Goal: Task Accomplishment & Management: Use online tool/utility

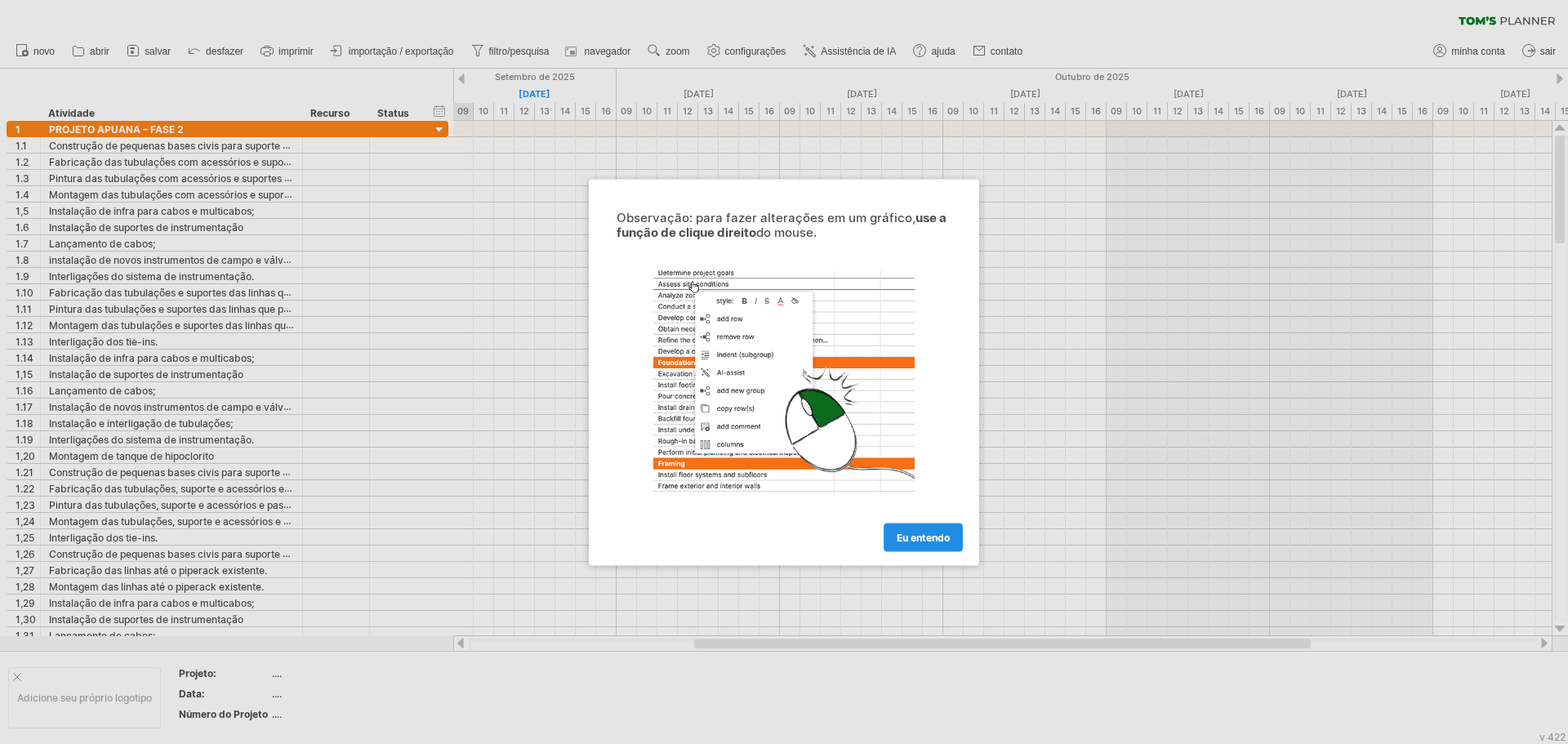
click at [939, 545] on link "Eu entendo" at bounding box center [923, 536] width 79 height 28
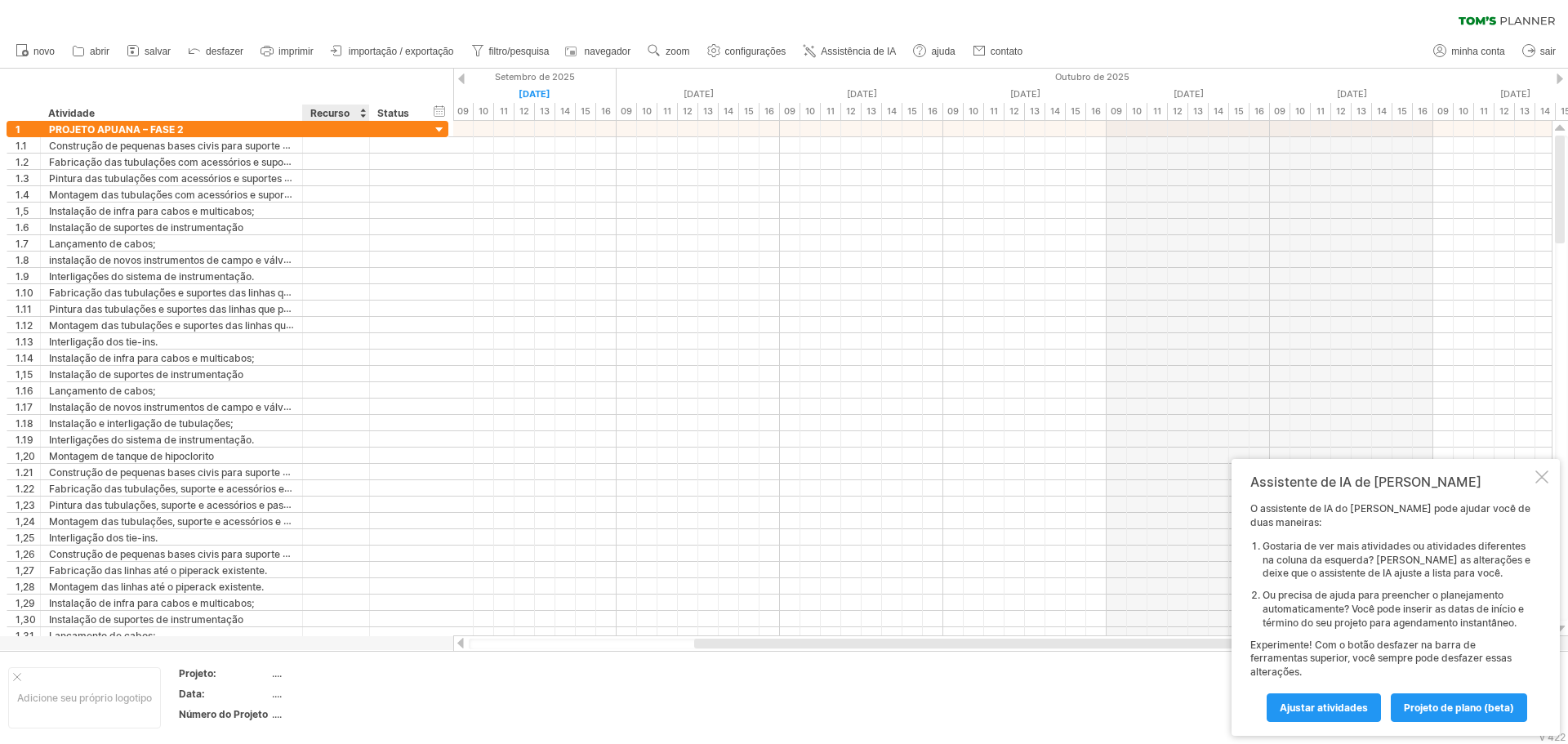
click at [360, 112] on div at bounding box center [363, 112] width 7 height 16
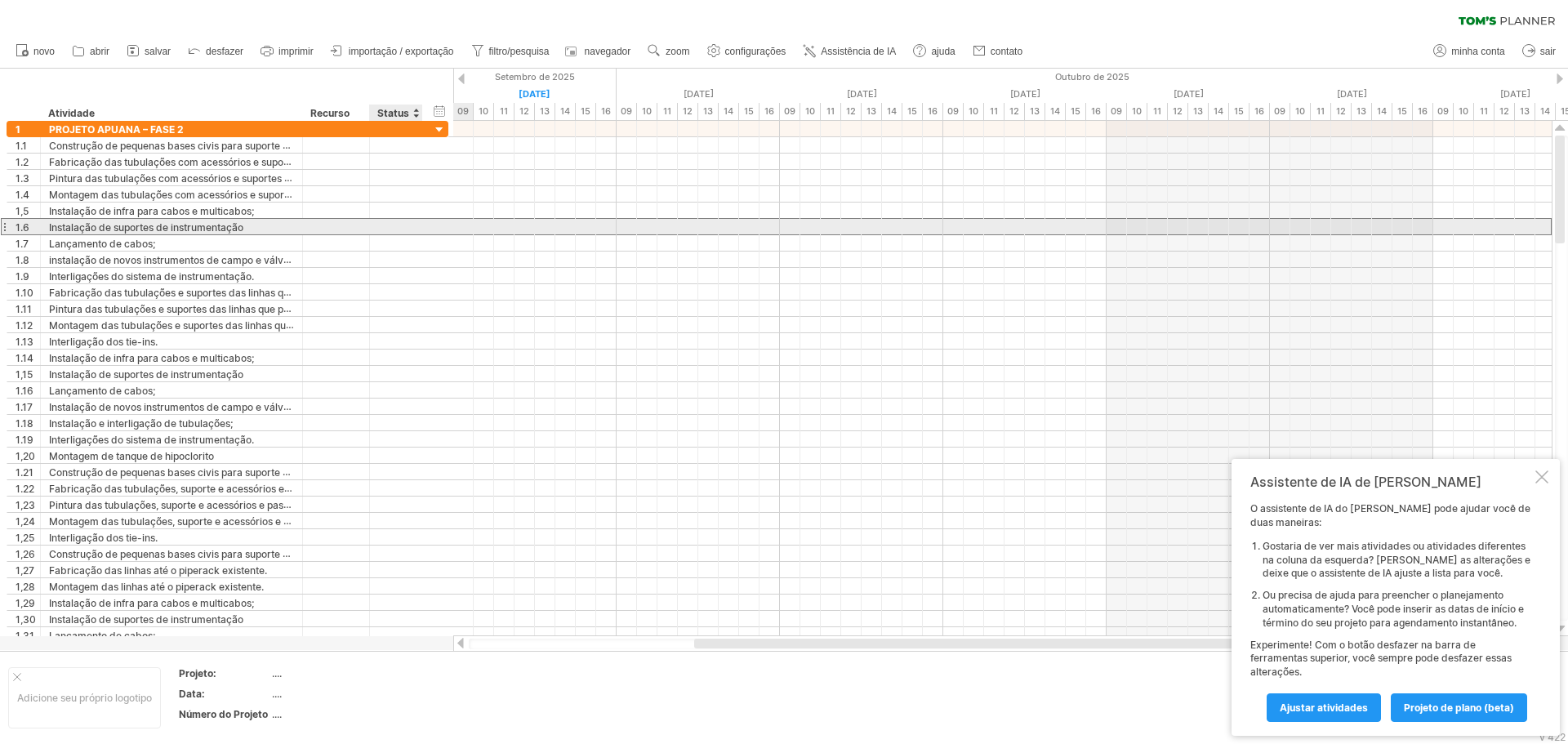
drag, startPoint x: 388, startPoint y: 229, endPoint x: 394, endPoint y: 146, distance: 83.2
click at [389, 224] on div at bounding box center [396, 227] width 36 height 15
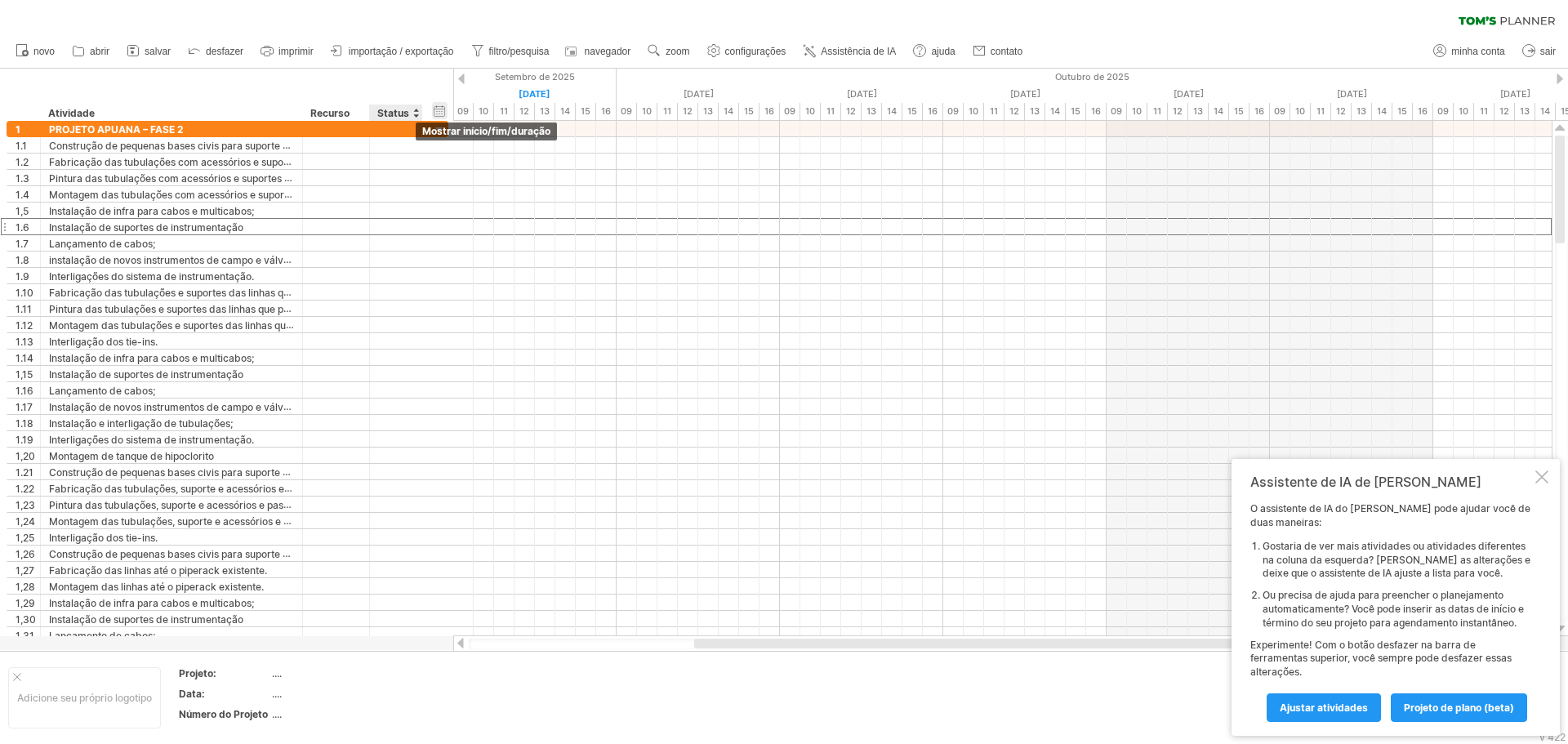
click at [440, 115] on div "ocultar início/fim/duração mostrar início/fim/duração" at bounding box center [440, 111] width 15 height 17
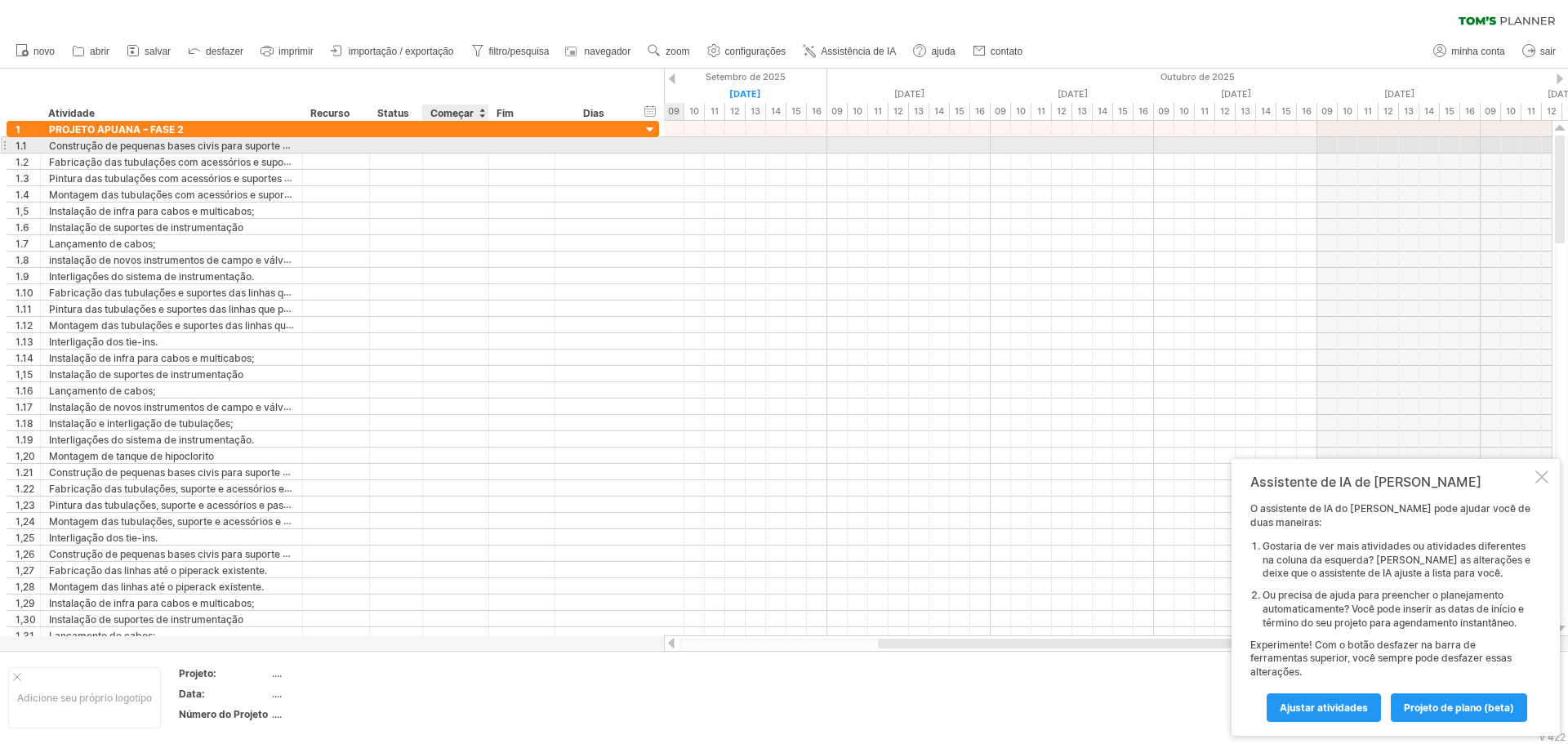
click at [463, 140] on div at bounding box center [455, 145] width 66 height 15
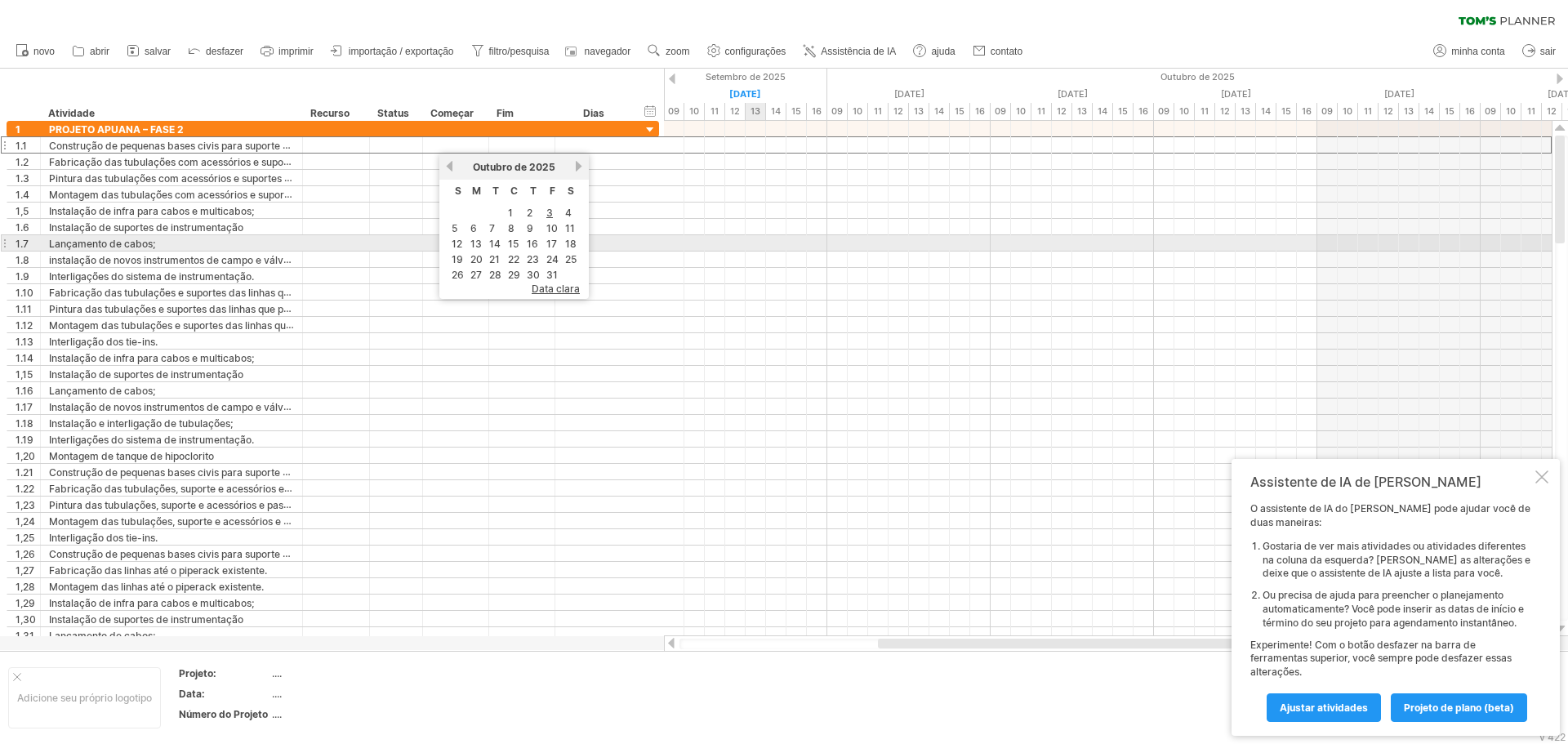
click at [751, 245] on div at bounding box center [1107, 243] width 888 height 16
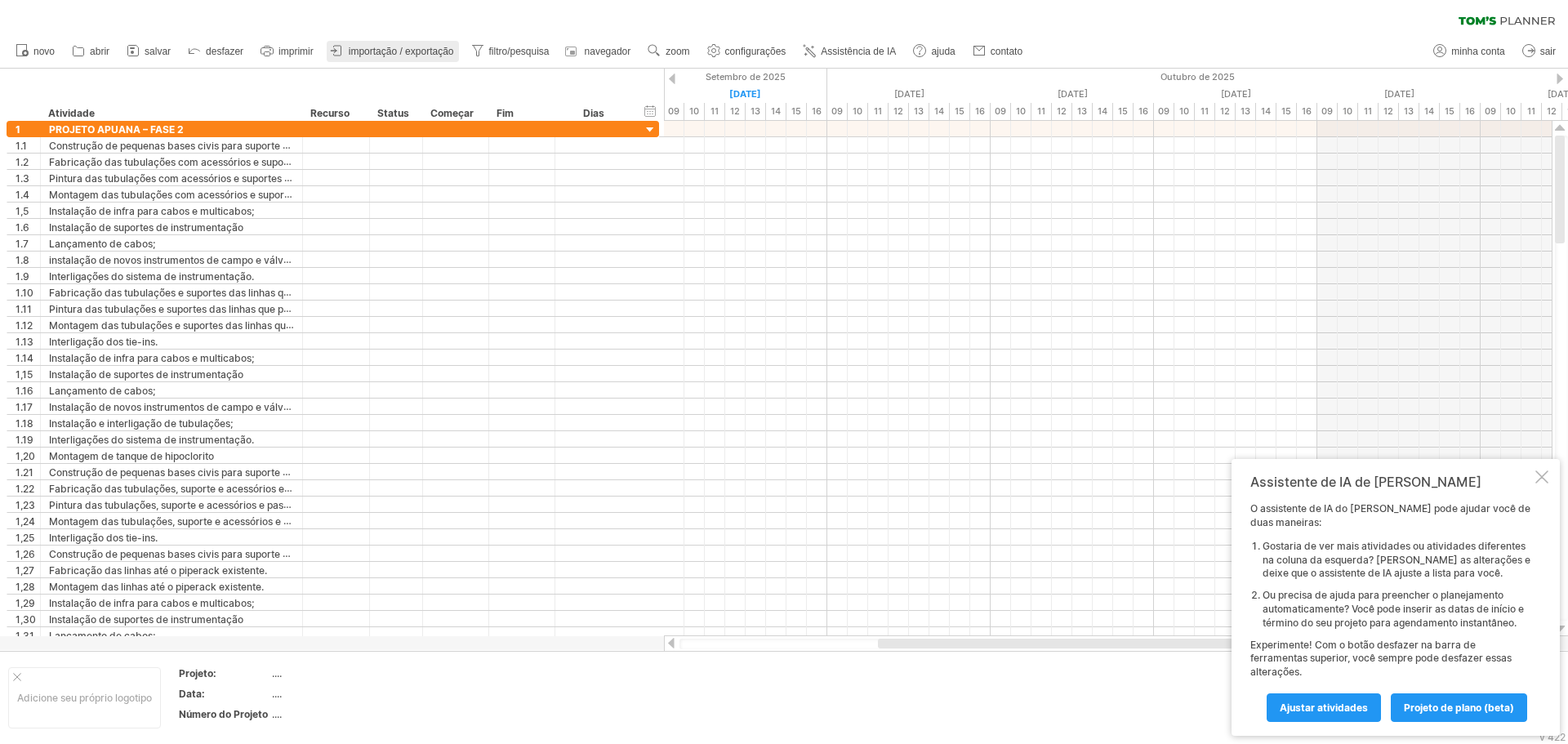
click at [368, 47] on font "importação / exportação" at bounding box center [401, 51] width 106 height 11
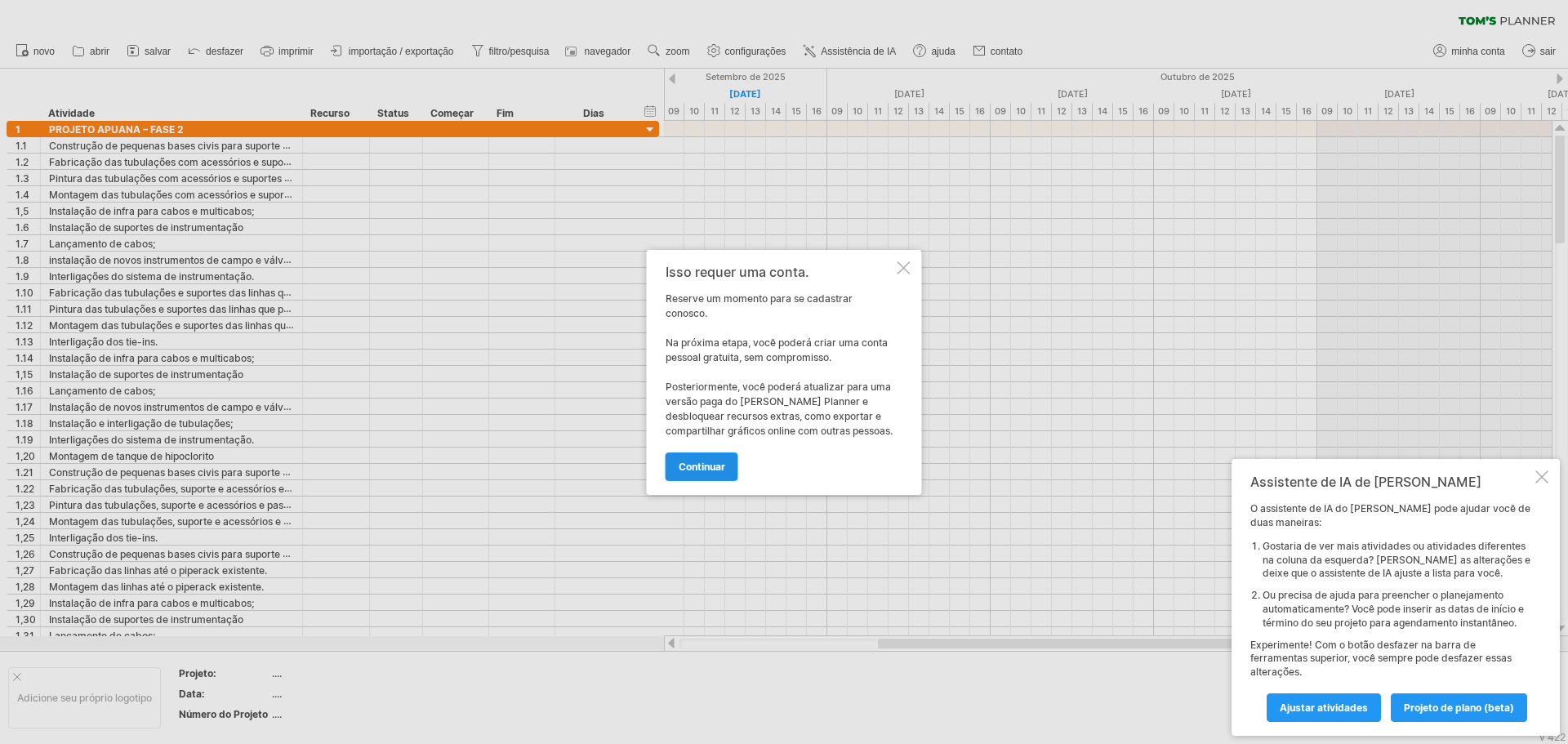
click at [711, 469] on font "continuar" at bounding box center [702, 467] width 46 height 12
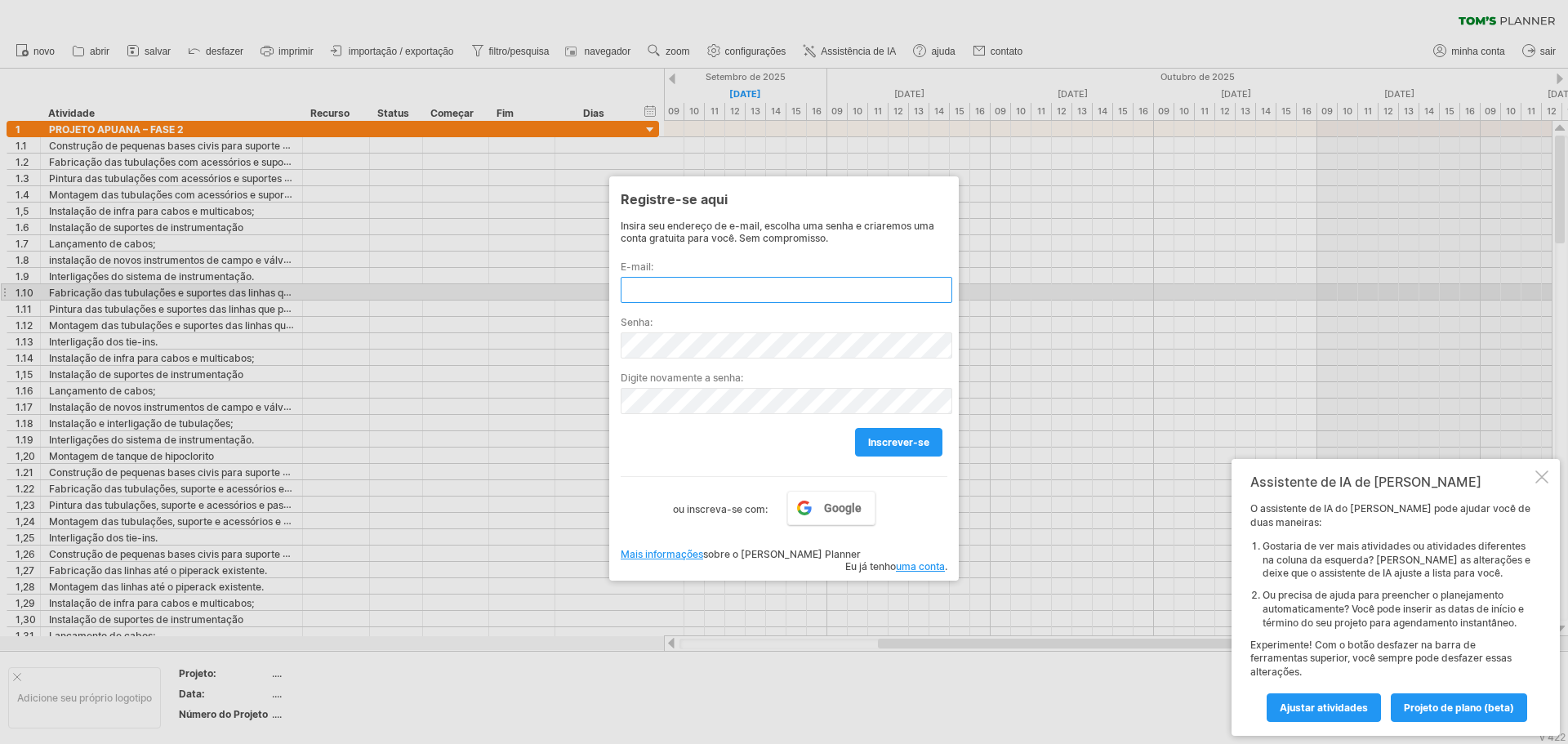
click at [710, 291] on input "text" at bounding box center [787, 290] width 332 height 26
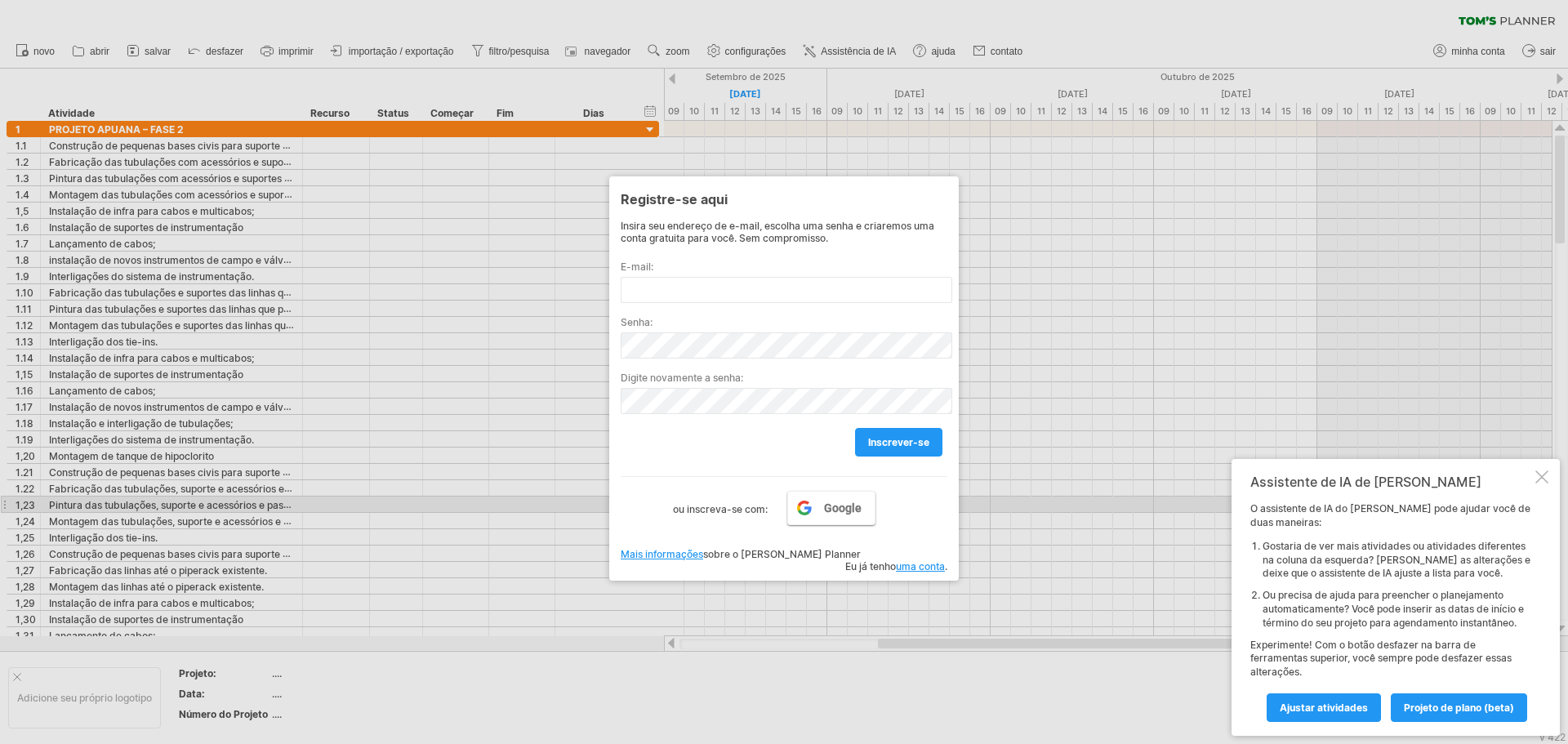
click at [830, 506] on font "Google" at bounding box center [843, 508] width 38 height 13
click at [824, 502] on font "Google" at bounding box center [843, 508] width 38 height 13
click at [839, 516] on link "Google" at bounding box center [831, 508] width 88 height 34
click at [1118, 202] on div at bounding box center [784, 372] width 1568 height 744
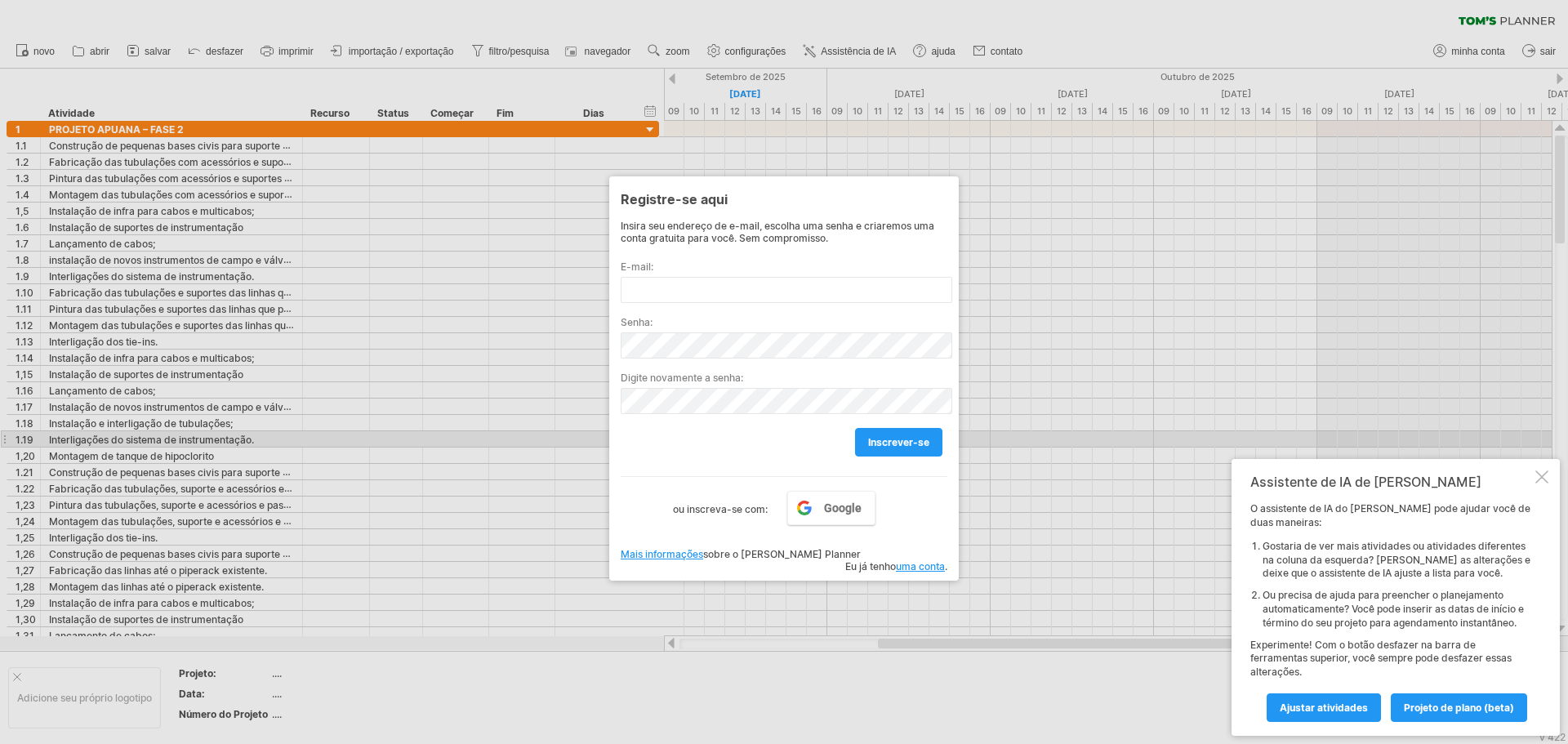
click at [1014, 440] on div at bounding box center [784, 372] width 1568 height 744
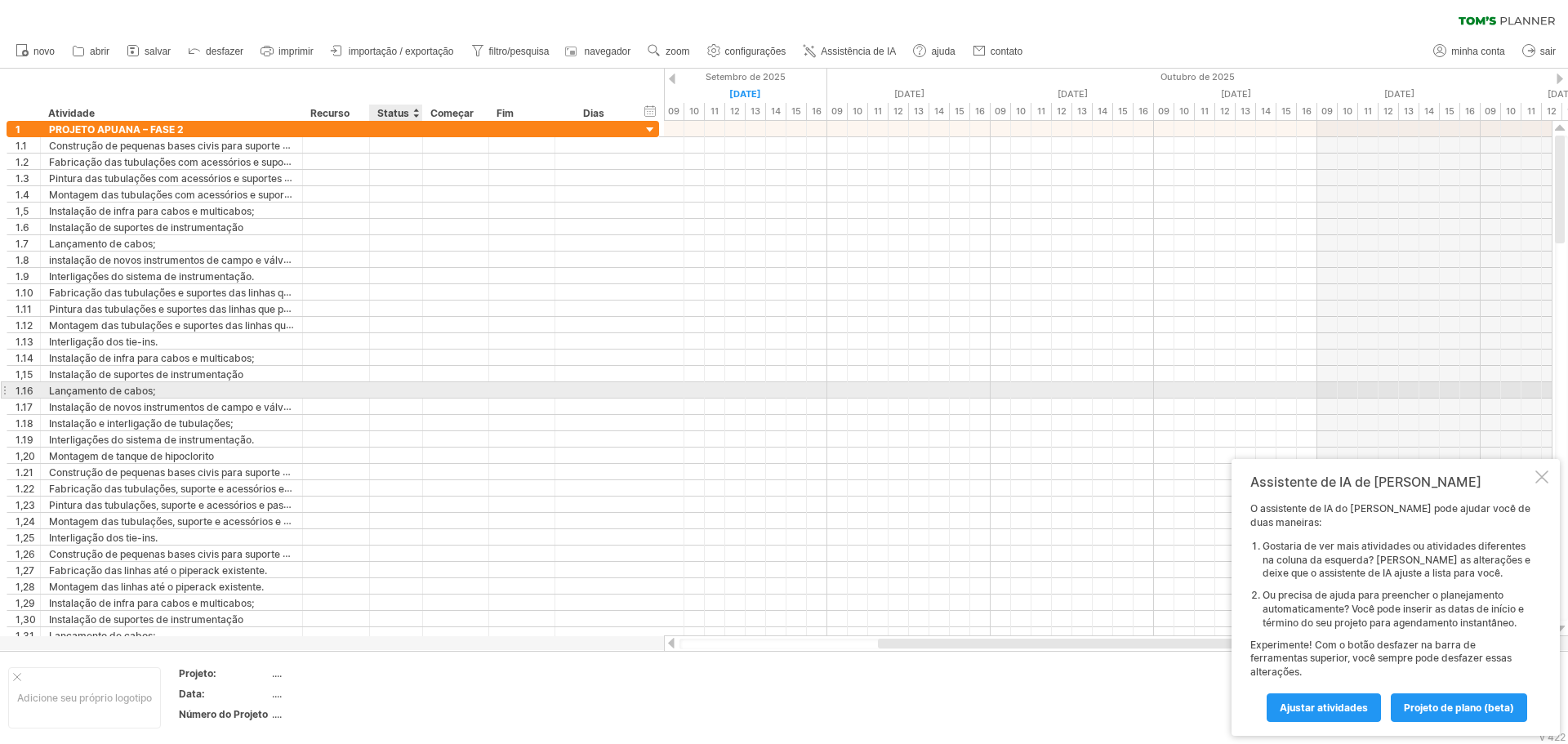
click at [391, 385] on div at bounding box center [396, 390] width 36 height 15
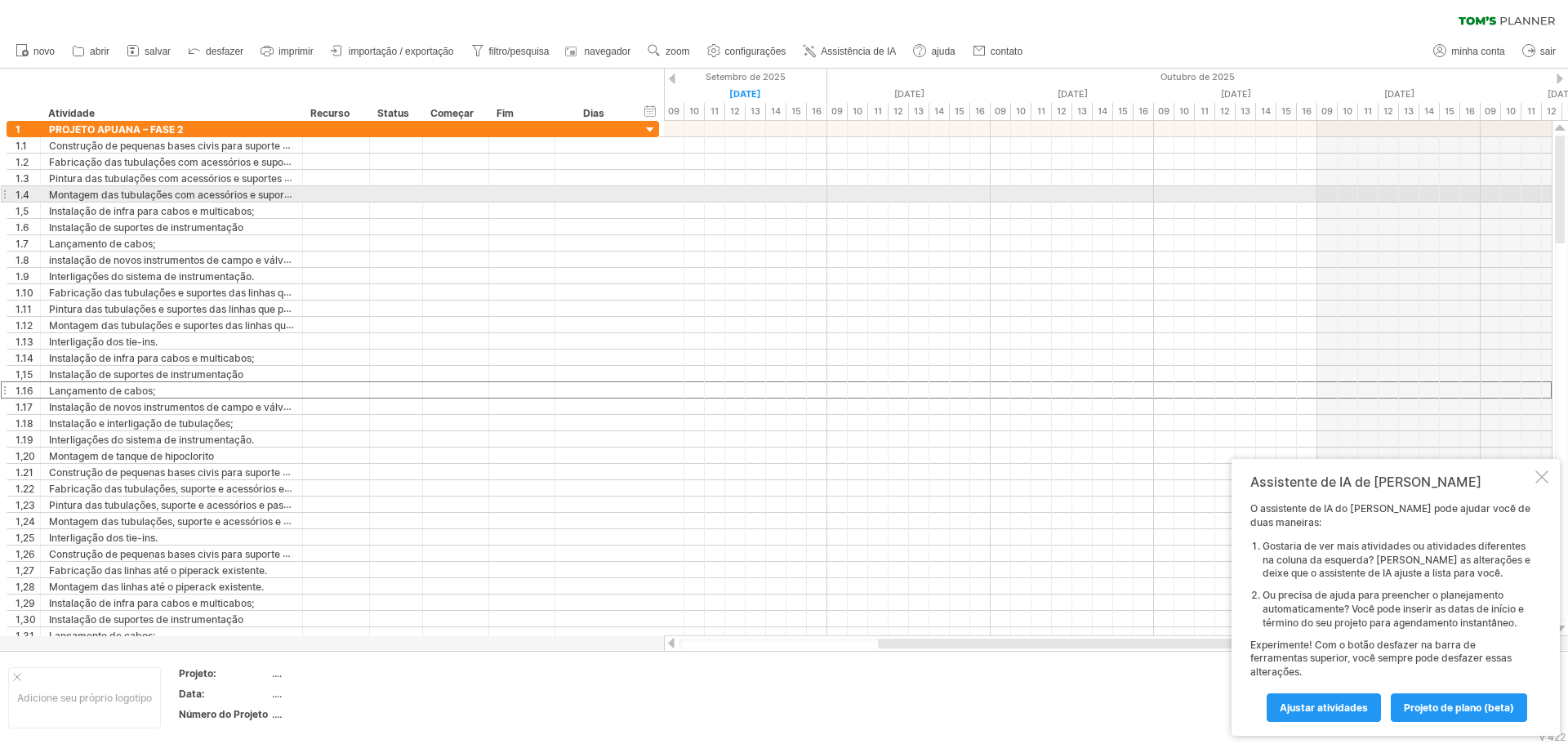
click at [6, 193] on div at bounding box center [4, 194] width 7 height 17
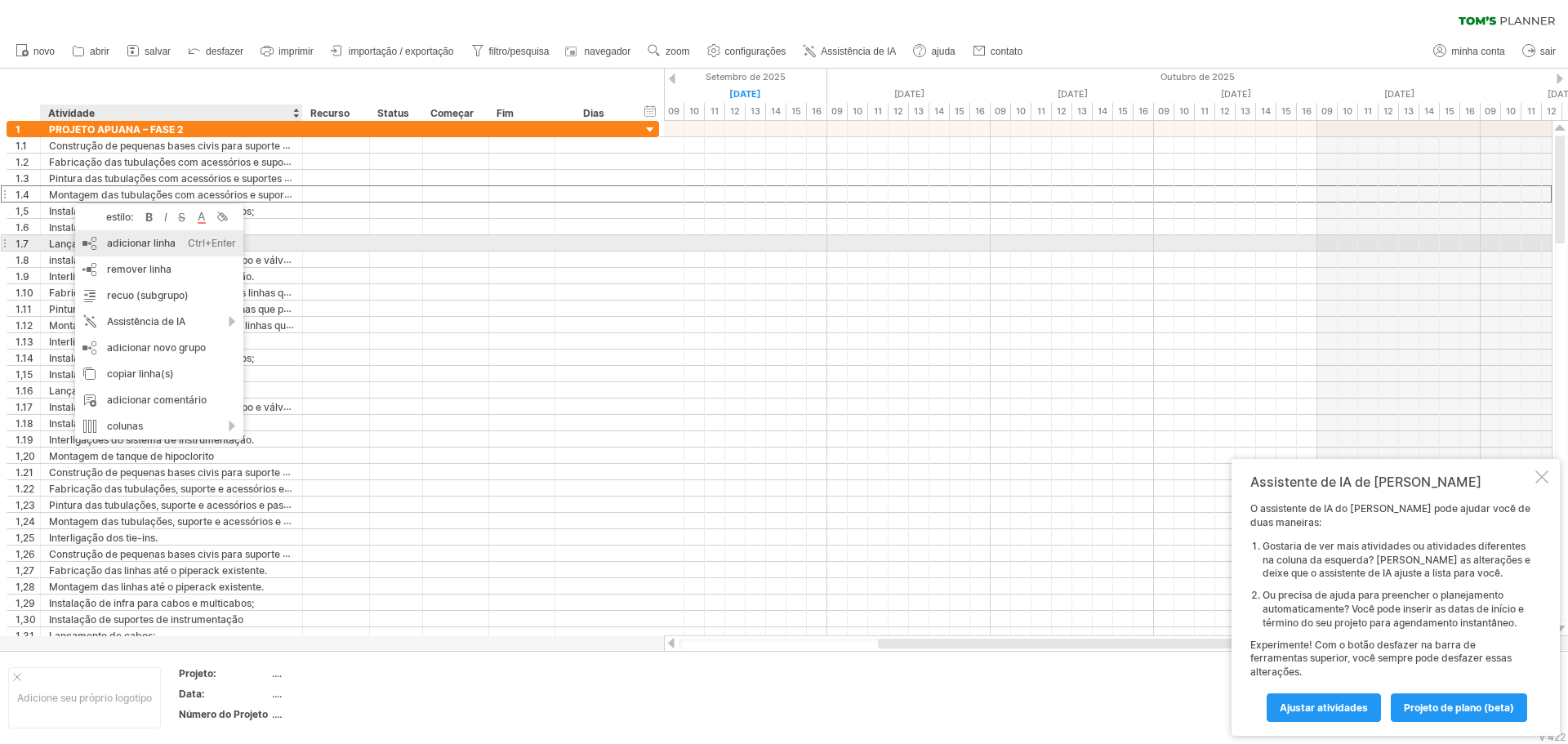
click at [158, 247] on font "adicionar linha" at bounding box center [142, 243] width 69 height 12
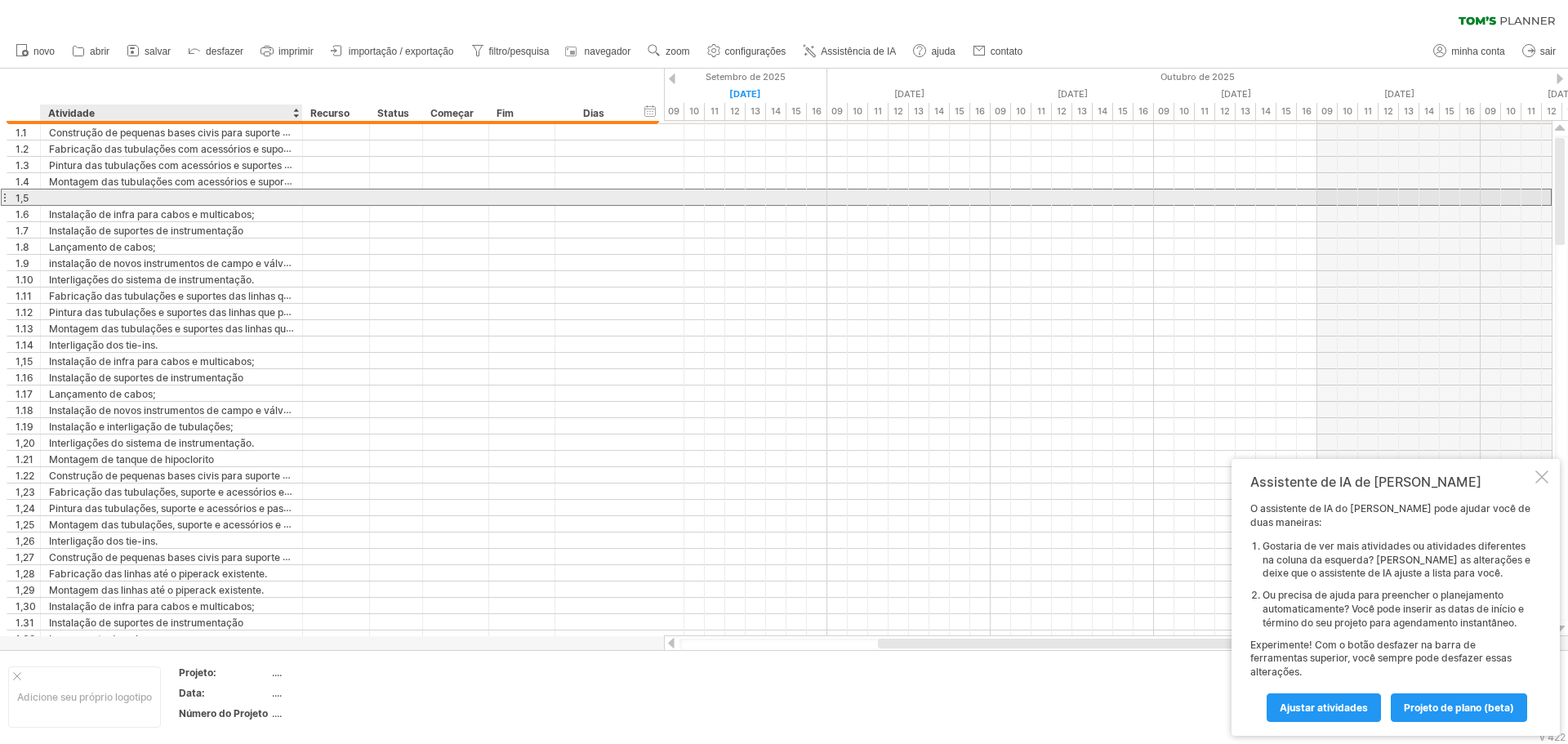
click at [111, 201] on div at bounding box center [172, 197] width 245 height 15
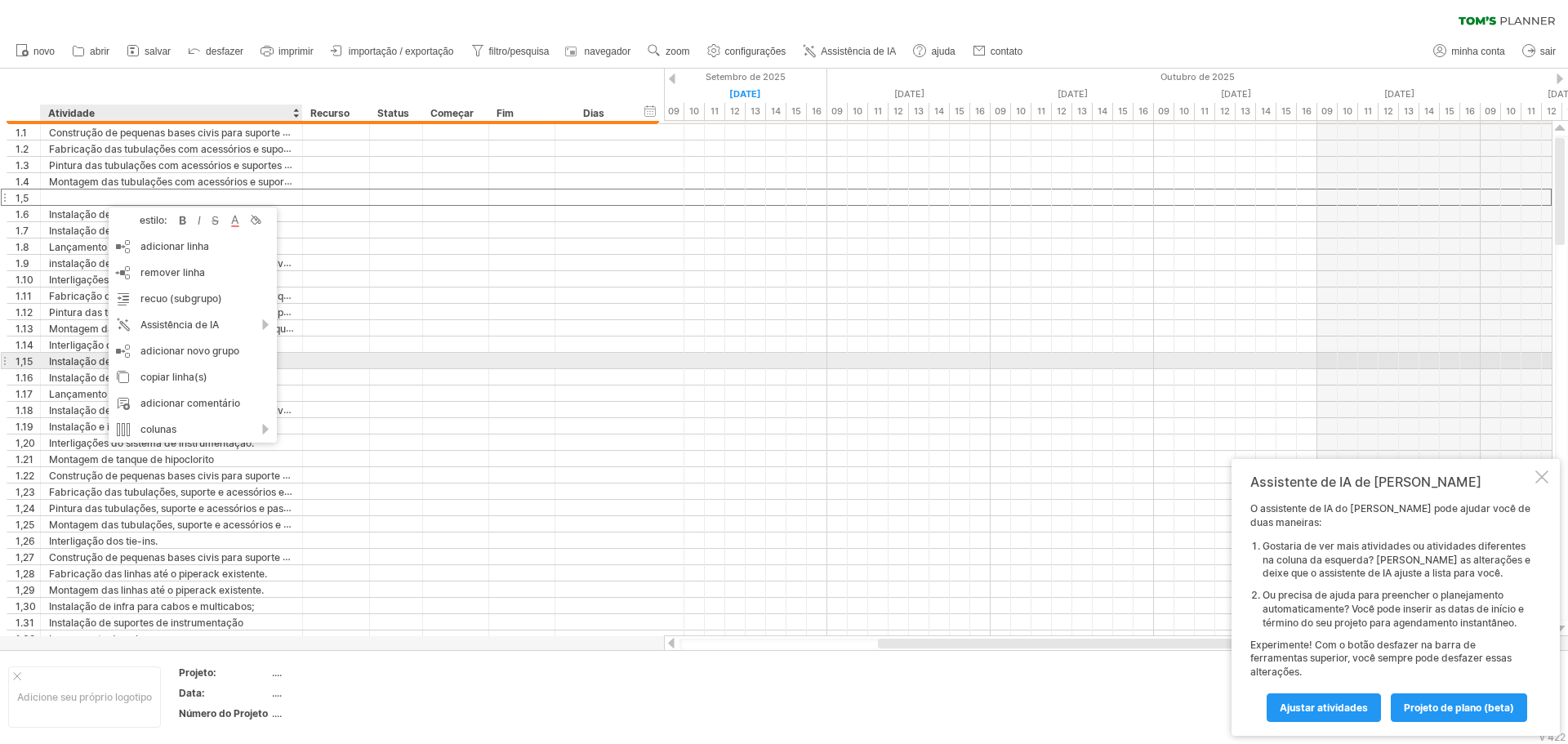
click at [391, 366] on div at bounding box center [396, 360] width 36 height 15
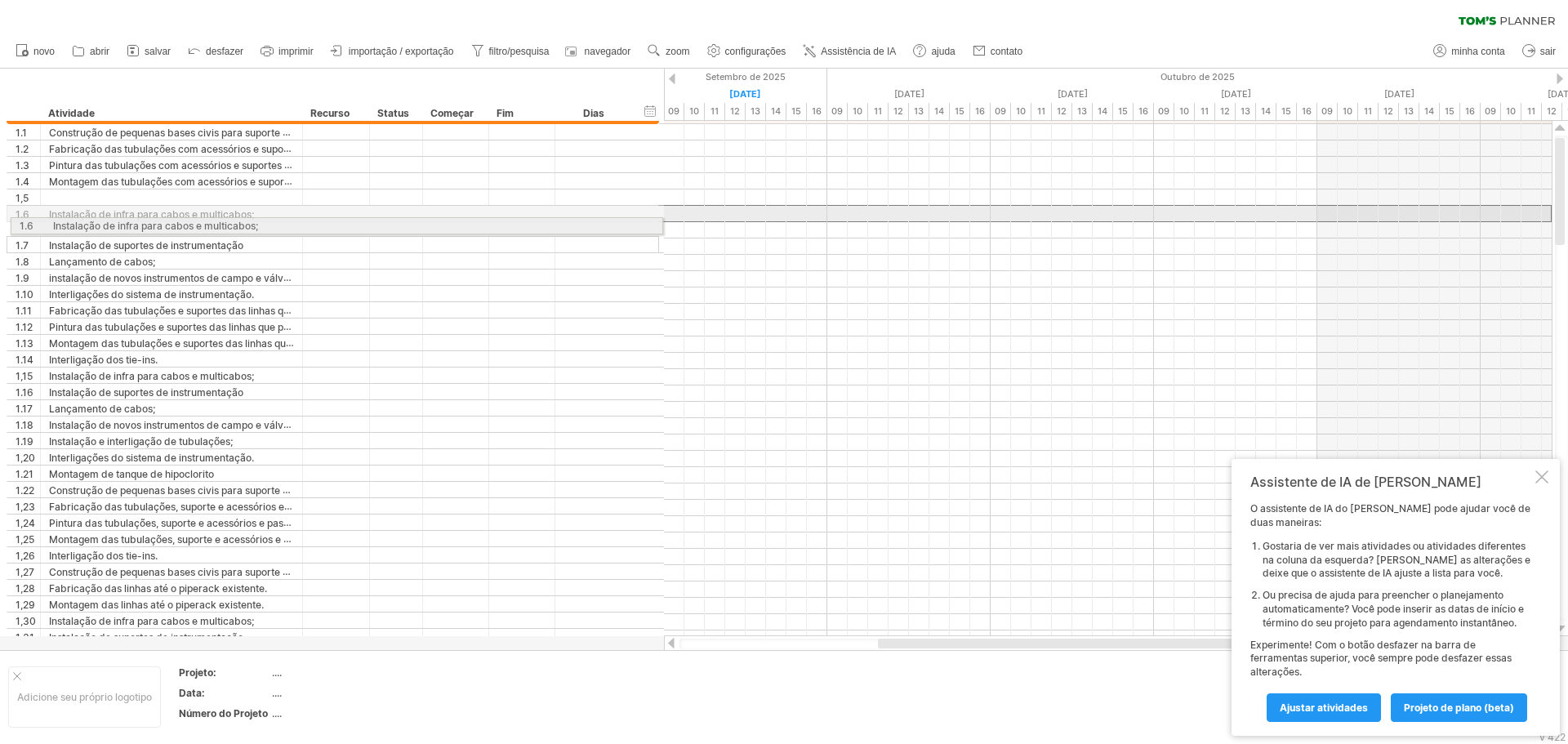
drag, startPoint x: 2, startPoint y: 213, endPoint x: 0, endPoint y: 223, distance: 10.2
click at [0, 223] on div "**********" at bounding box center [329, 385] width 660 height 554
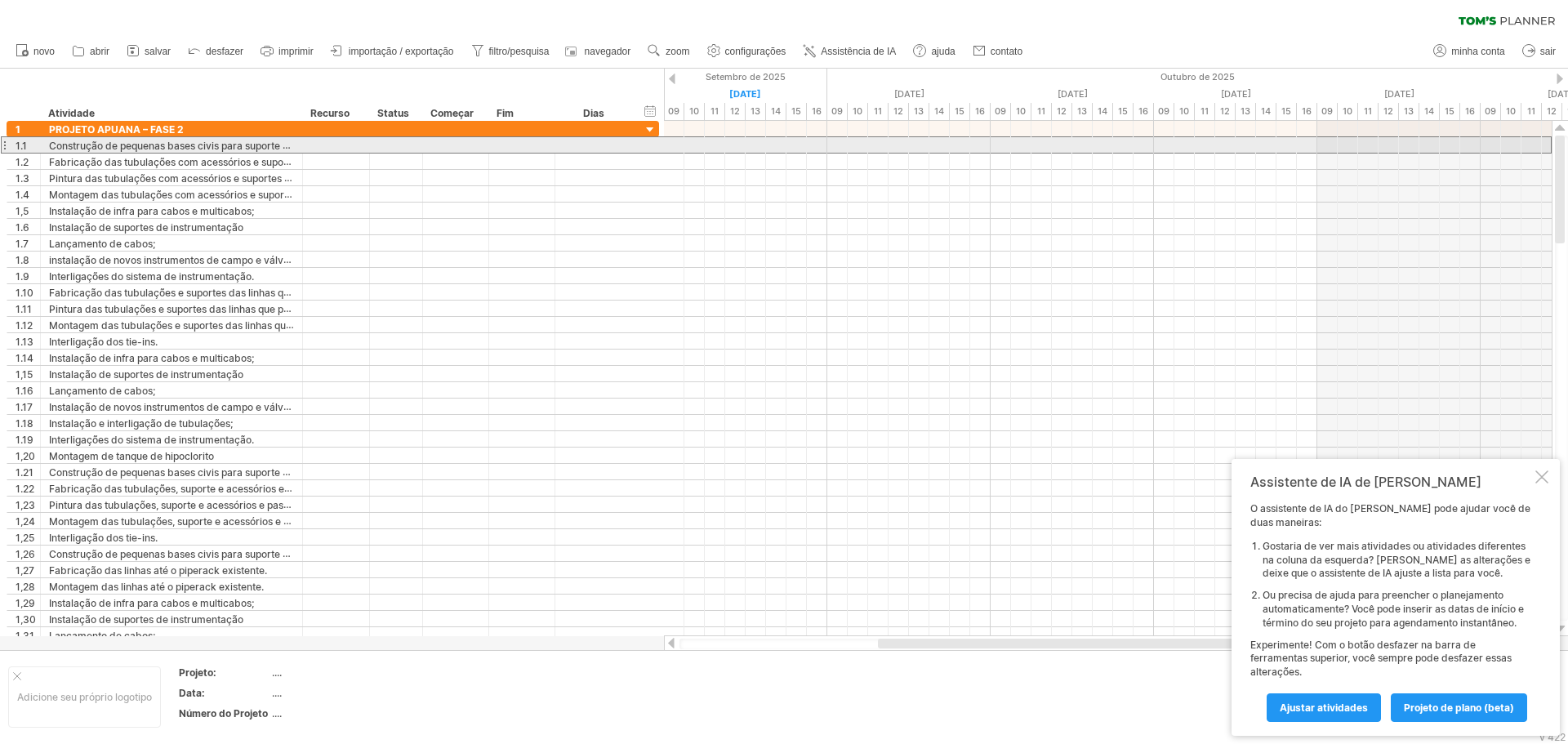
click at [6, 146] on div at bounding box center [4, 145] width 7 height 17
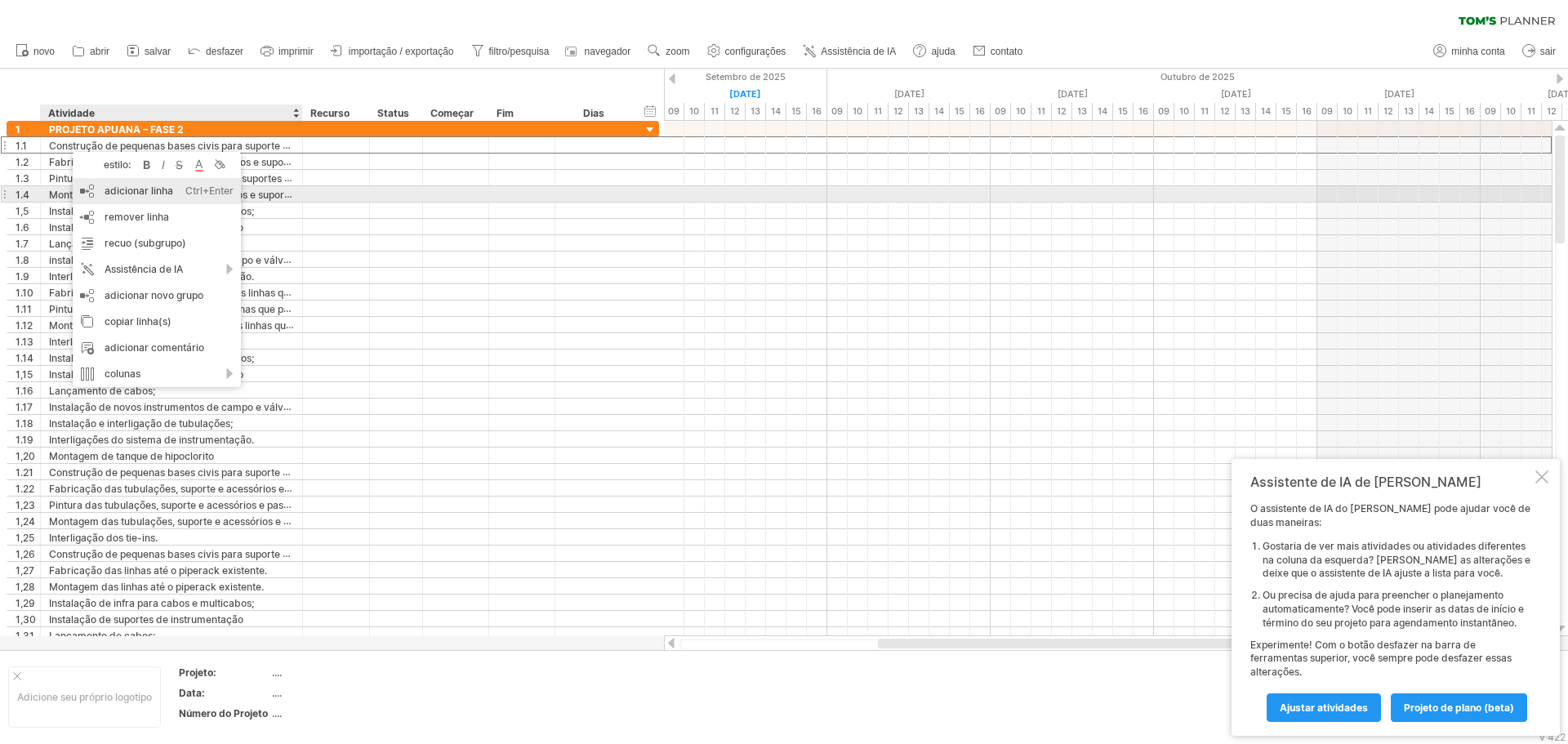
click at [148, 191] on font "adicionar linha" at bounding box center [139, 191] width 69 height 12
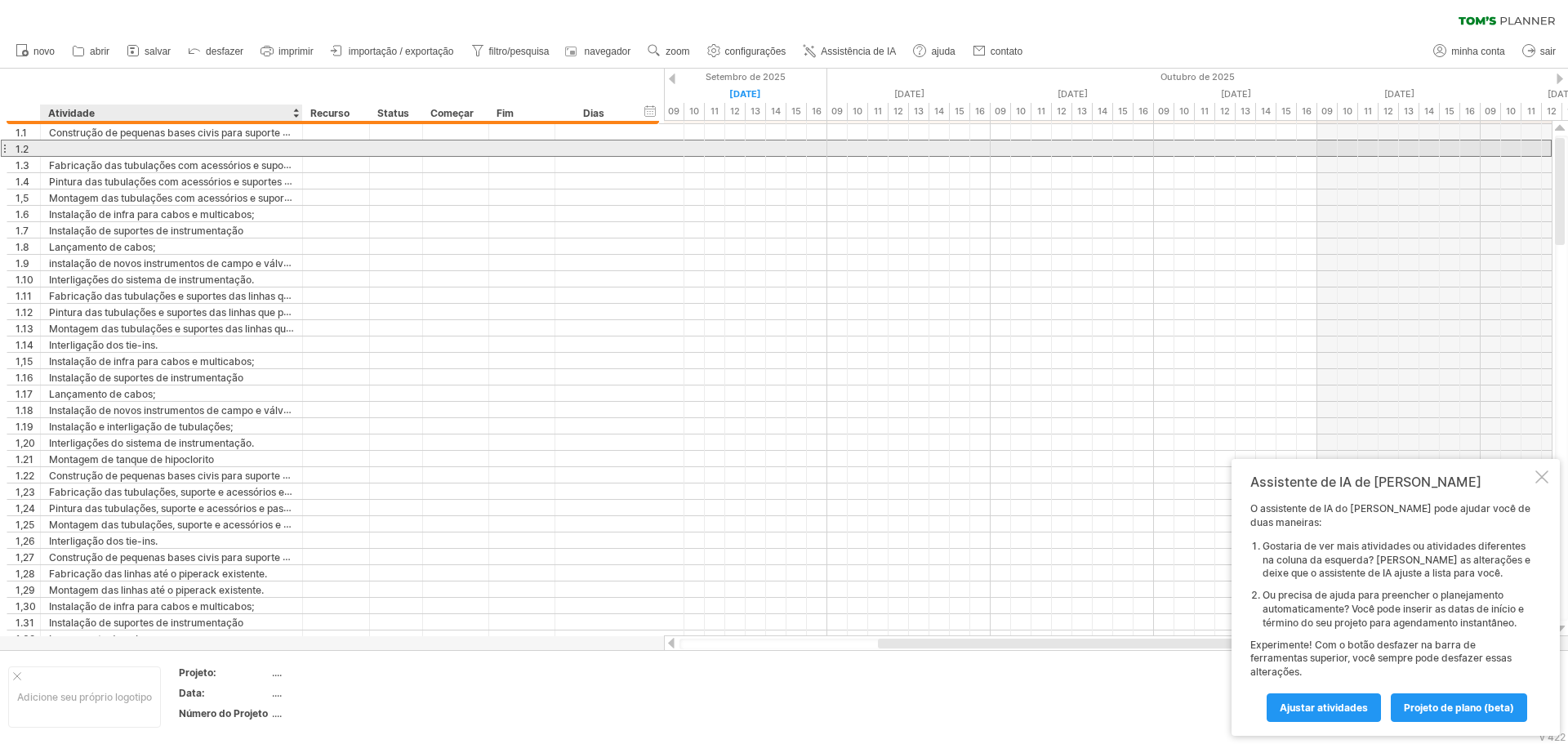
click at [100, 147] on div at bounding box center [172, 148] width 245 height 15
click at [0, 0] on input "text" at bounding box center [0, 0] width 0 height 0
paste input "**********"
type input "**********"
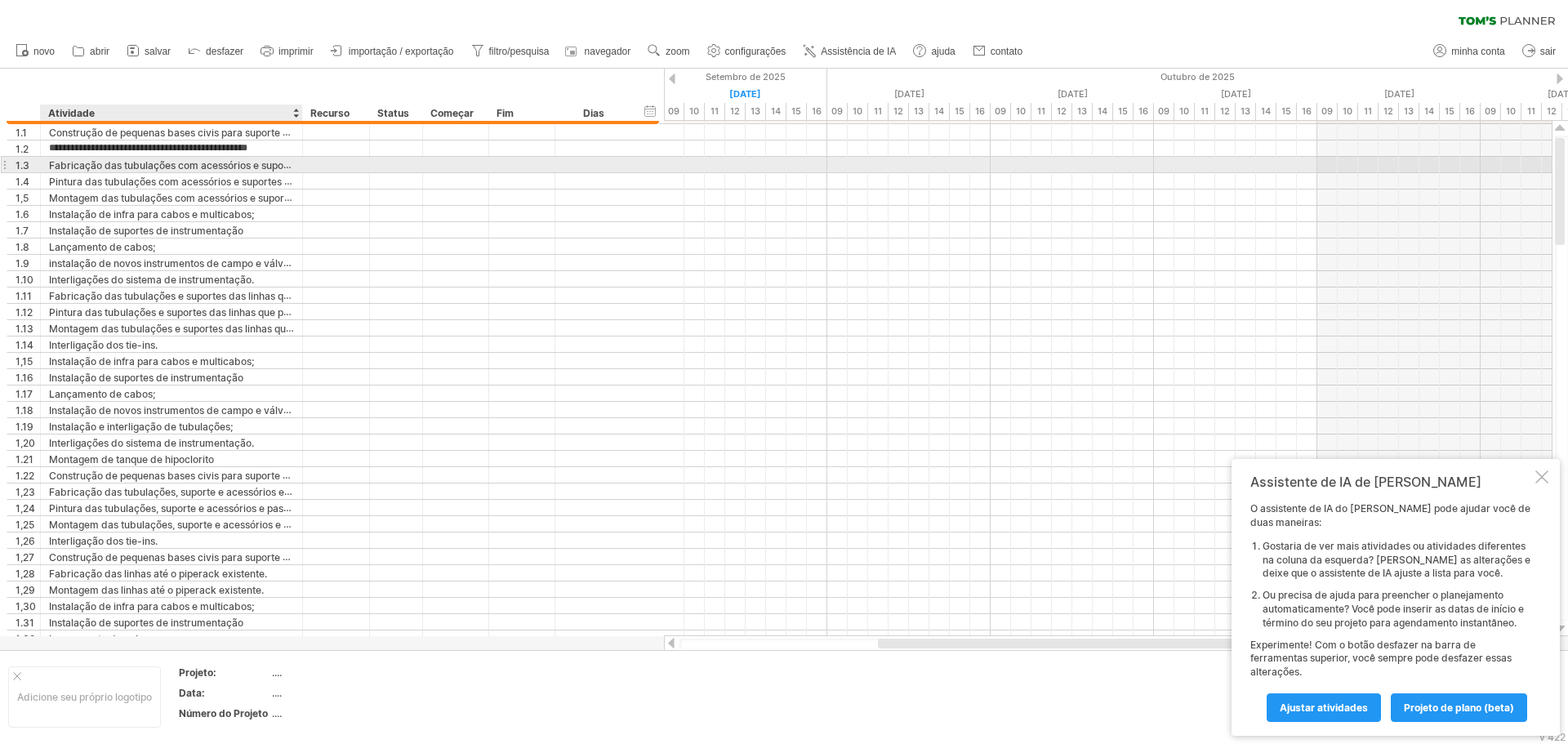
click at [127, 166] on font "Fabricação das tubulações com acessórios e suportes que passarão pelo pipe-rack…" at bounding box center [365, 165] width 633 height 13
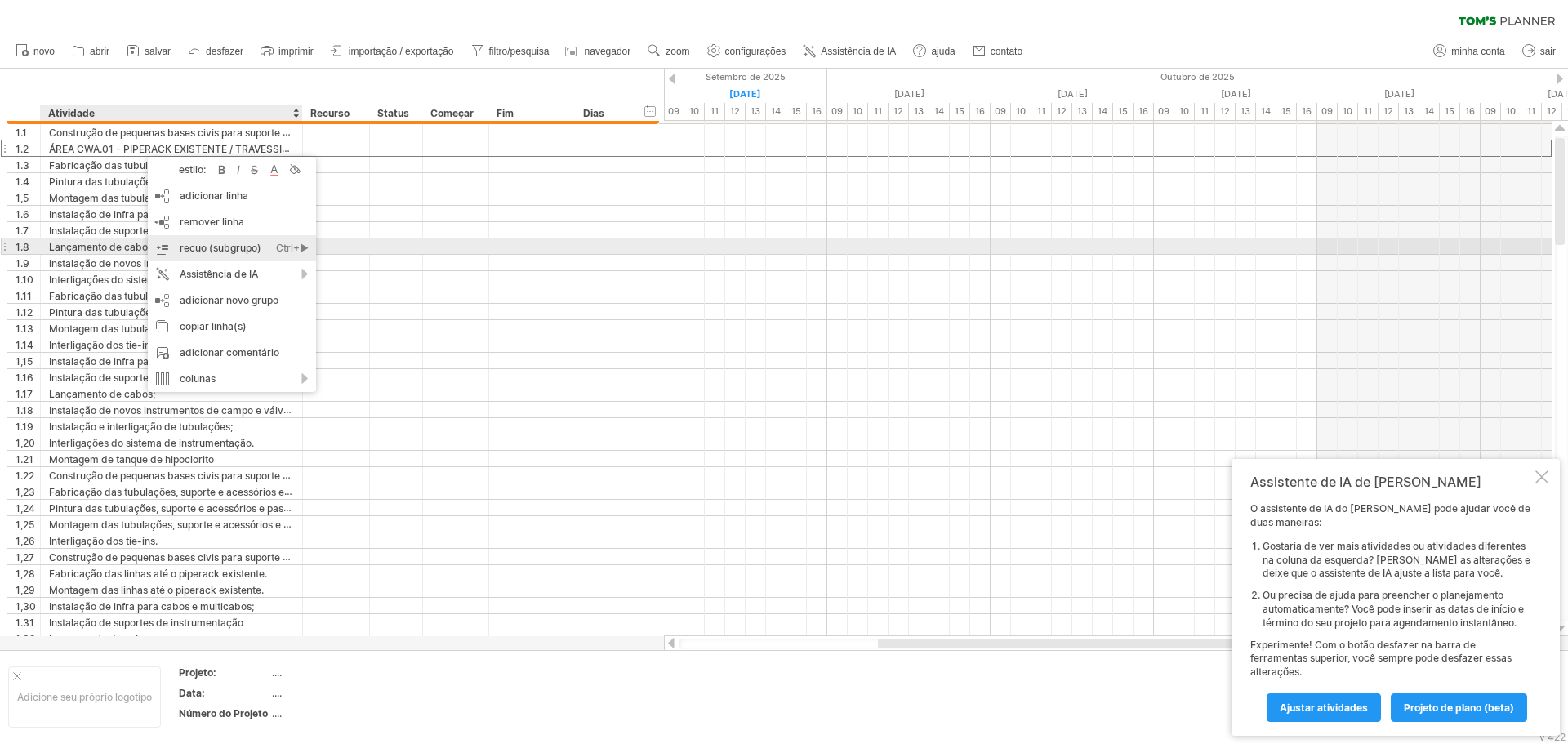
click at [201, 246] on font "recuo (subgrupo)" at bounding box center [220, 248] width 81 height 12
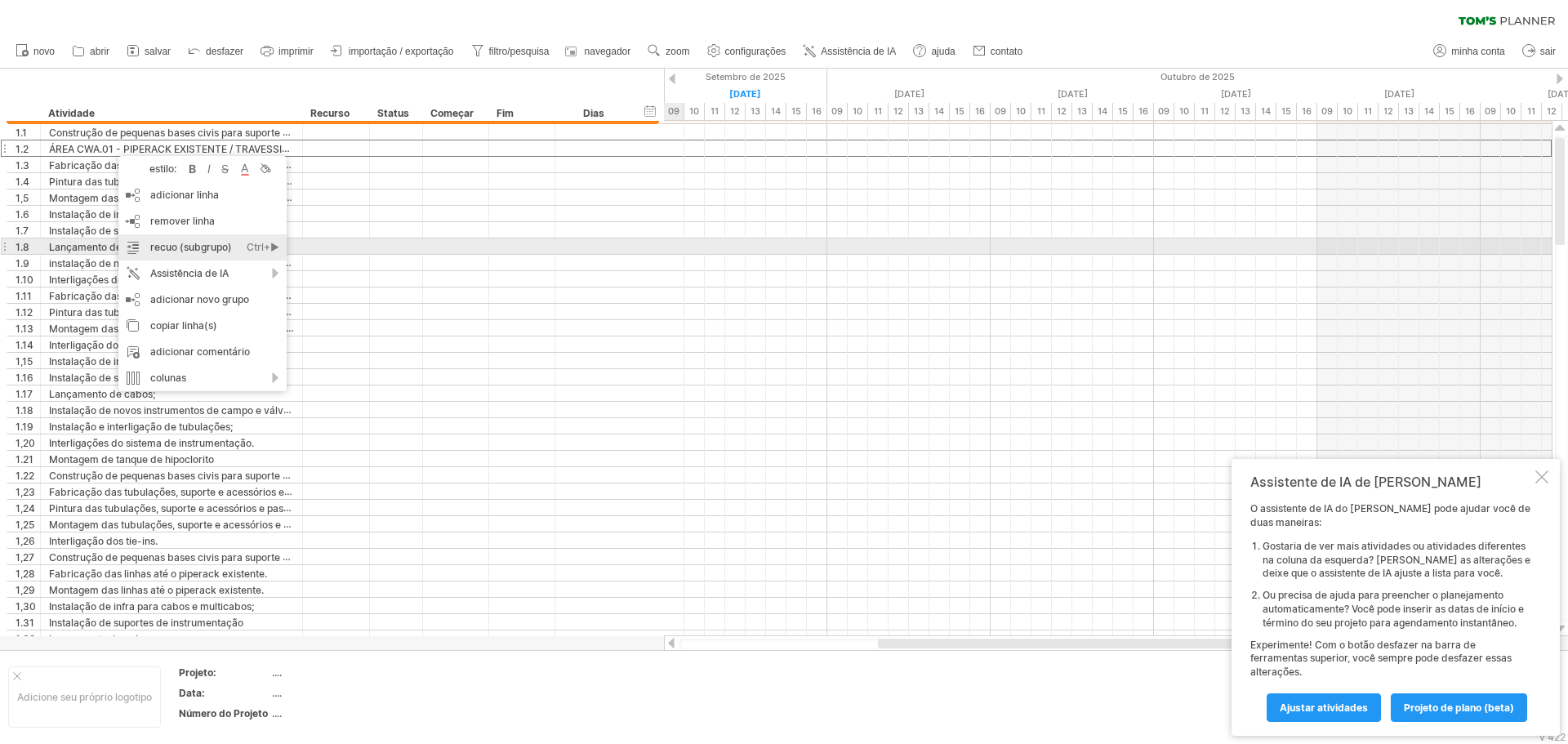
click at [186, 247] on font "recuo (subgrupo)" at bounding box center [190, 247] width 81 height 12
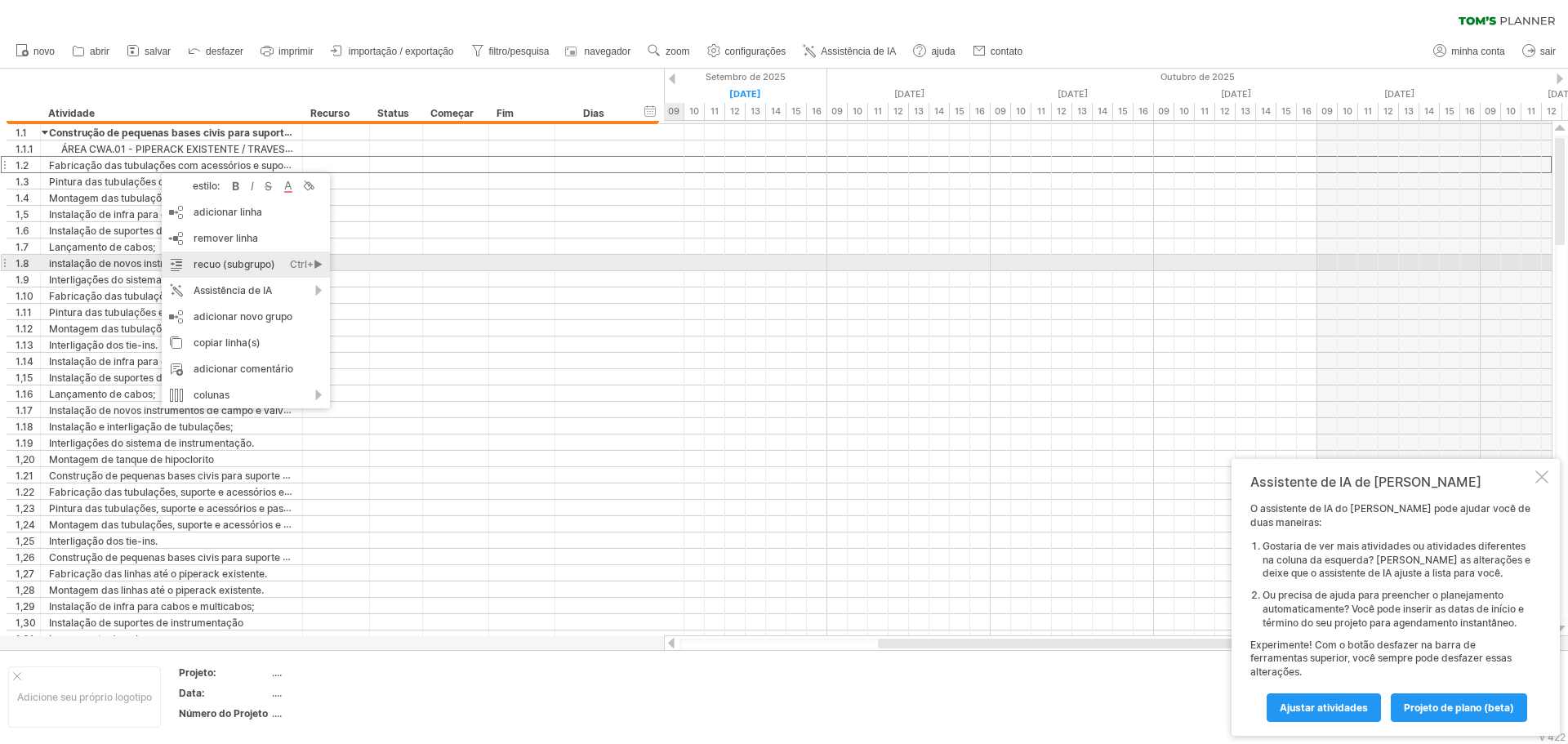
click at [219, 261] on font "recuo (subgrupo)" at bounding box center [234, 264] width 81 height 12
click at [216, 258] on div "recuo (subgrupo) Ctrl+► Cmd+►" at bounding box center [264, 265] width 168 height 26
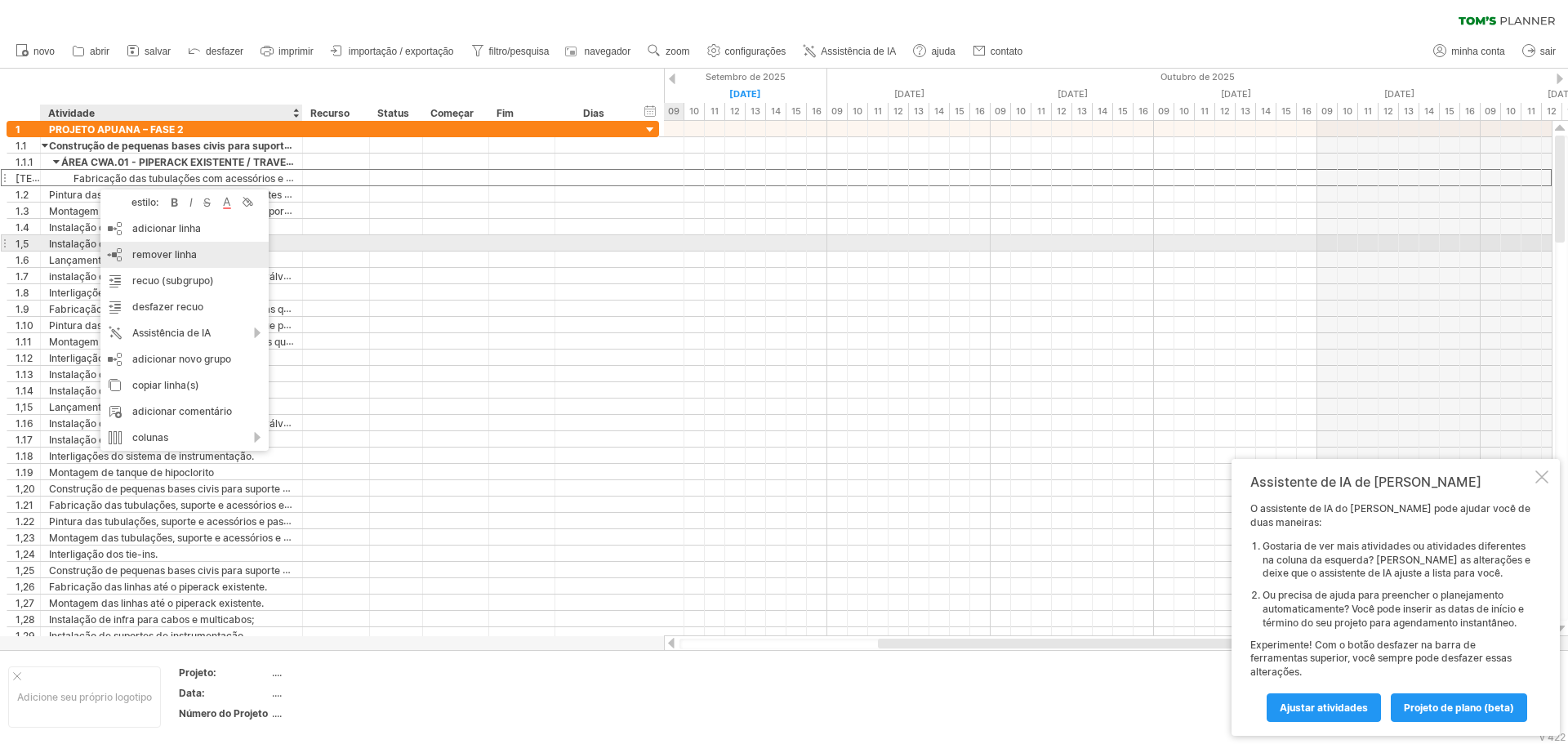
click at [192, 246] on div "remover linha remover linhas selecionadas" at bounding box center [184, 255] width 168 height 26
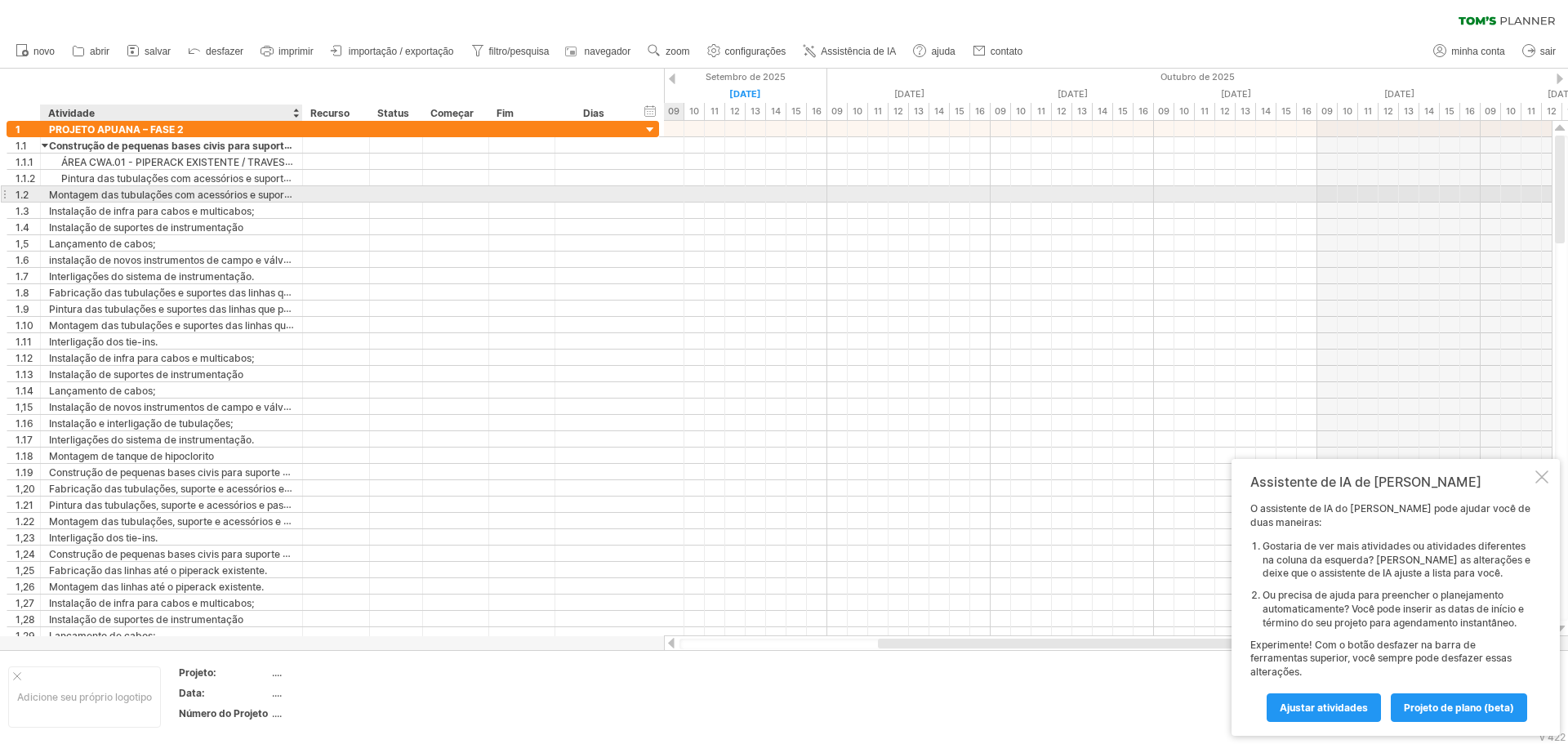
click at [163, 194] on font "Montagem das tubulações com acessórios e suportes que passarão pelo pipe-rack e…" at bounding box center [364, 194] width 630 height 13
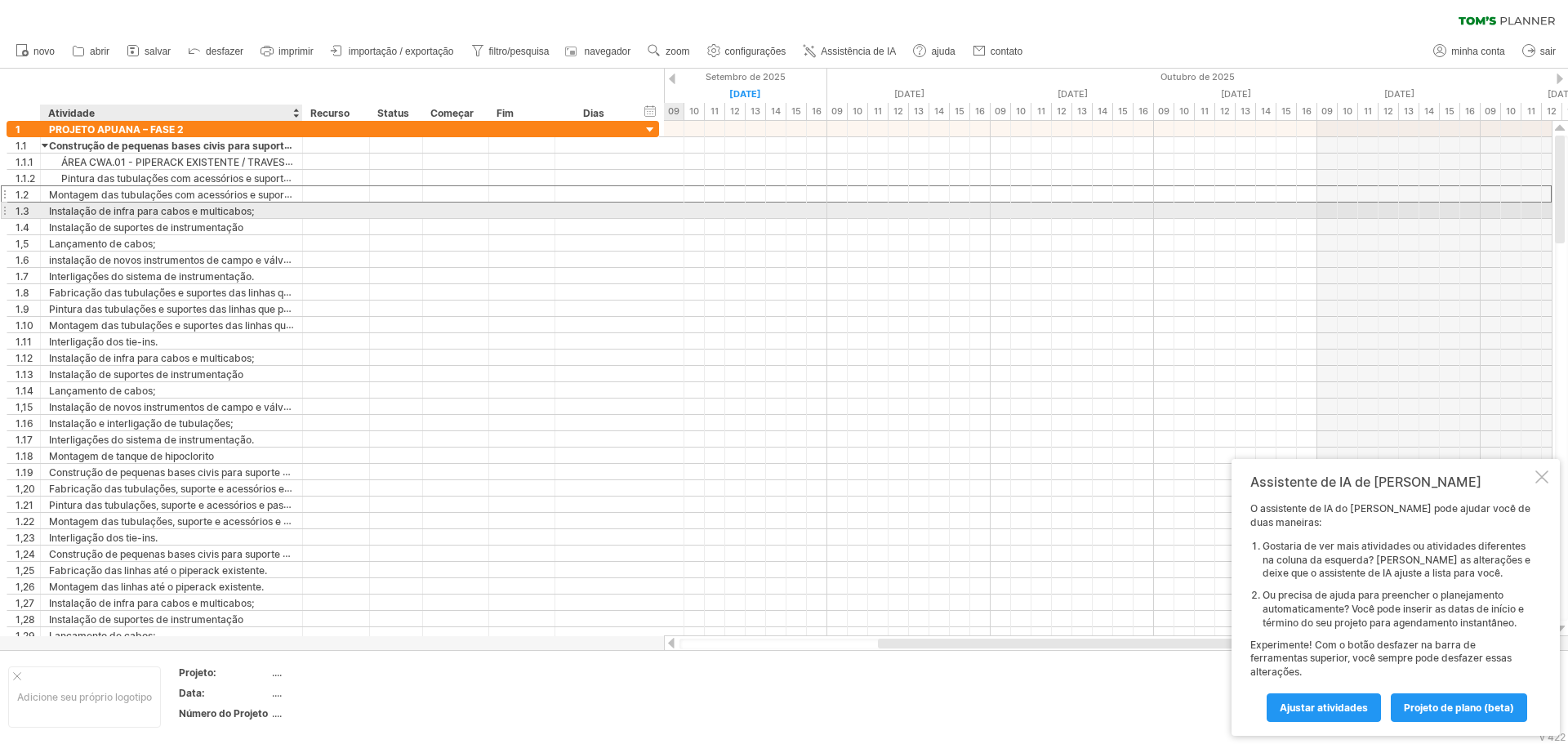
click at [169, 207] on font "Instalação de infra para cabos e multicabos;" at bounding box center [151, 211] width 205 height 12
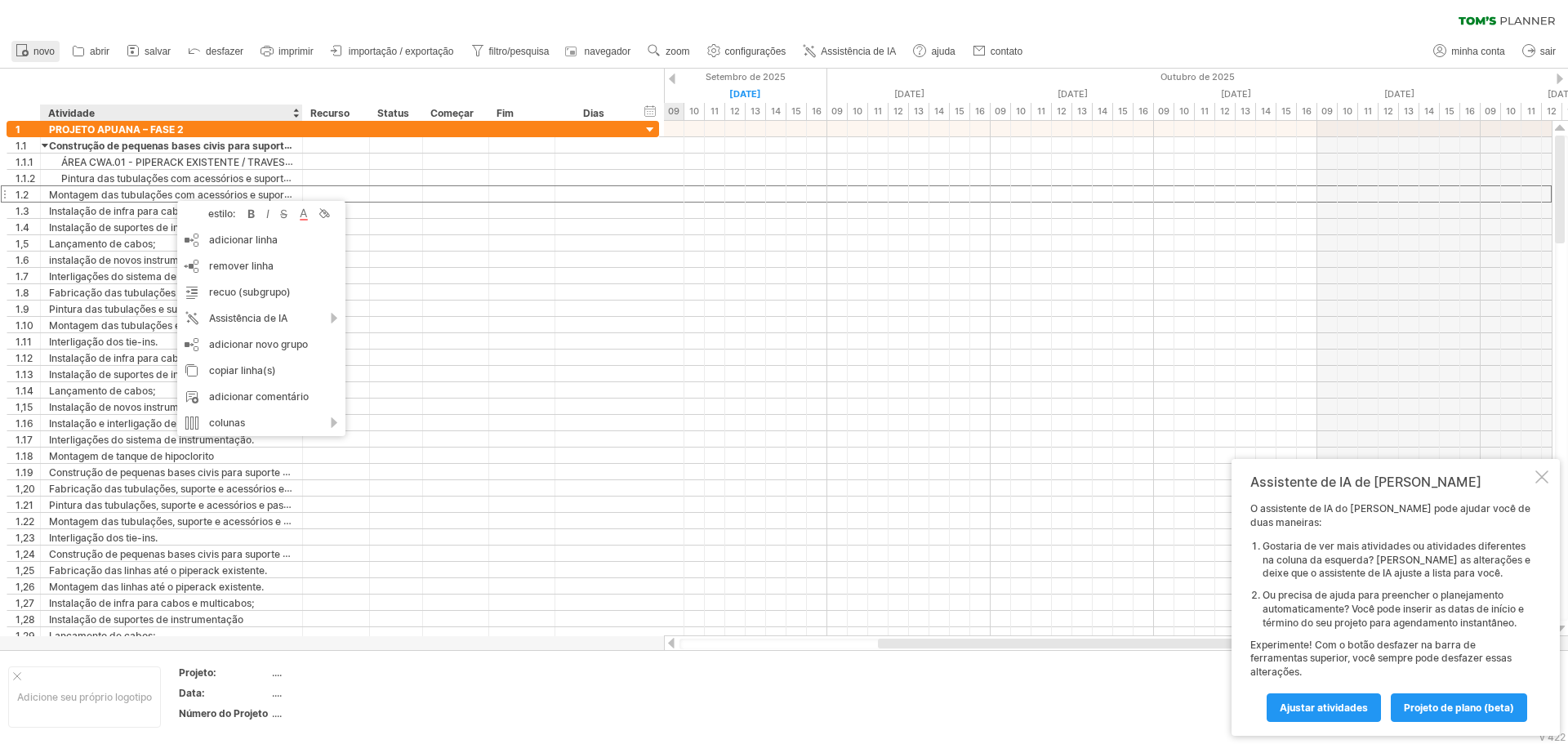
click at [51, 58] on link "novo" at bounding box center [35, 51] width 48 height 21
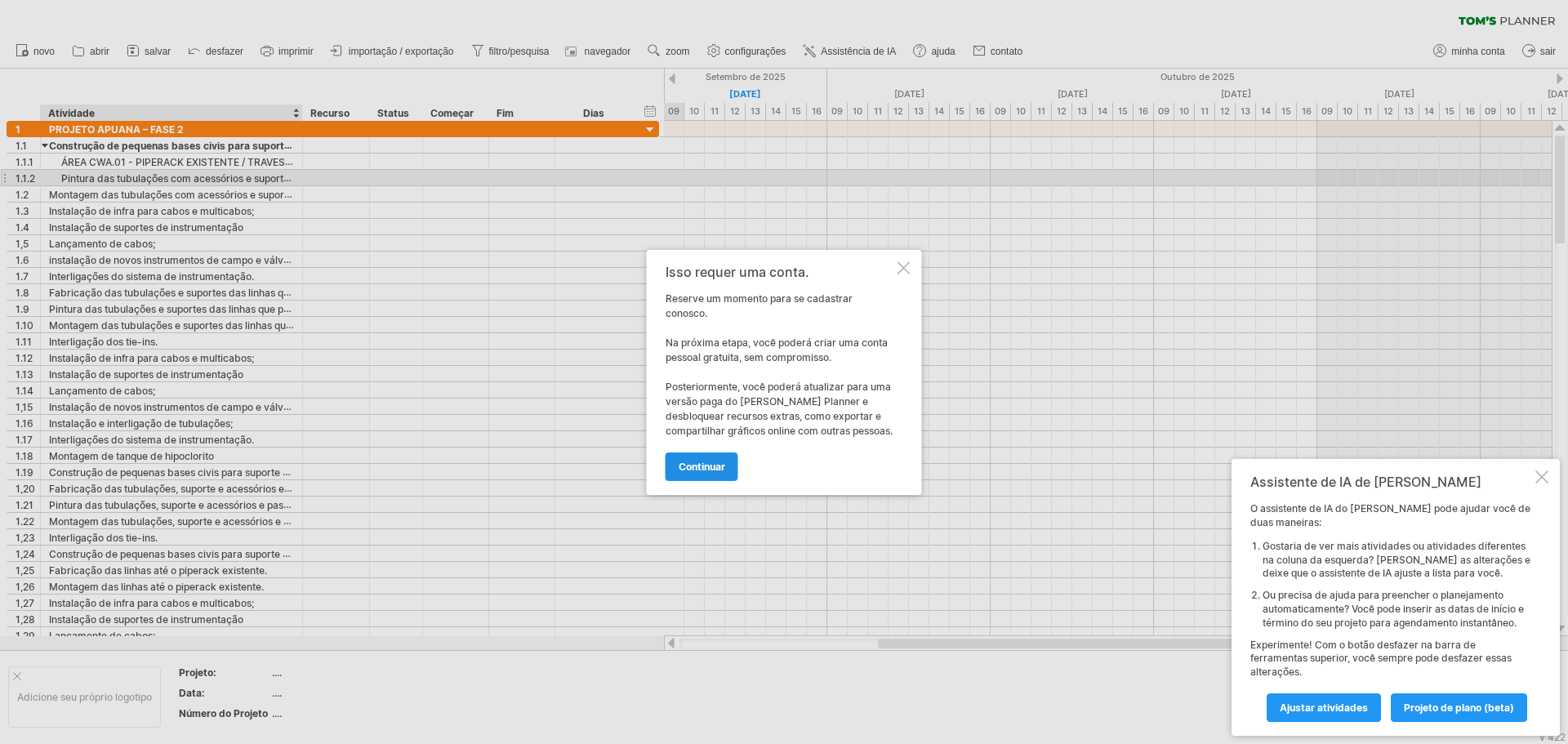
click at [699, 465] on font "continuar" at bounding box center [702, 467] width 46 height 12
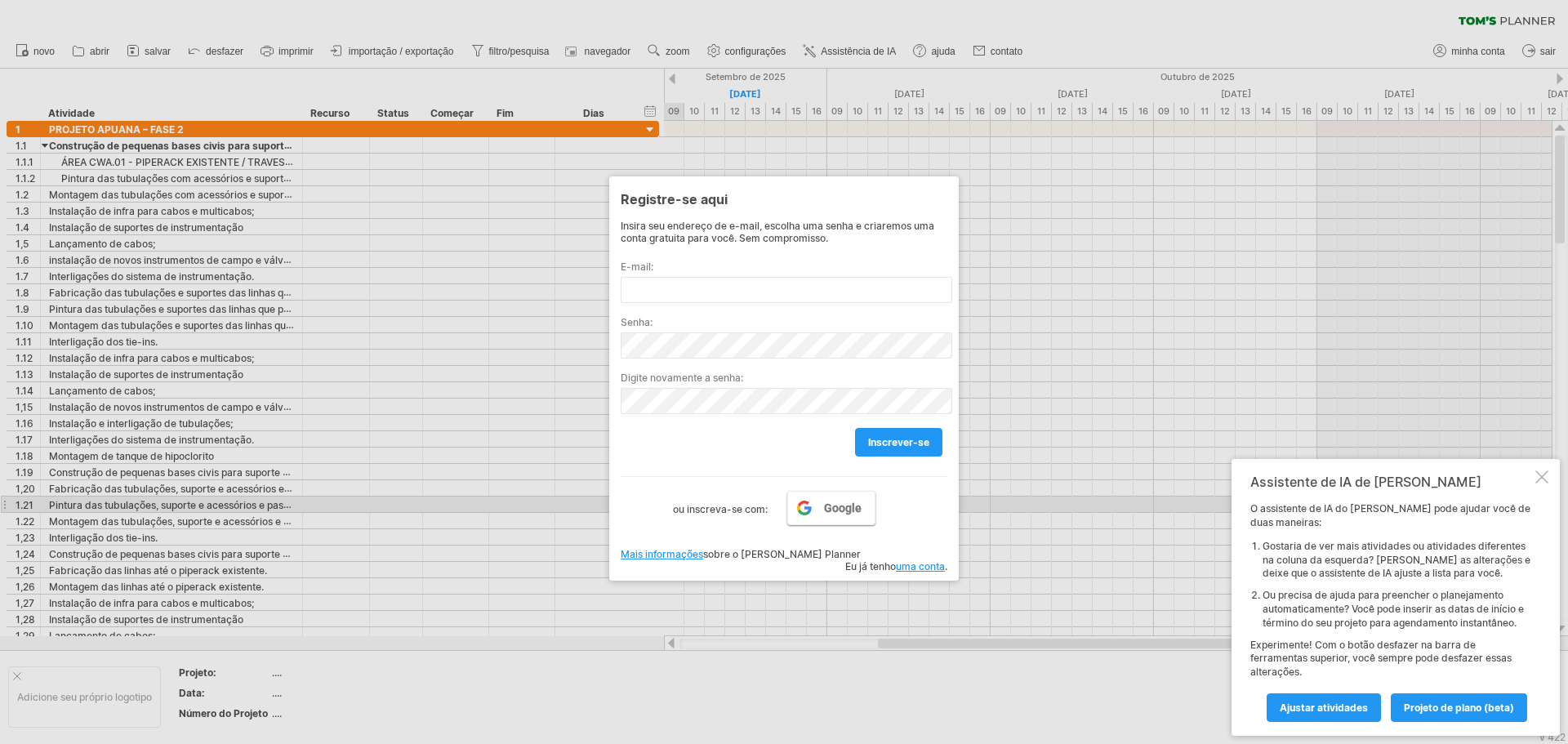
click at [843, 505] on font "Google" at bounding box center [843, 508] width 38 height 13
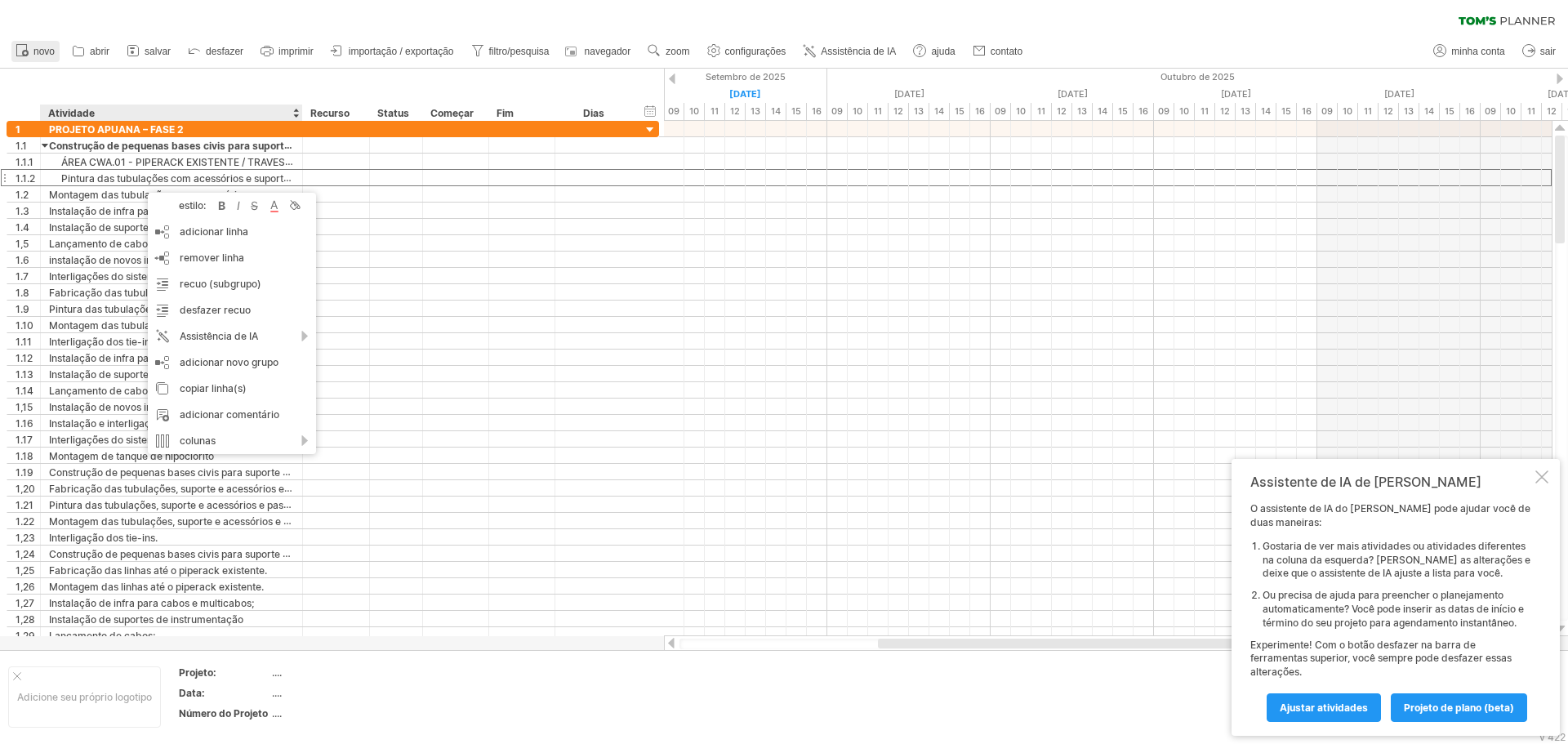
click at [45, 54] on font "novo" at bounding box center [44, 51] width 21 height 11
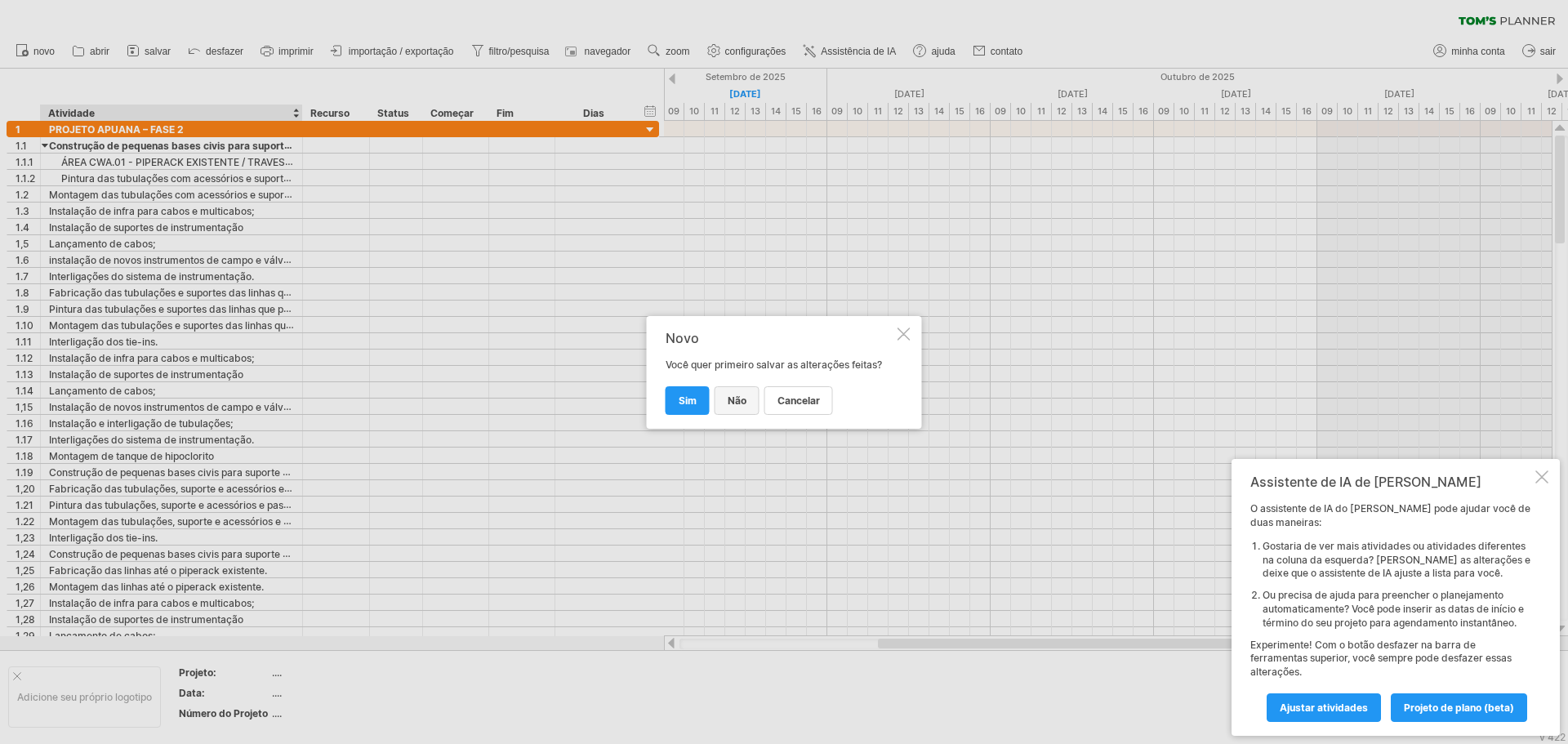
click at [736, 400] on font "não" at bounding box center [737, 401] width 19 height 12
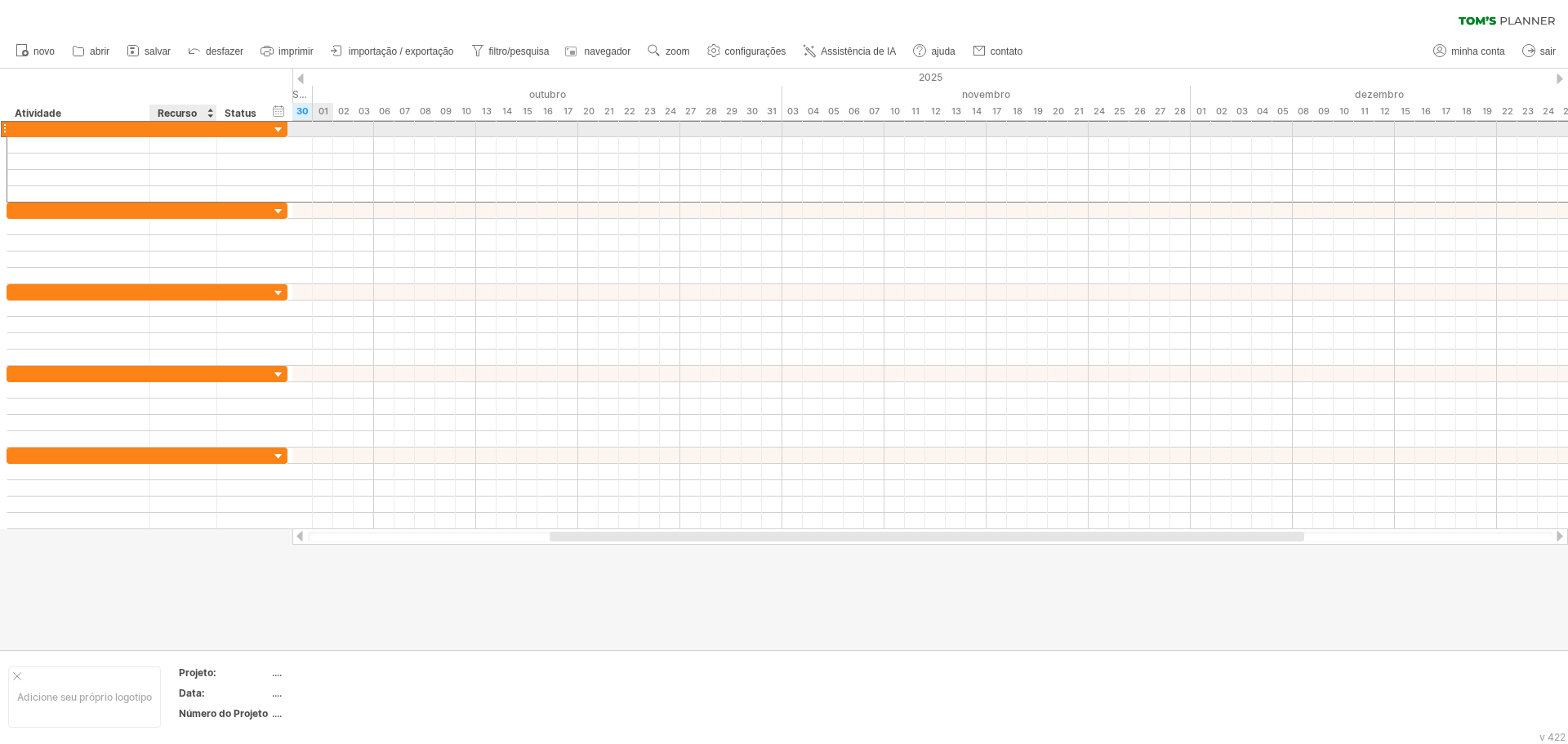
click at [175, 131] on div at bounding box center [184, 129] width 50 height 15
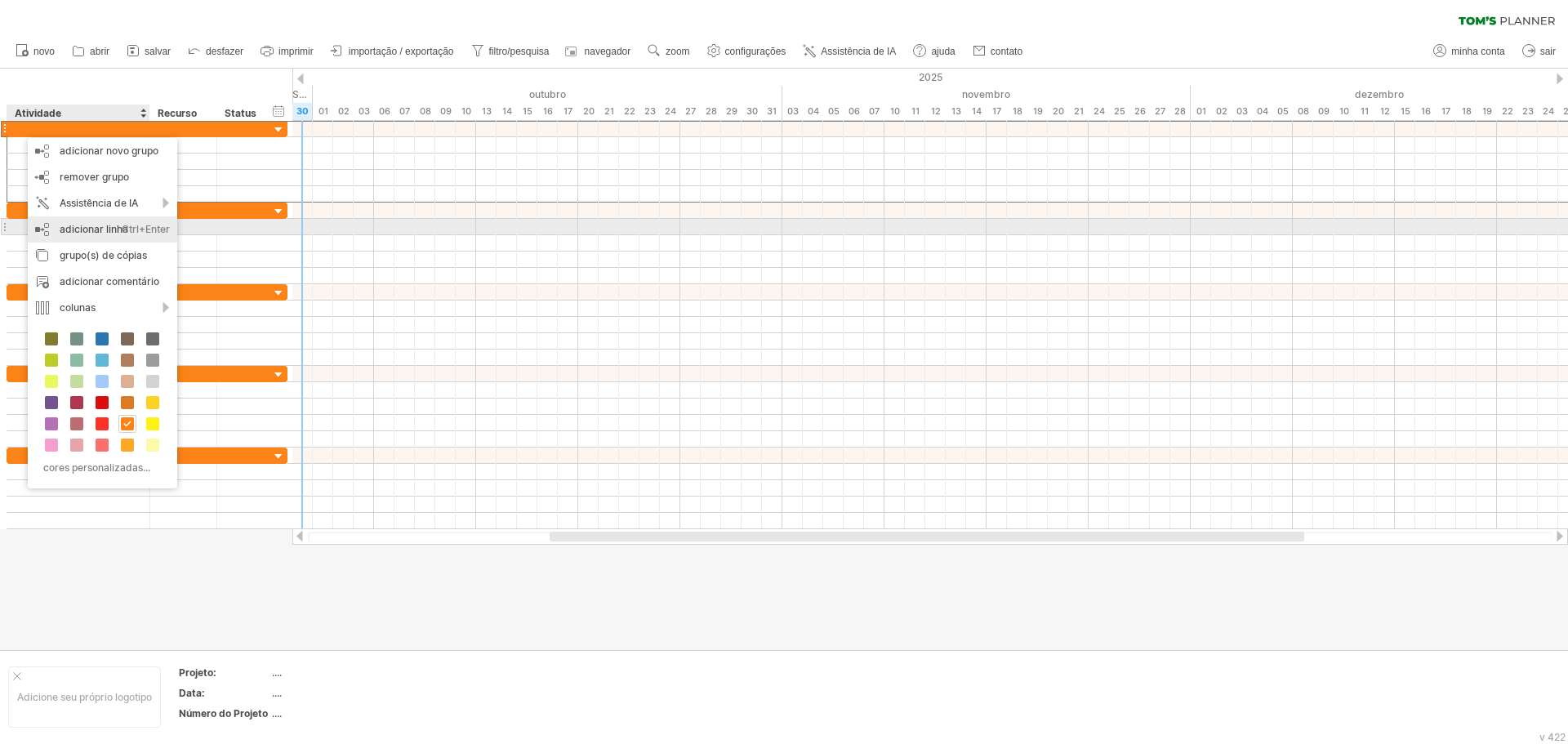
click at [113, 229] on font "adicionar linha" at bounding box center [94, 229] width 69 height 12
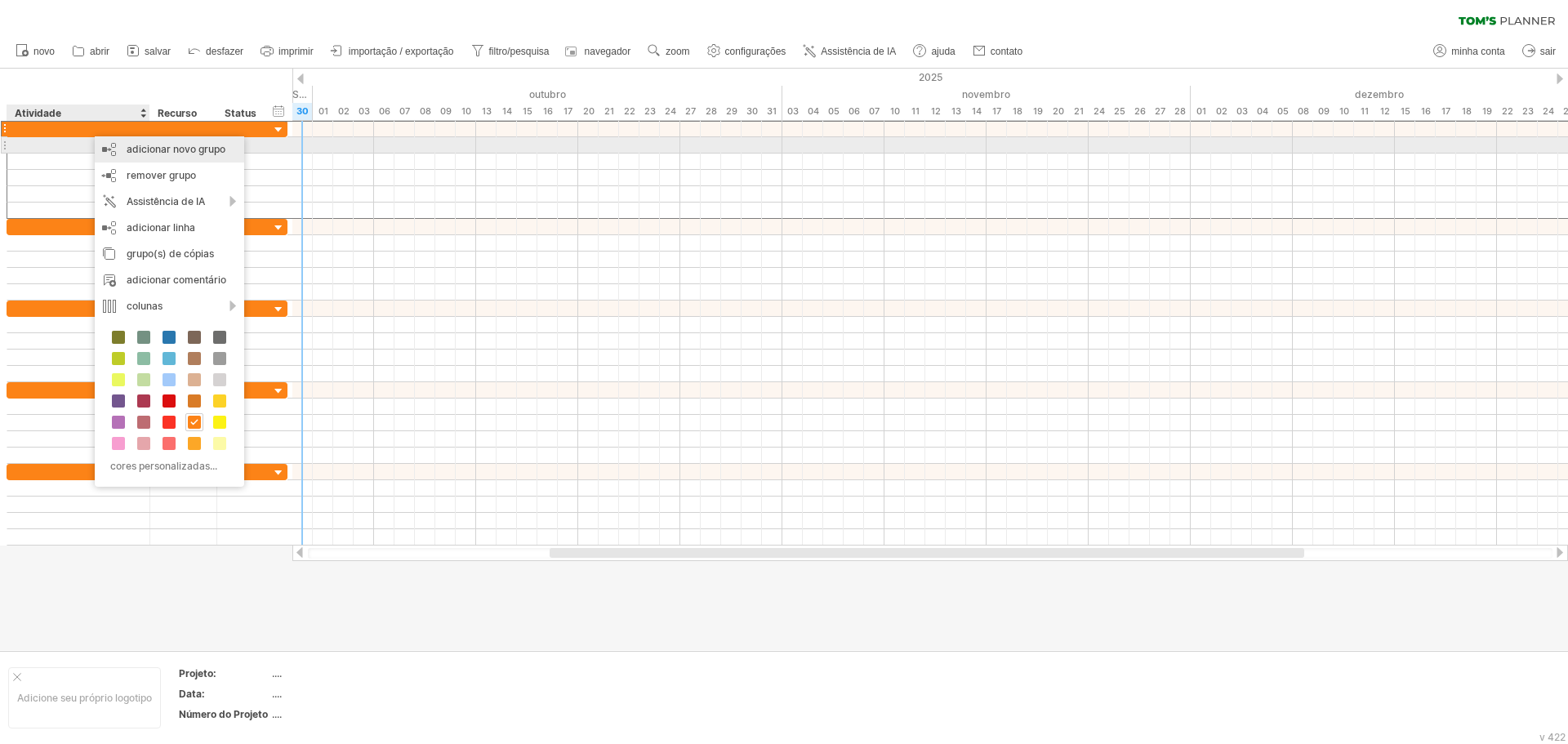
click at [206, 143] on font "adicionar novo grupo" at bounding box center [176, 149] width 99 height 12
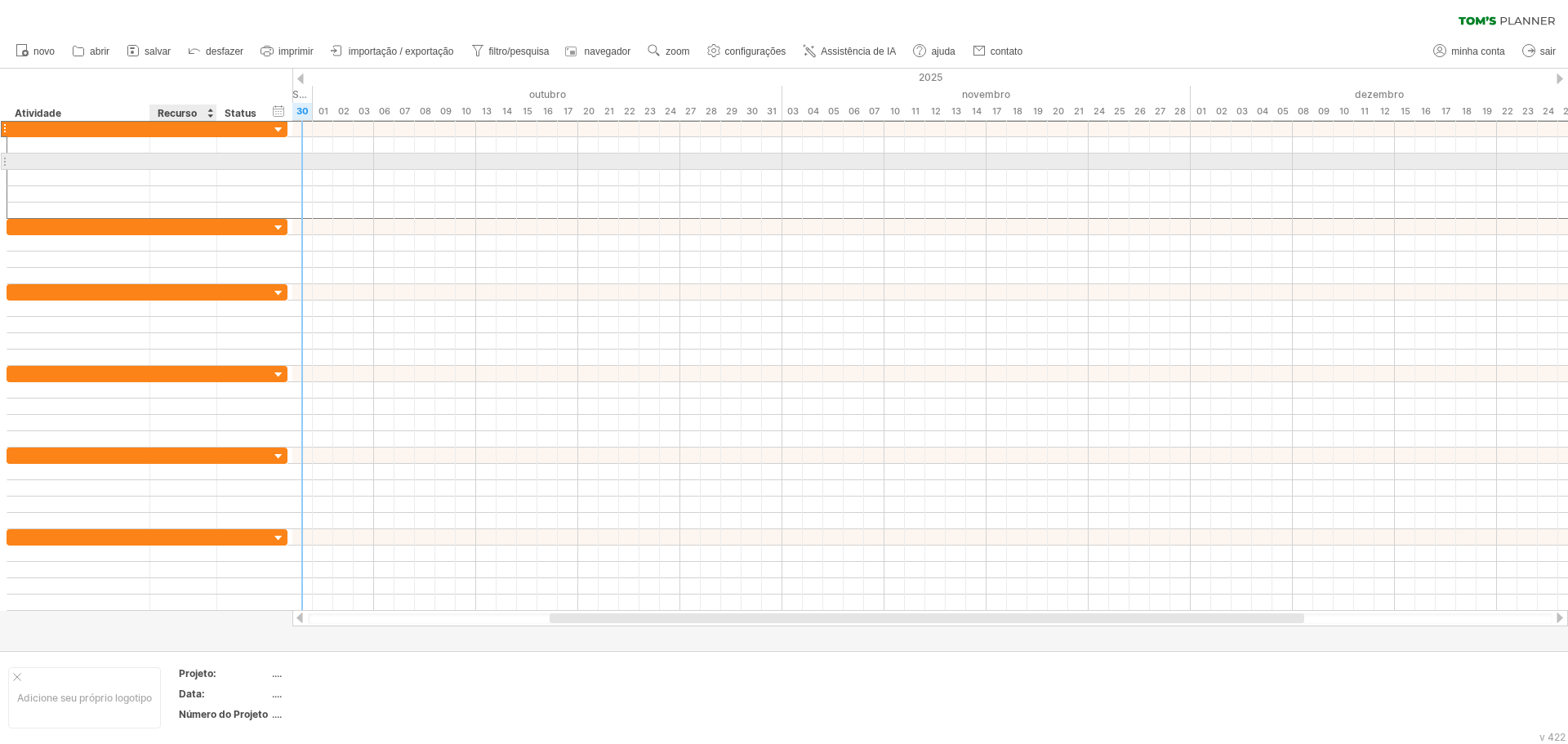
click at [183, 158] on div at bounding box center [184, 161] width 50 height 15
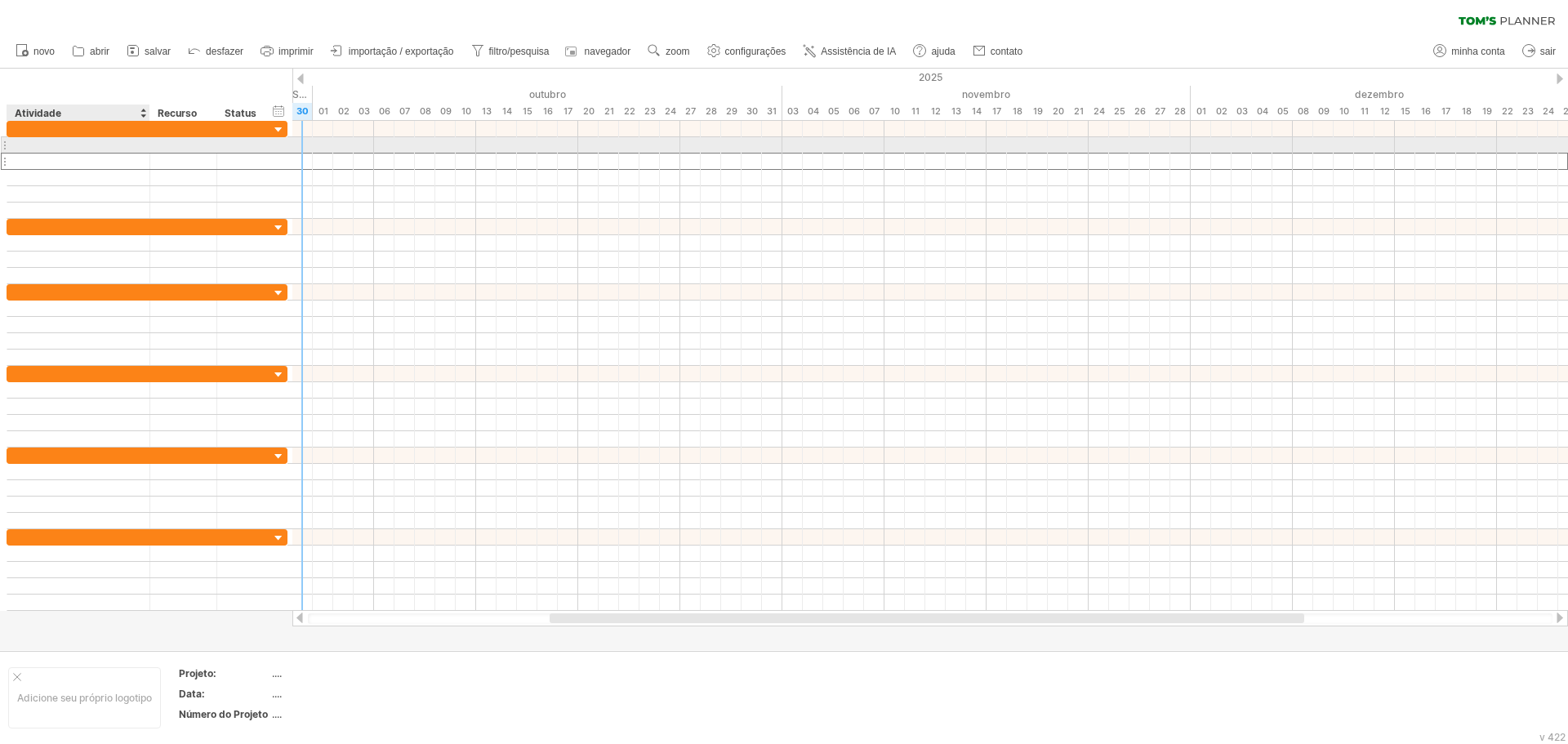
click at [89, 147] on div at bounding box center [78, 145] width 126 height 15
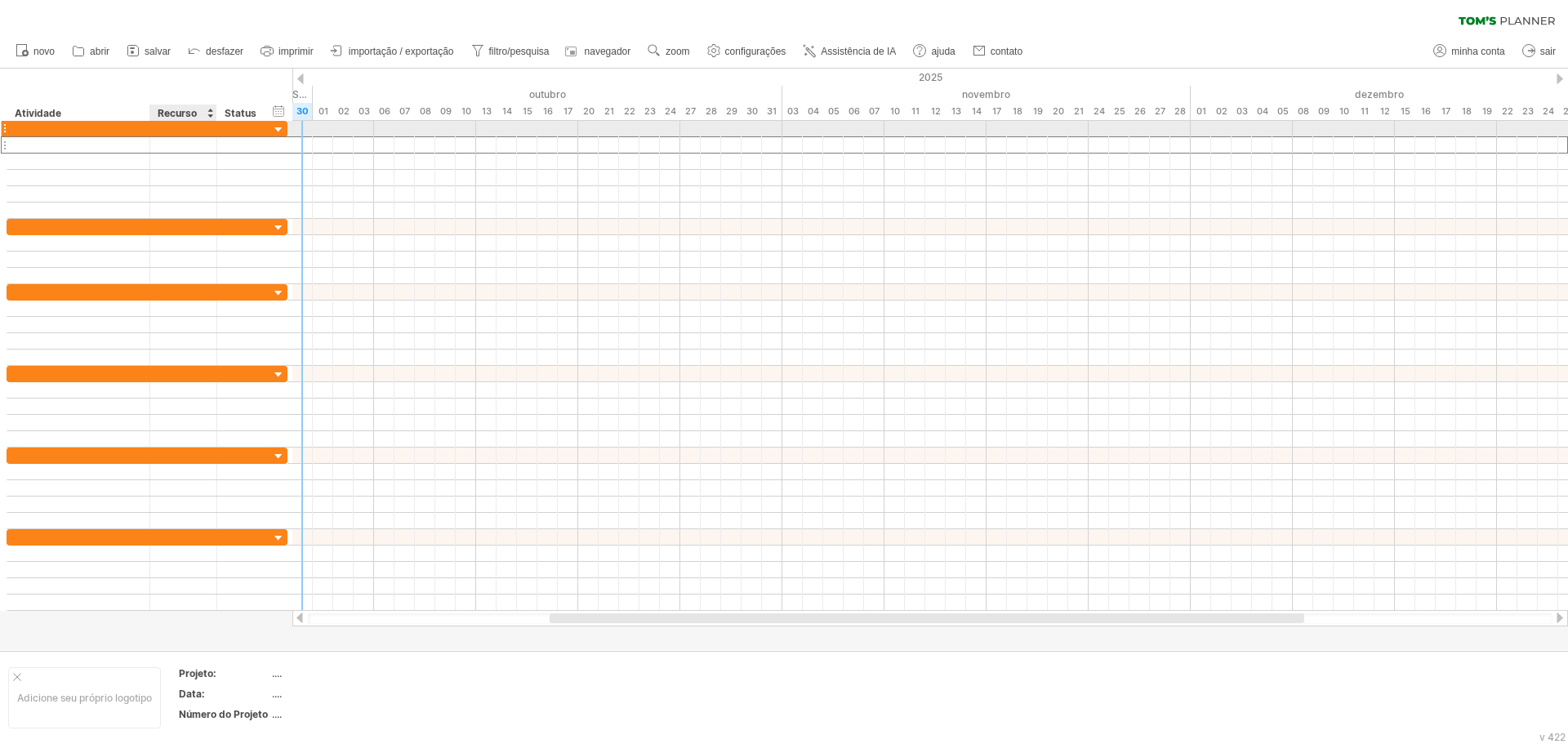
click at [179, 130] on div at bounding box center [184, 129] width 50 height 15
click at [133, 130] on div at bounding box center [78, 129] width 126 height 15
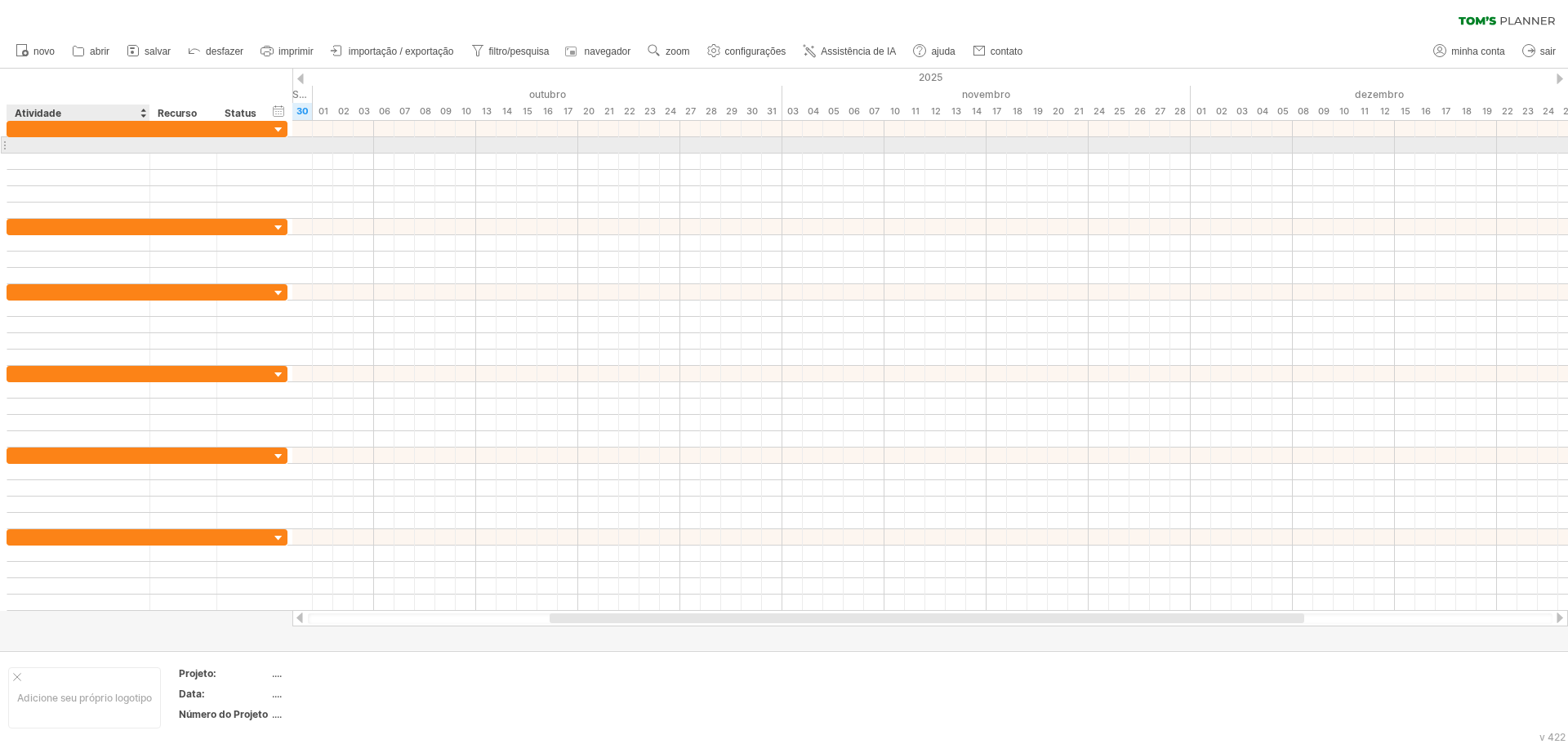
paste input "**********"
type input "**********"
click at [144, 152] on div at bounding box center [148, 145] width 9 height 16
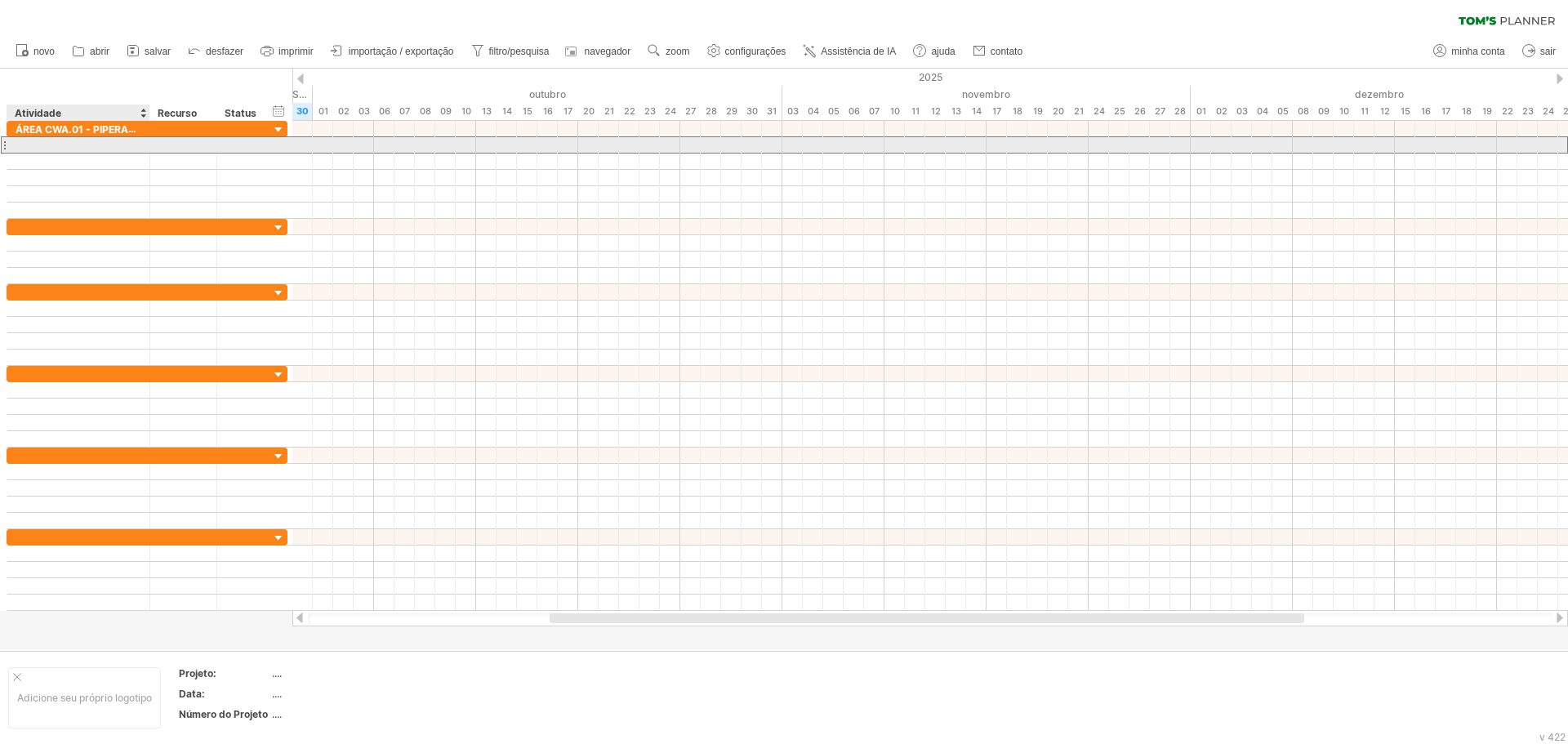
click at [83, 147] on div at bounding box center [78, 145] width 126 height 15
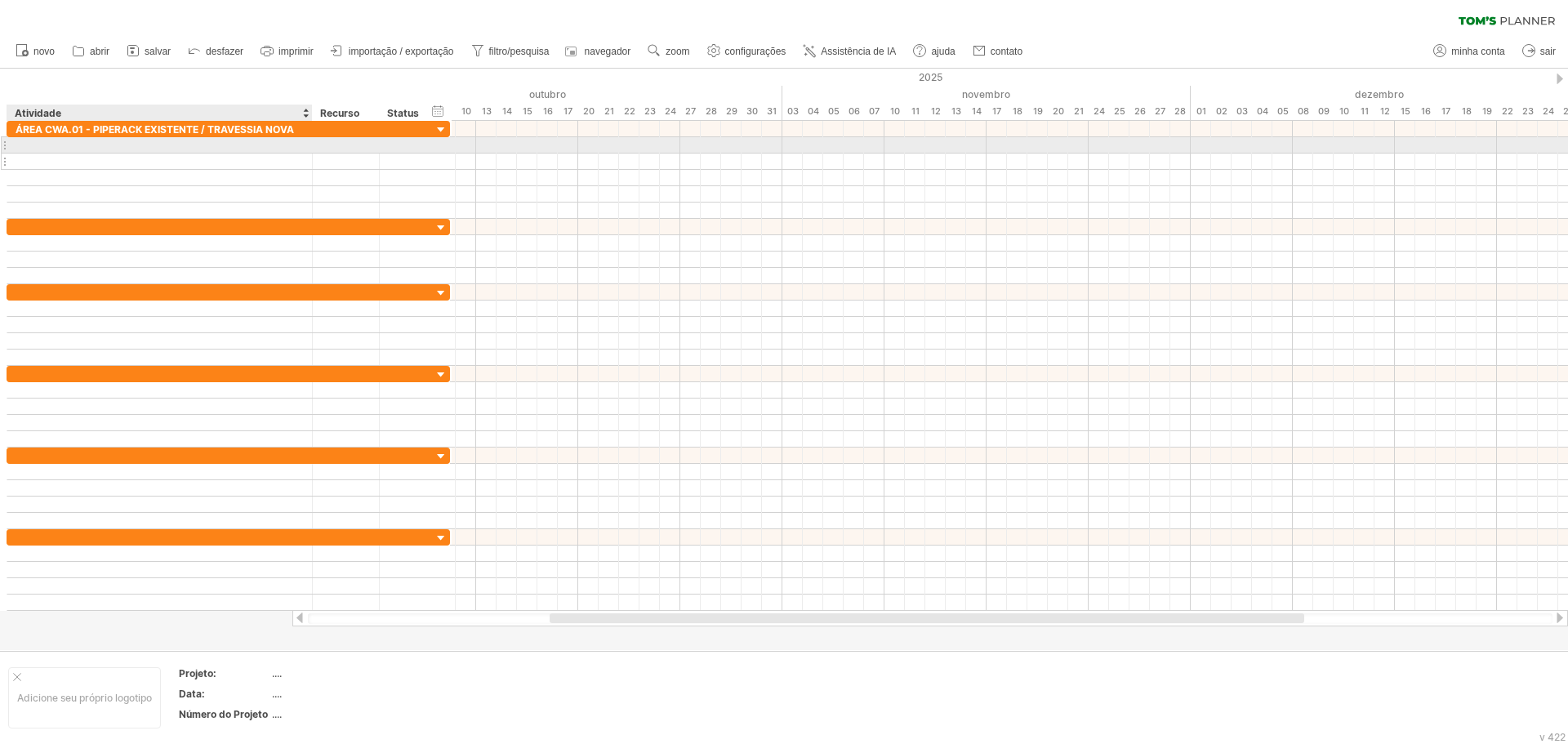
drag, startPoint x: 148, startPoint y: 142, endPoint x: 311, endPoint y: 154, distance: 163.4
click at [311, 154] on div "**********" at bounding box center [228, 170] width 443 height 98
click at [147, 152] on div at bounding box center [160, 145] width 288 height 15
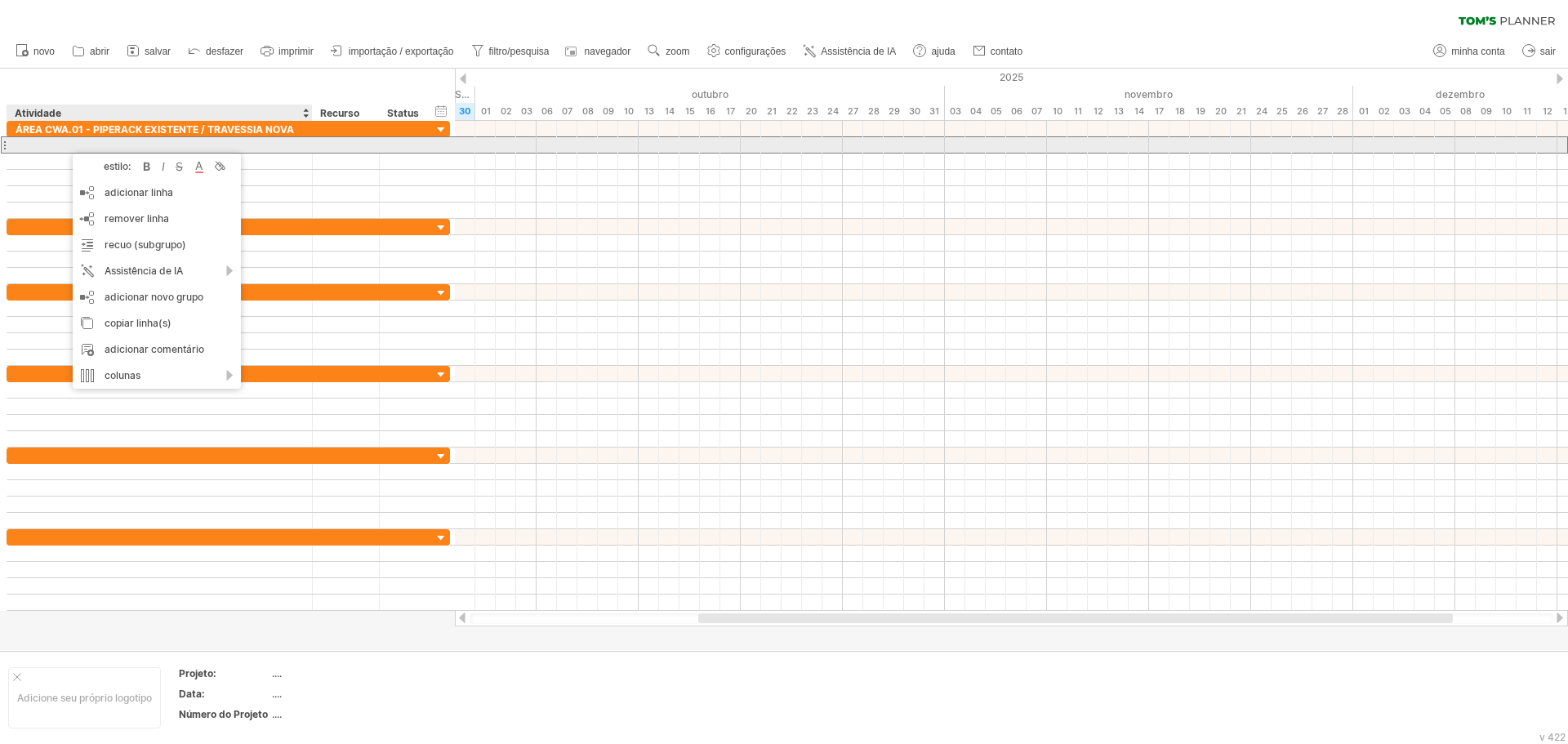
click at [60, 142] on div at bounding box center [160, 145] width 288 height 15
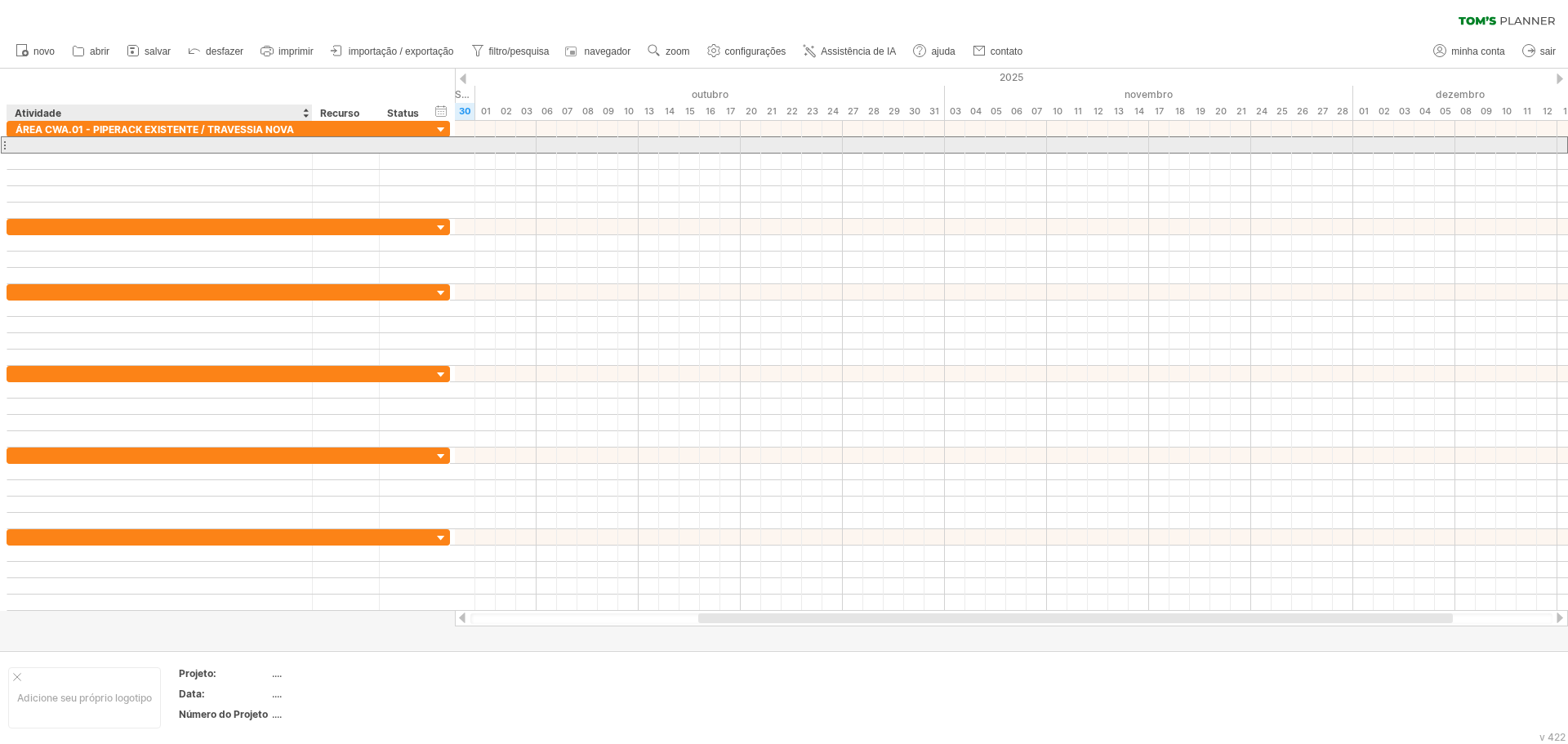
click at [60, 142] on input "text" at bounding box center [160, 145] width 288 height 15
paste input "******"
type input "******"
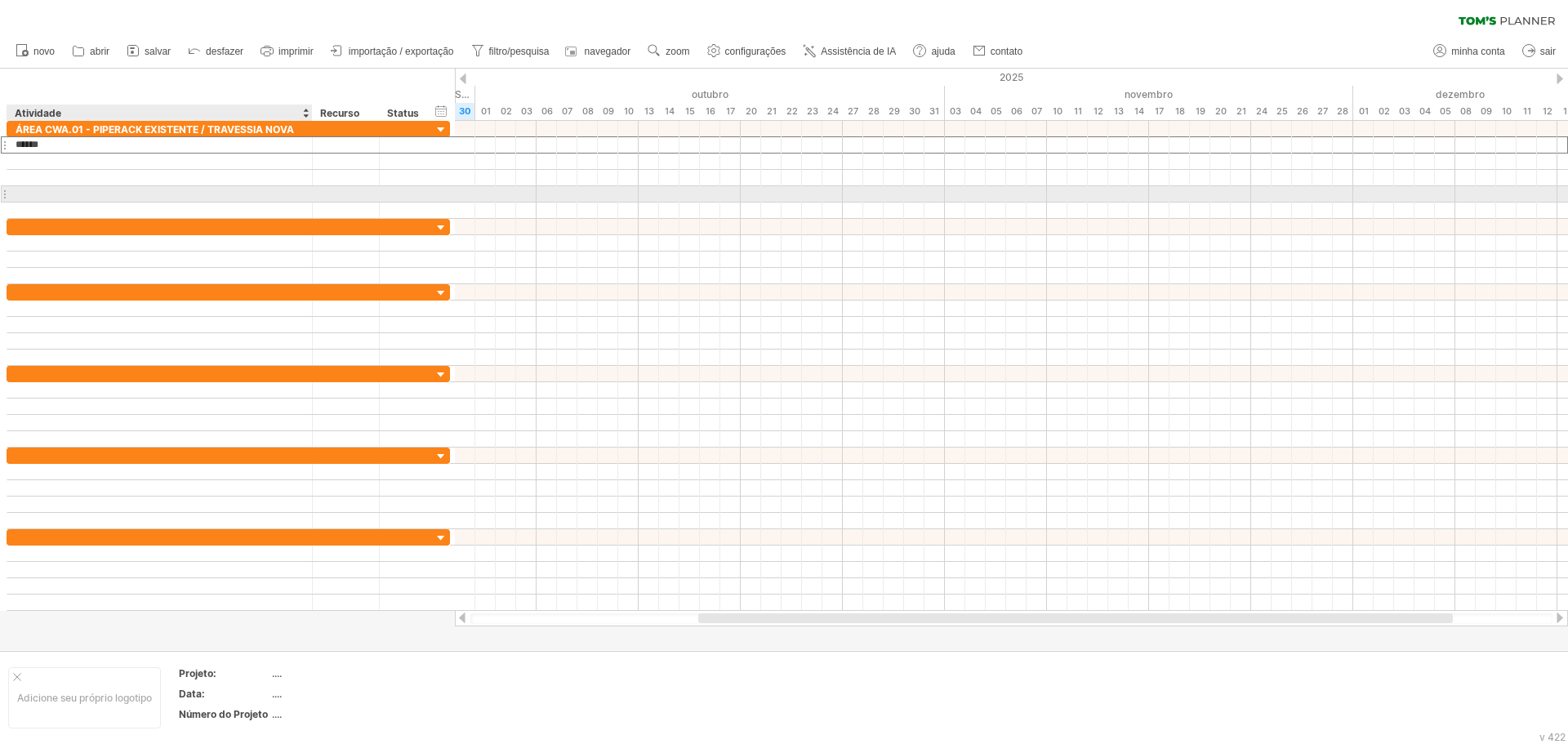
click at [192, 196] on div at bounding box center [160, 194] width 288 height 15
click at [70, 144] on div "Civil:" at bounding box center [160, 145] width 288 height 15
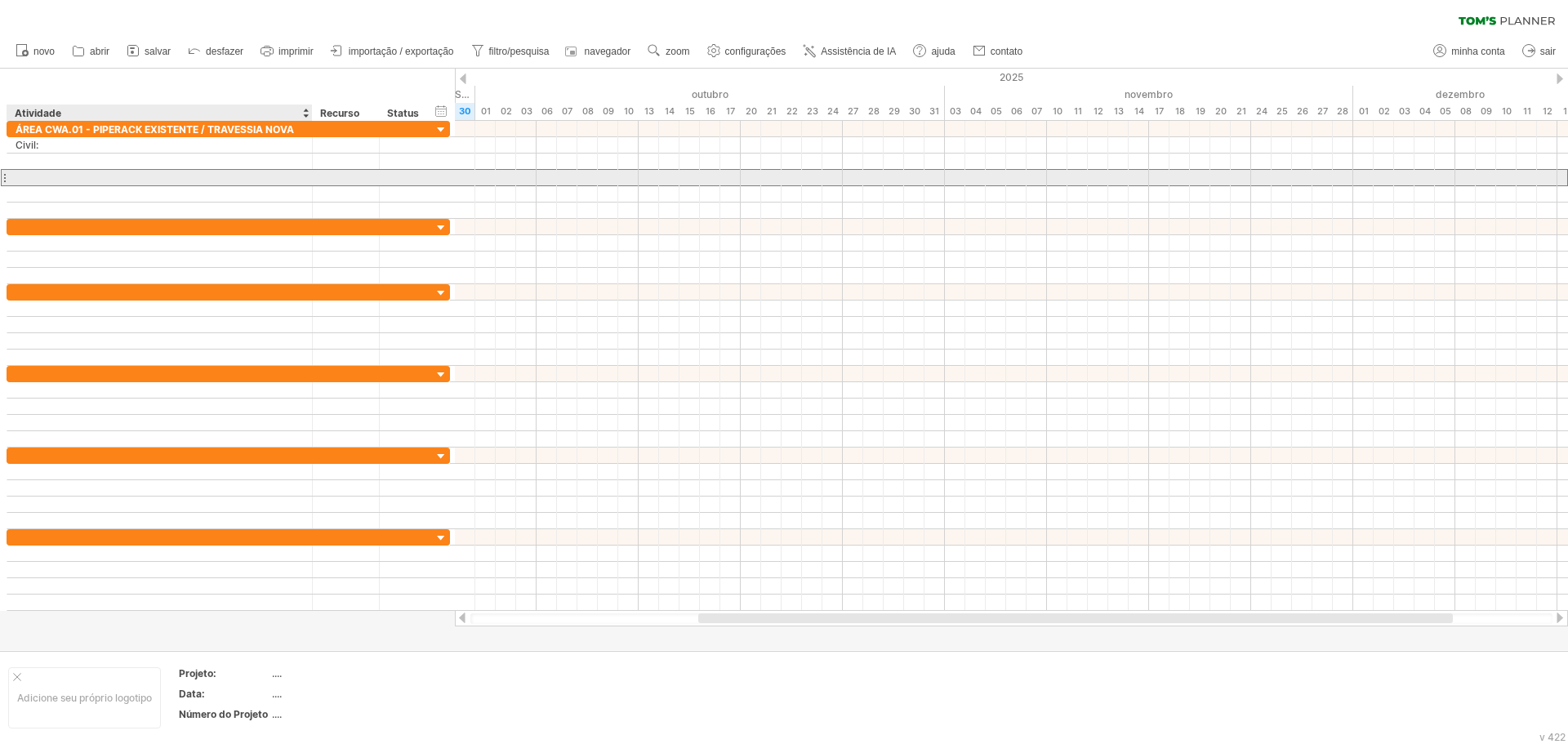
click at [216, 181] on div at bounding box center [160, 178] width 288 height 15
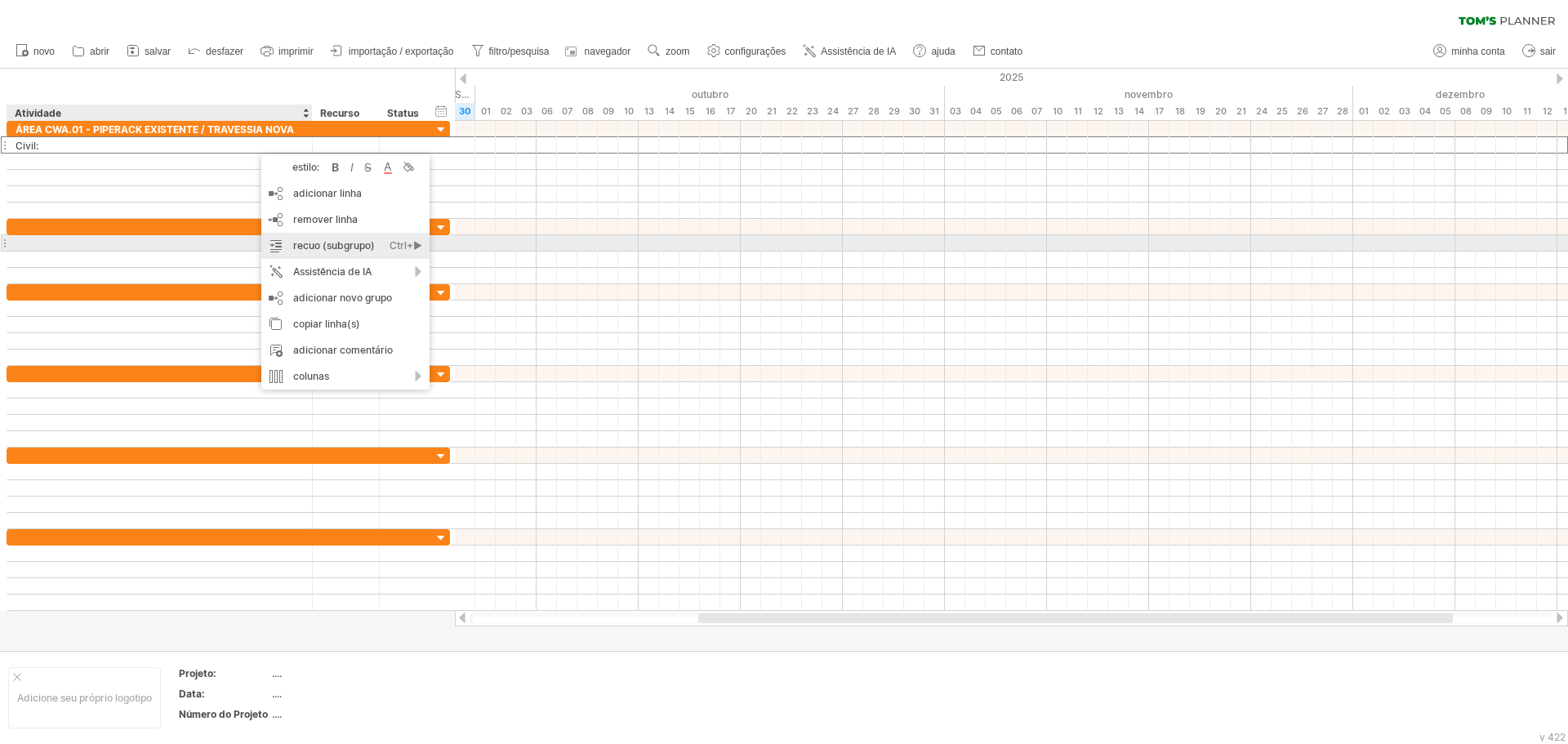
click at [334, 241] on font "recuo (subgrupo)" at bounding box center [334, 245] width 81 height 12
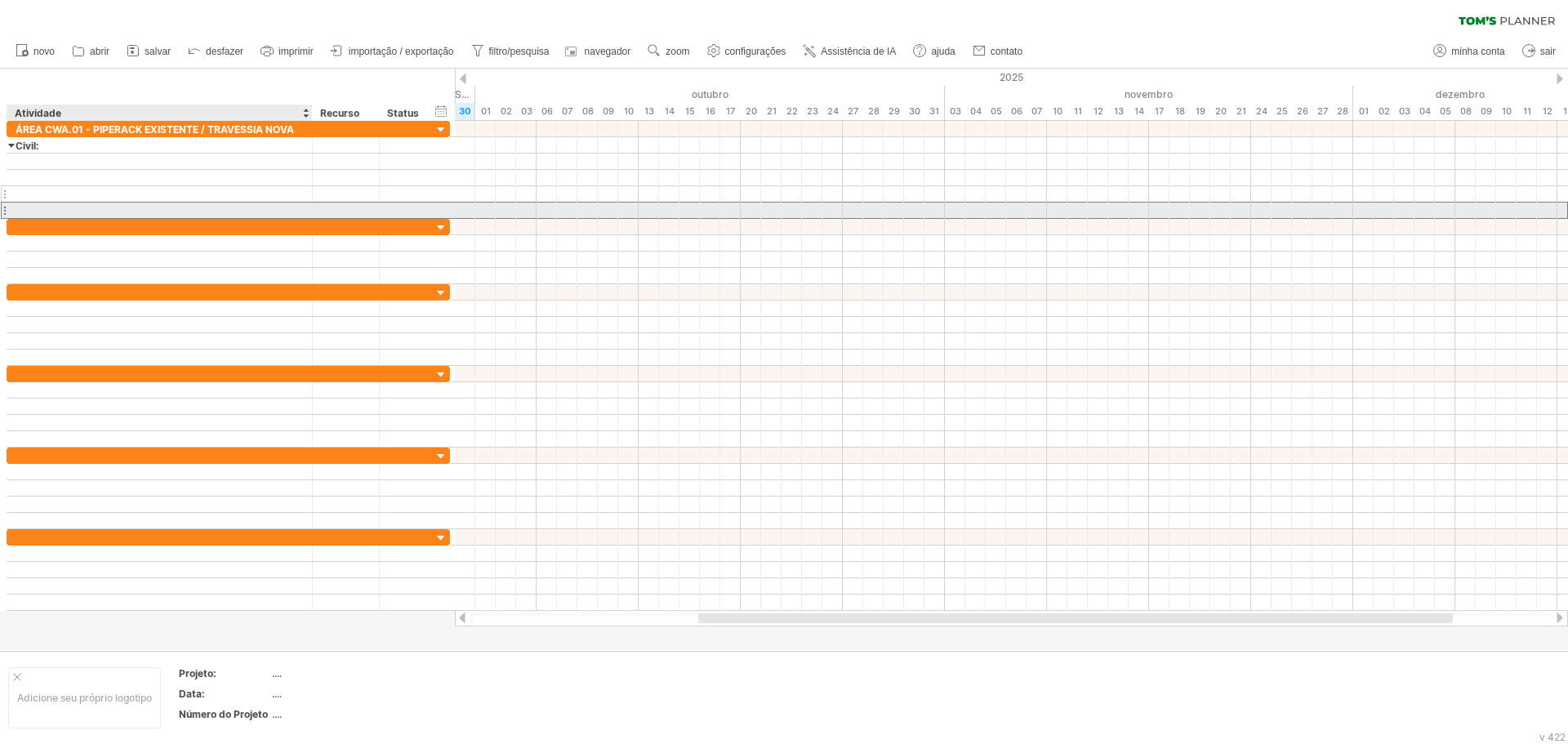
drag, startPoint x: 208, startPoint y: 206, endPoint x: 143, endPoint y: 194, distance: 66.1
click at [207, 205] on div at bounding box center [160, 210] width 288 height 15
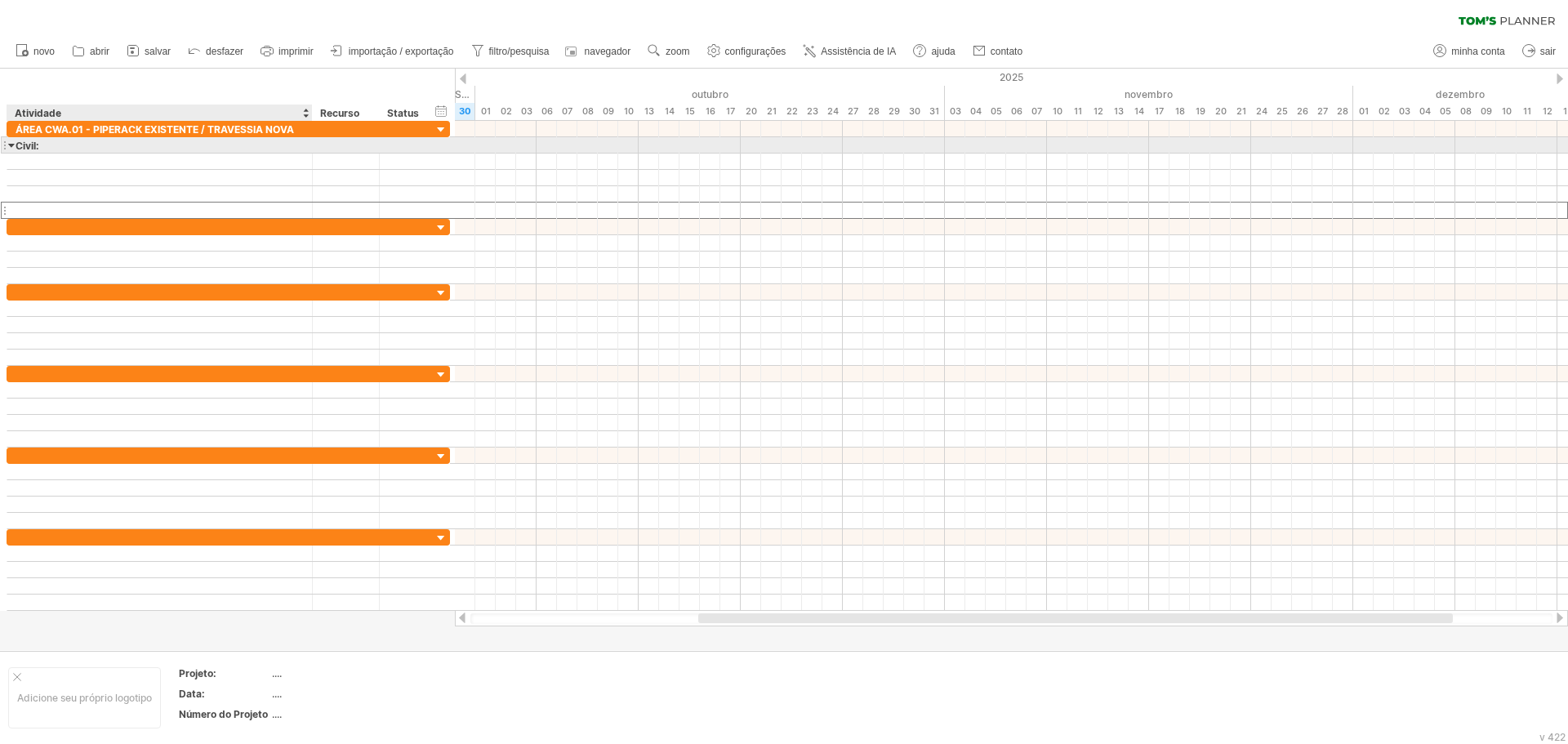
click at [12, 145] on div at bounding box center [12, 145] width 8 height 15
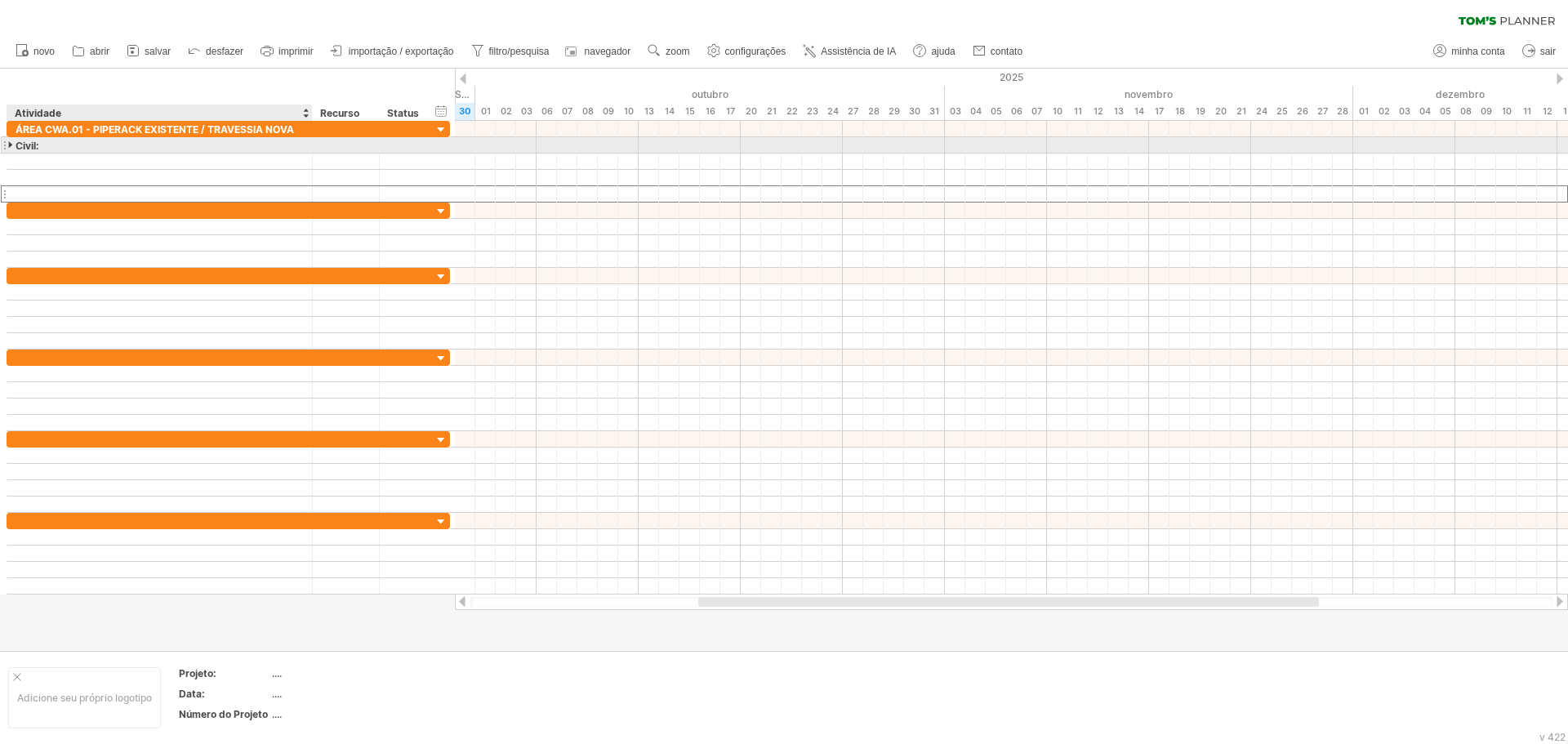
click at [12, 145] on div at bounding box center [12, 145] width 8 height 15
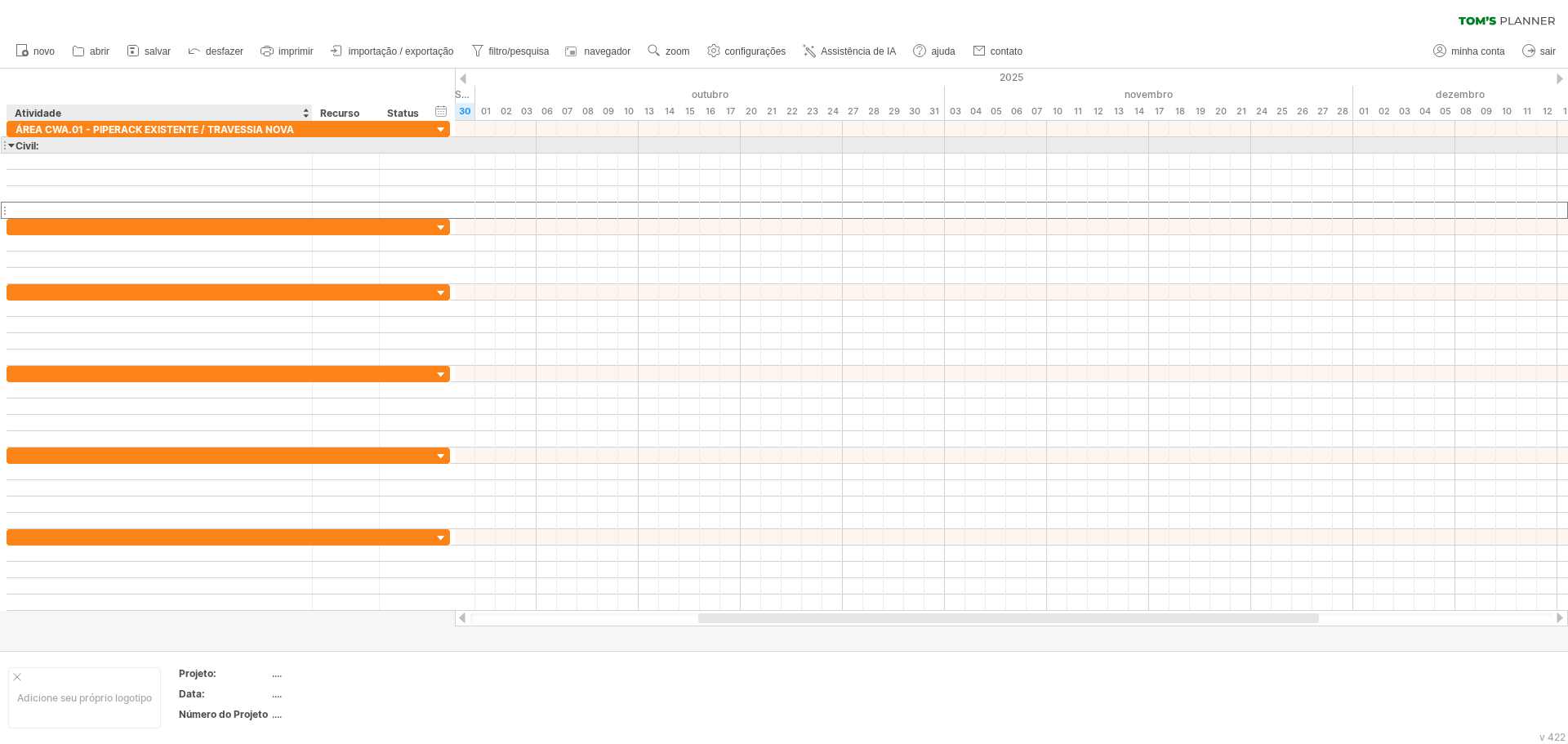
click at [12, 145] on div at bounding box center [12, 145] width 8 height 15
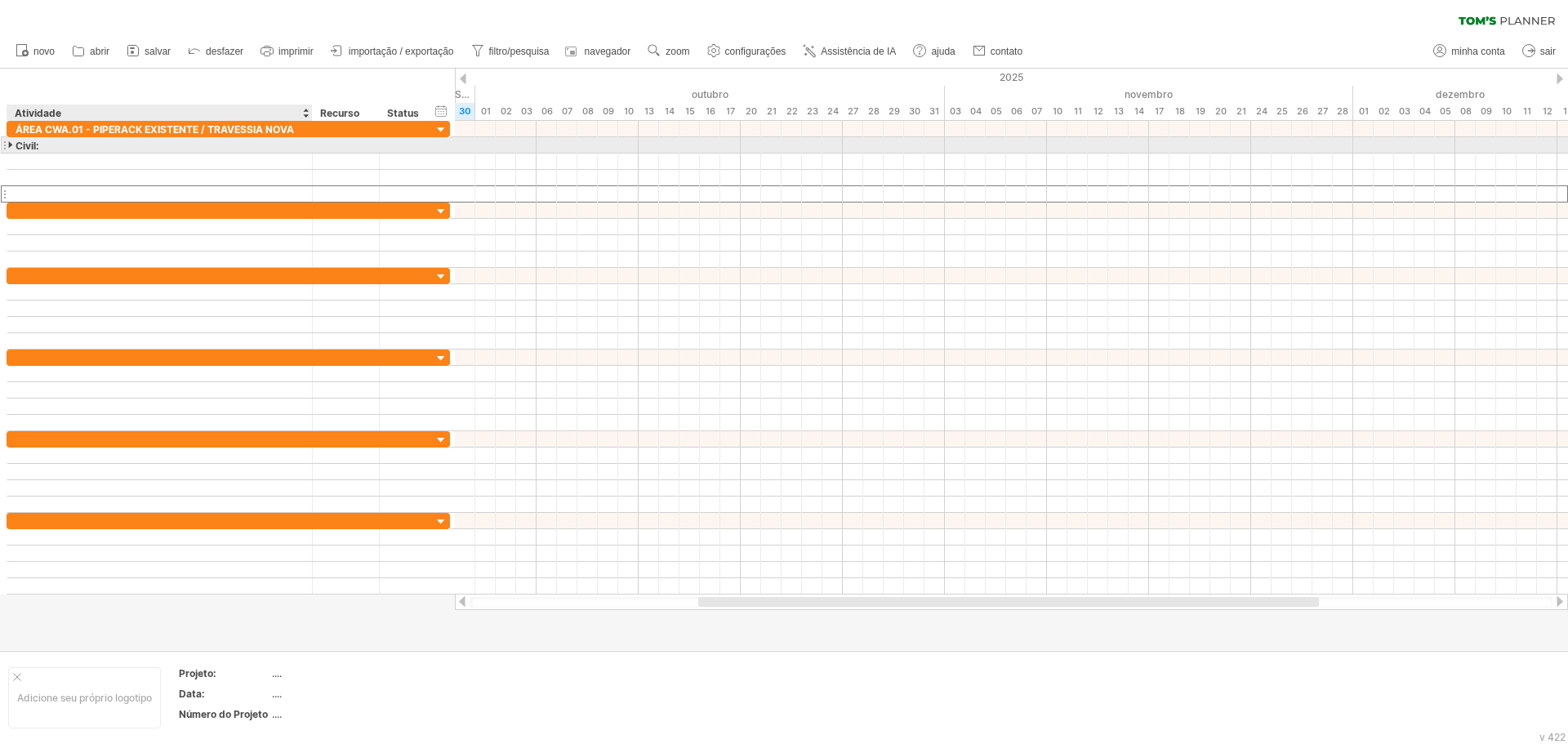
click at [12, 145] on div at bounding box center [12, 145] width 8 height 15
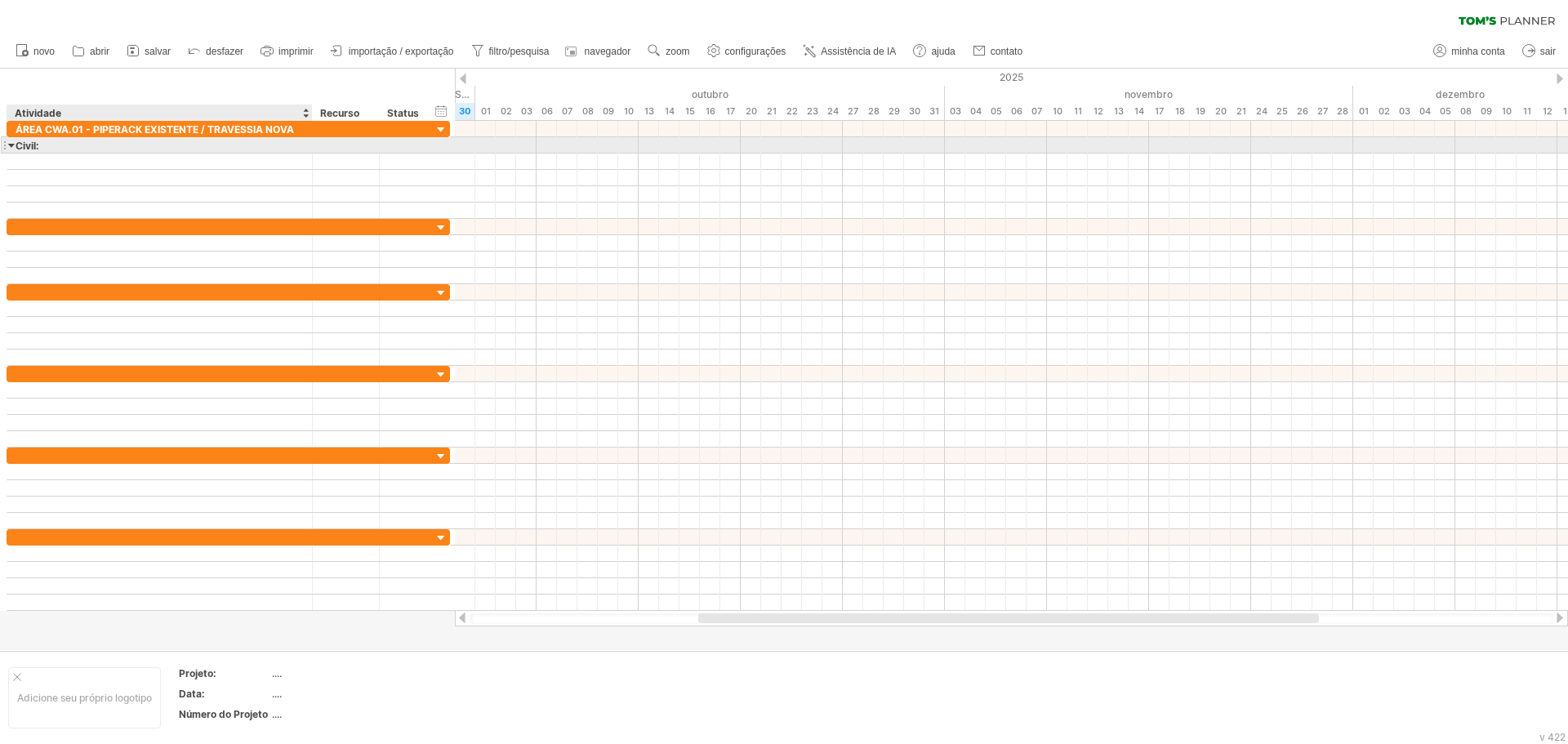
click at [46, 148] on div "Civil:" at bounding box center [160, 145] width 288 height 15
click at [11, 146] on div at bounding box center [12, 145] width 8 height 15
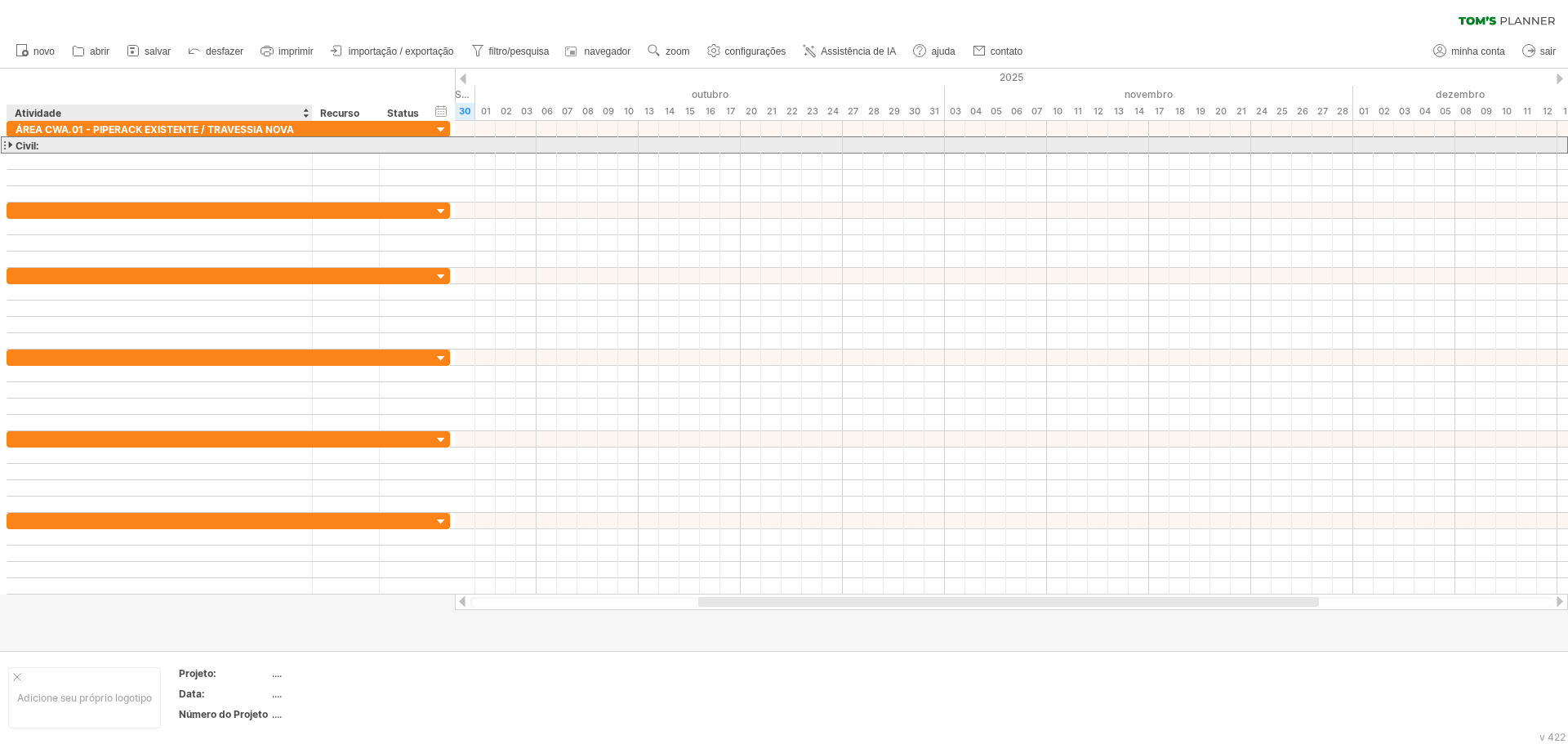
click at [11, 146] on div at bounding box center [12, 145] width 8 height 15
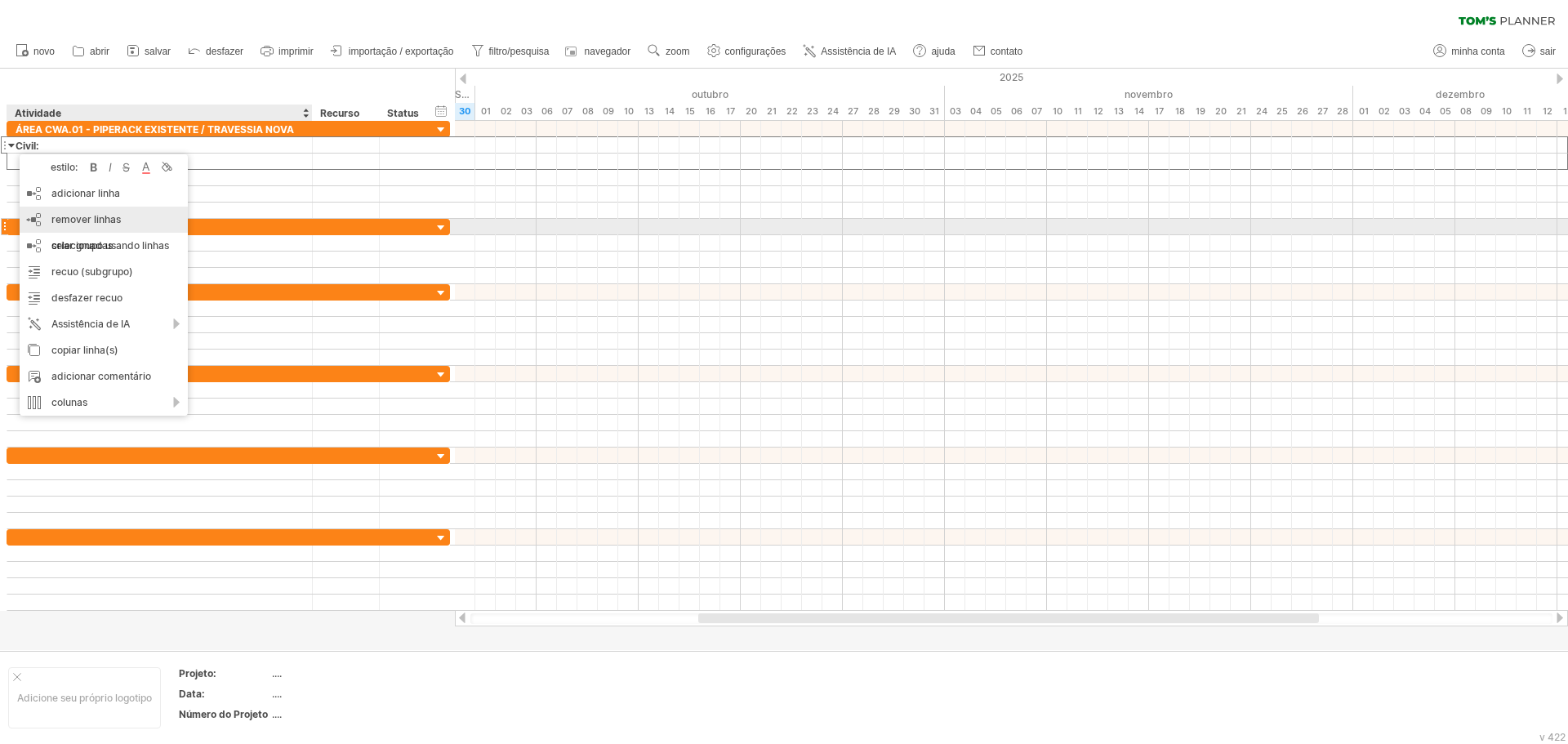
click at [81, 221] on font "remover linhas selecionadas" at bounding box center [86, 232] width 69 height 39
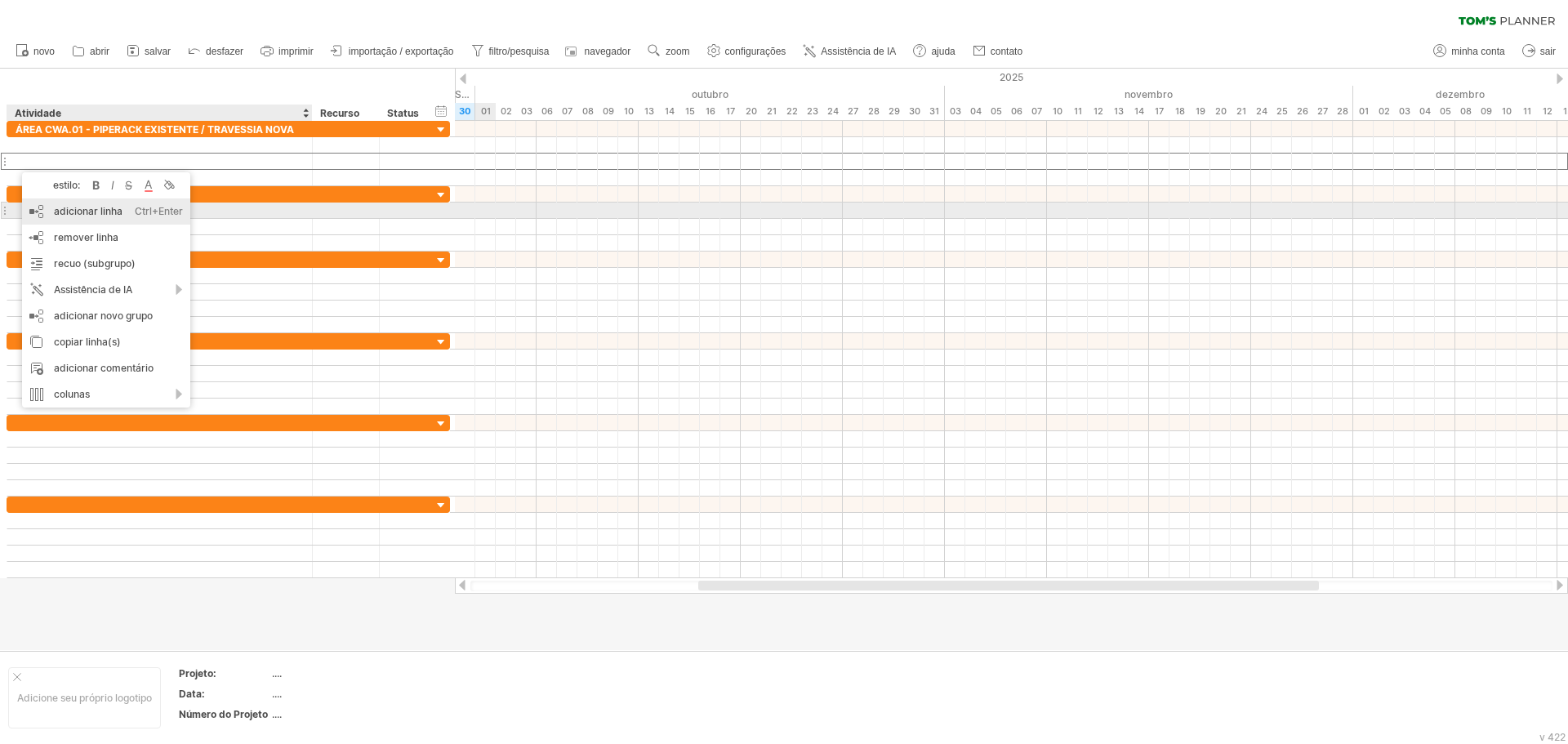
click at [120, 213] on font "adicionar linha" at bounding box center [88, 211] width 69 height 12
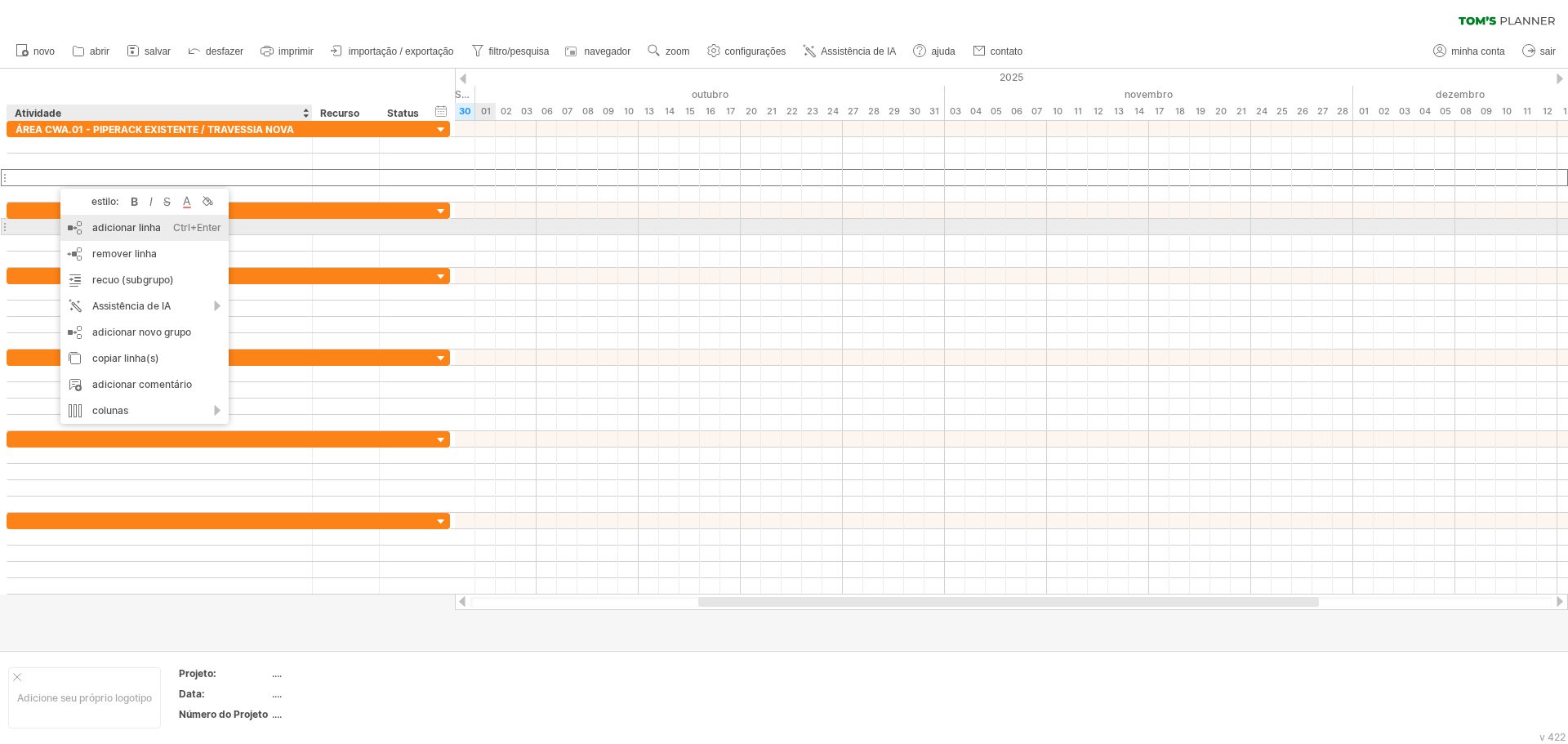
click at [120, 230] on font "adicionar linha" at bounding box center [127, 227] width 69 height 12
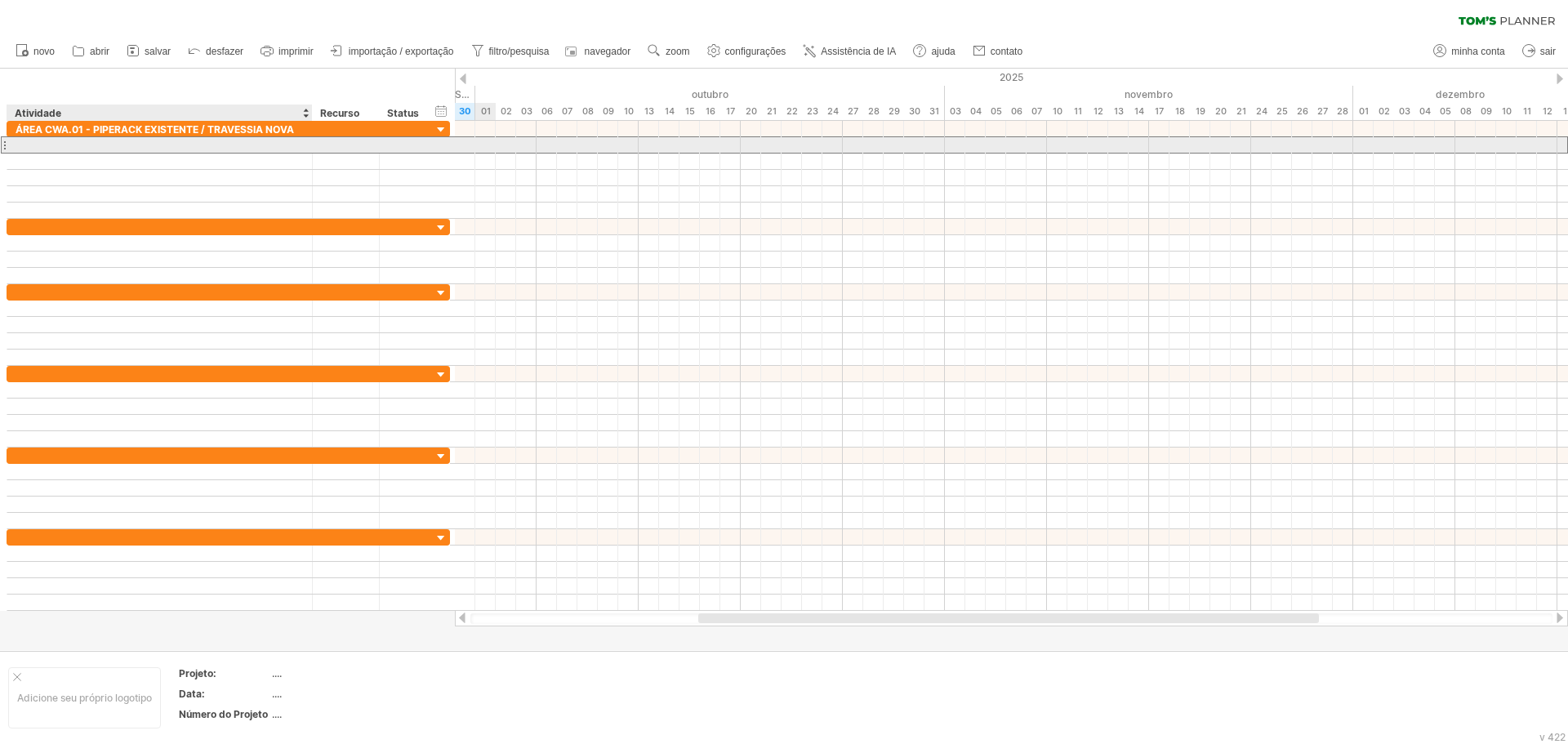
click at [148, 145] on div at bounding box center [160, 145] width 288 height 15
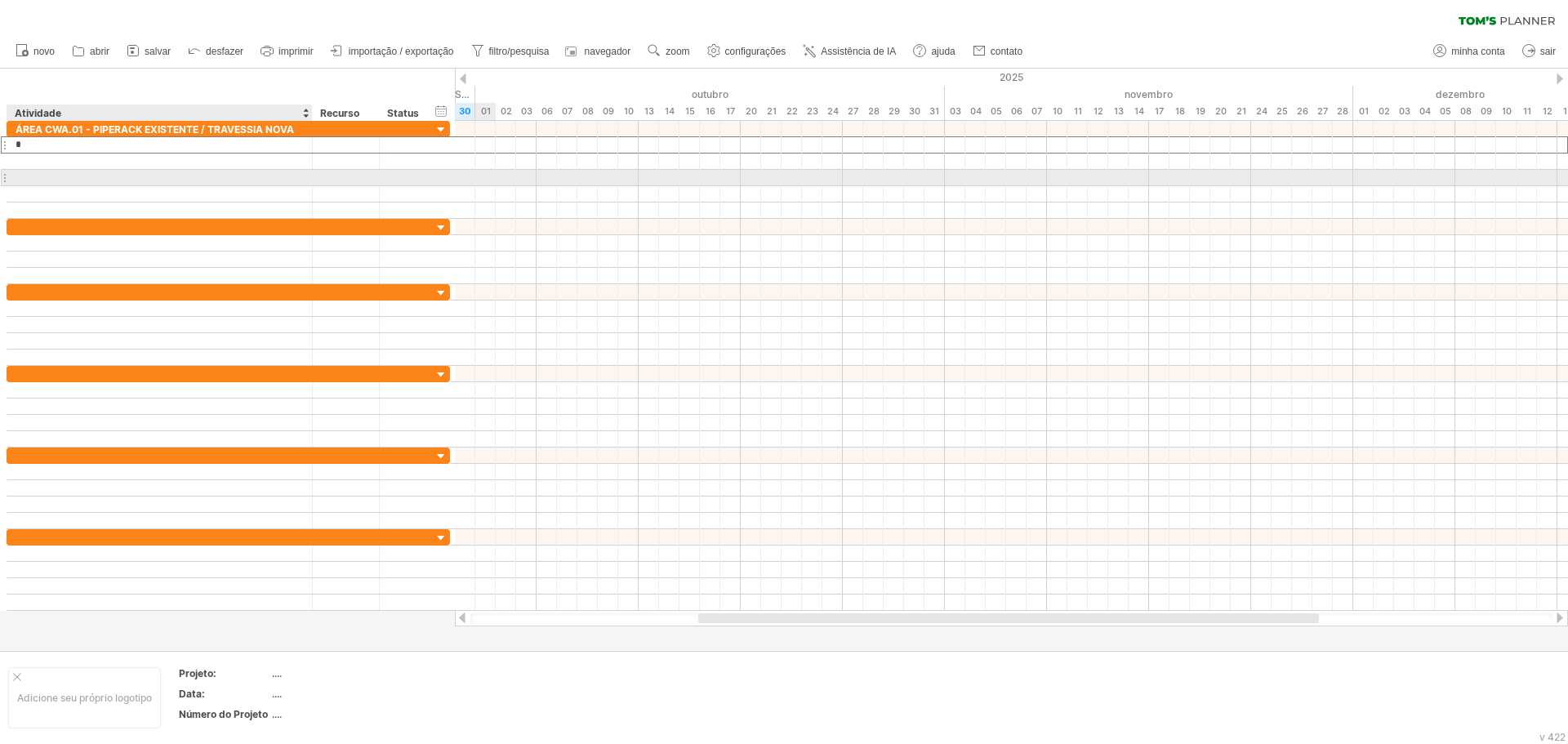
type input "******"
click at [101, 183] on div at bounding box center [160, 178] width 288 height 15
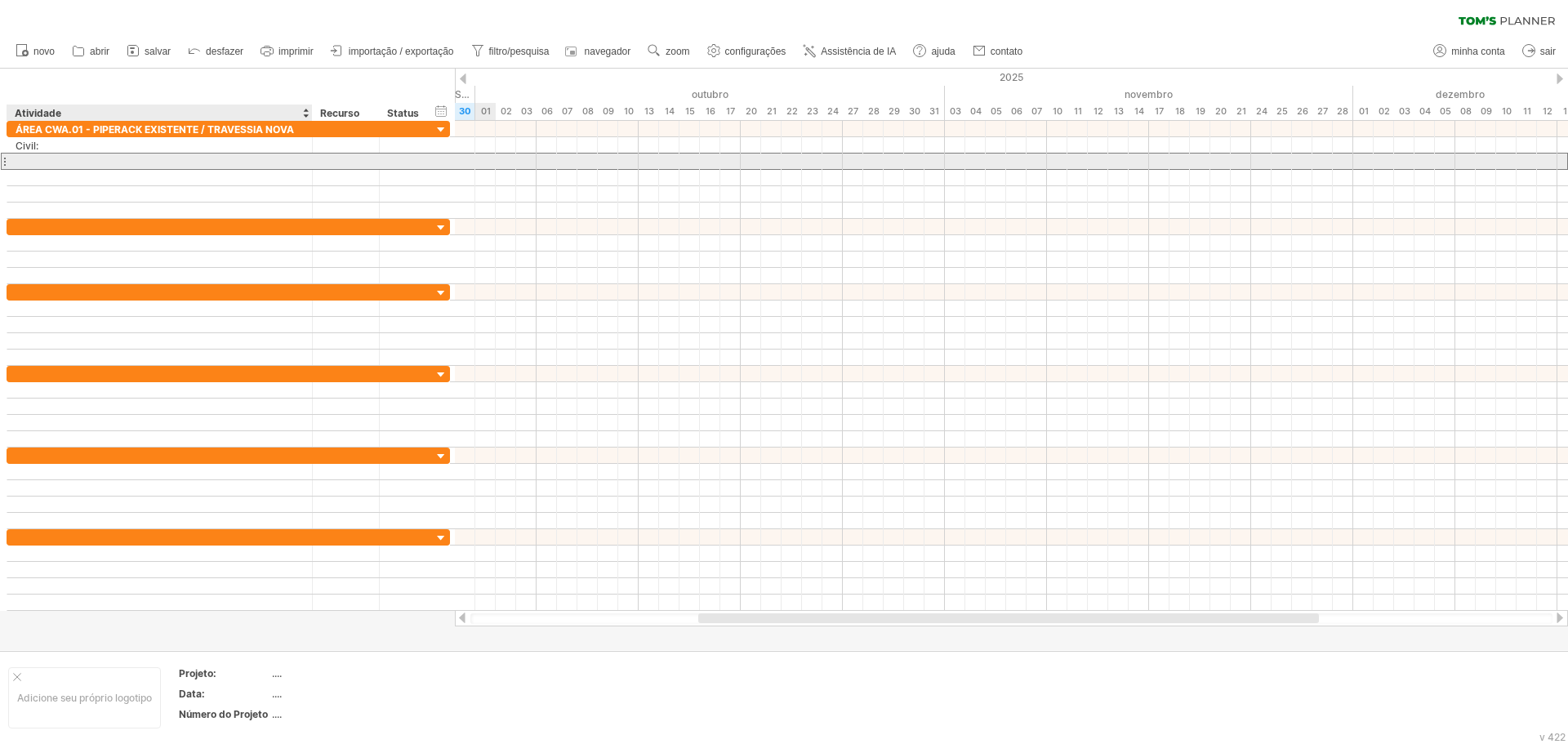
click at [94, 160] on div at bounding box center [160, 161] width 288 height 15
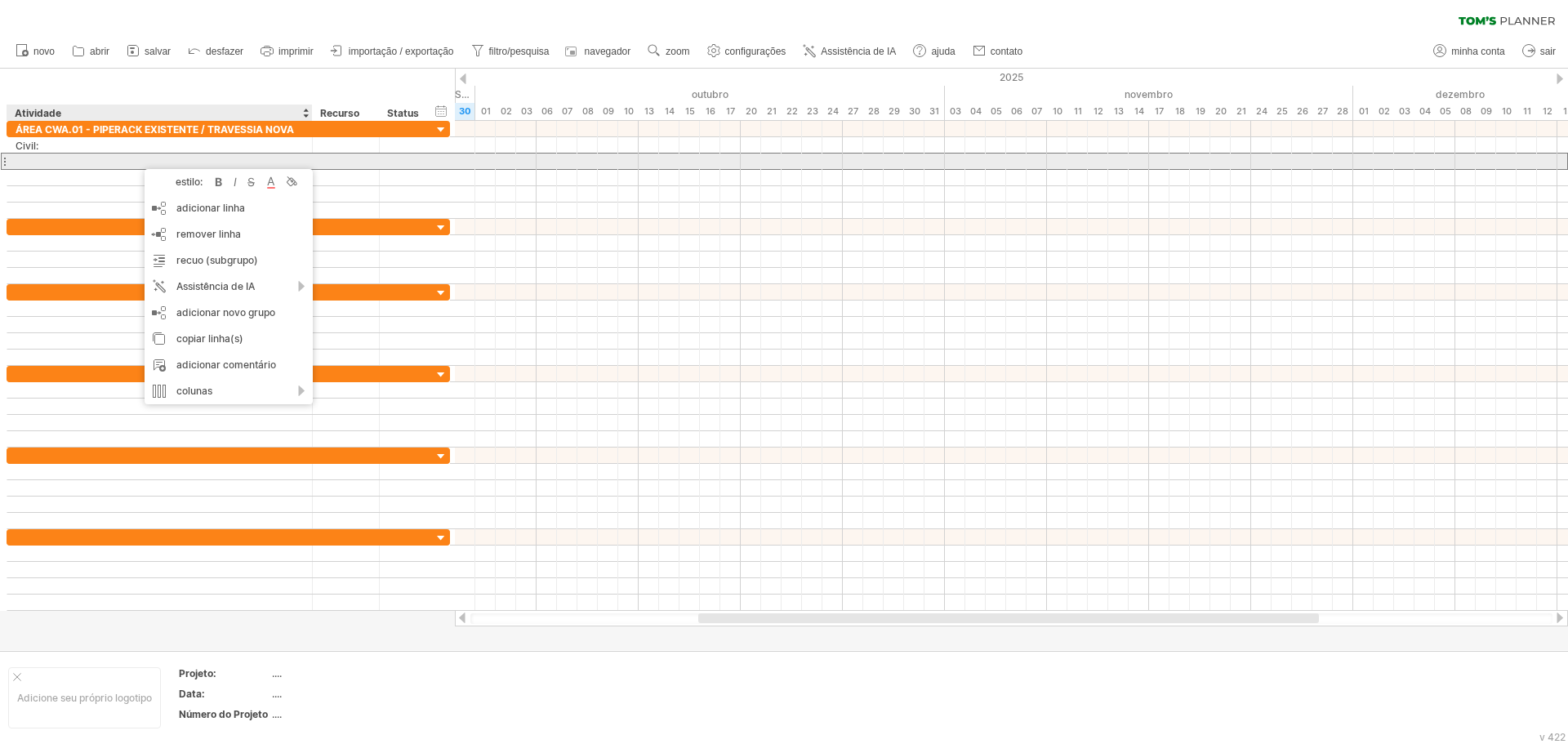
click at [129, 161] on div at bounding box center [160, 161] width 288 height 15
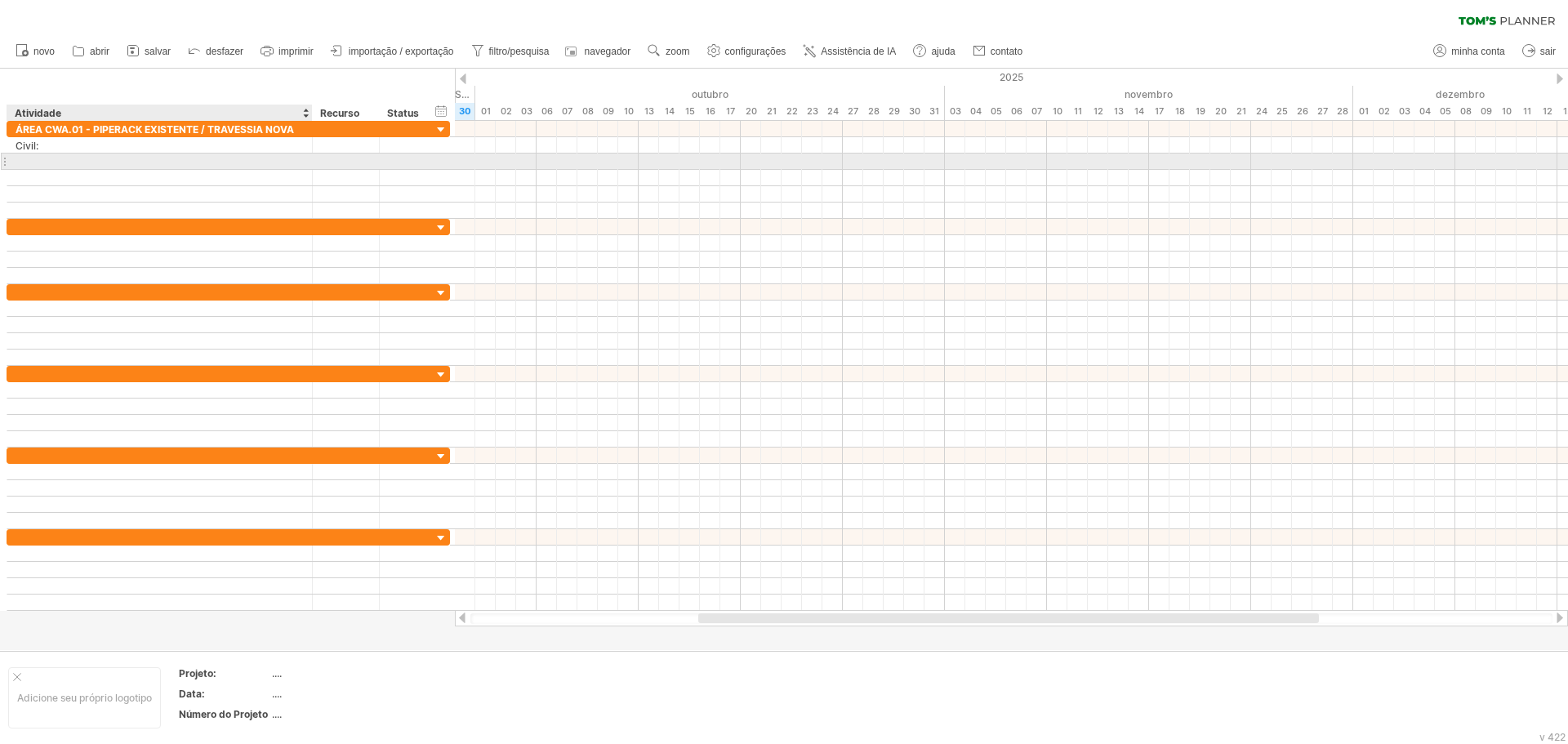
paste input "**********"
type input "**********"
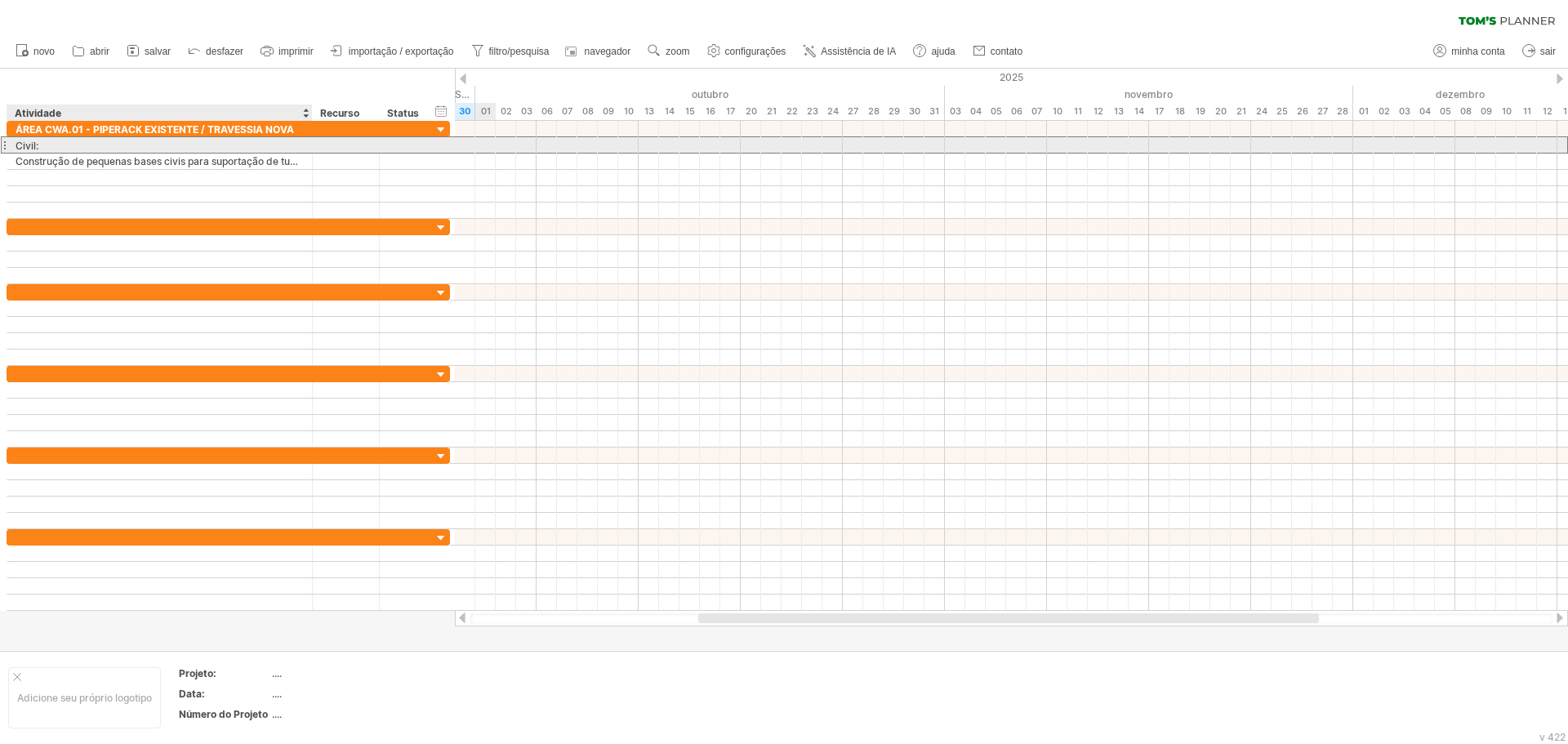
click at [69, 148] on div "Civil:" at bounding box center [160, 145] width 288 height 15
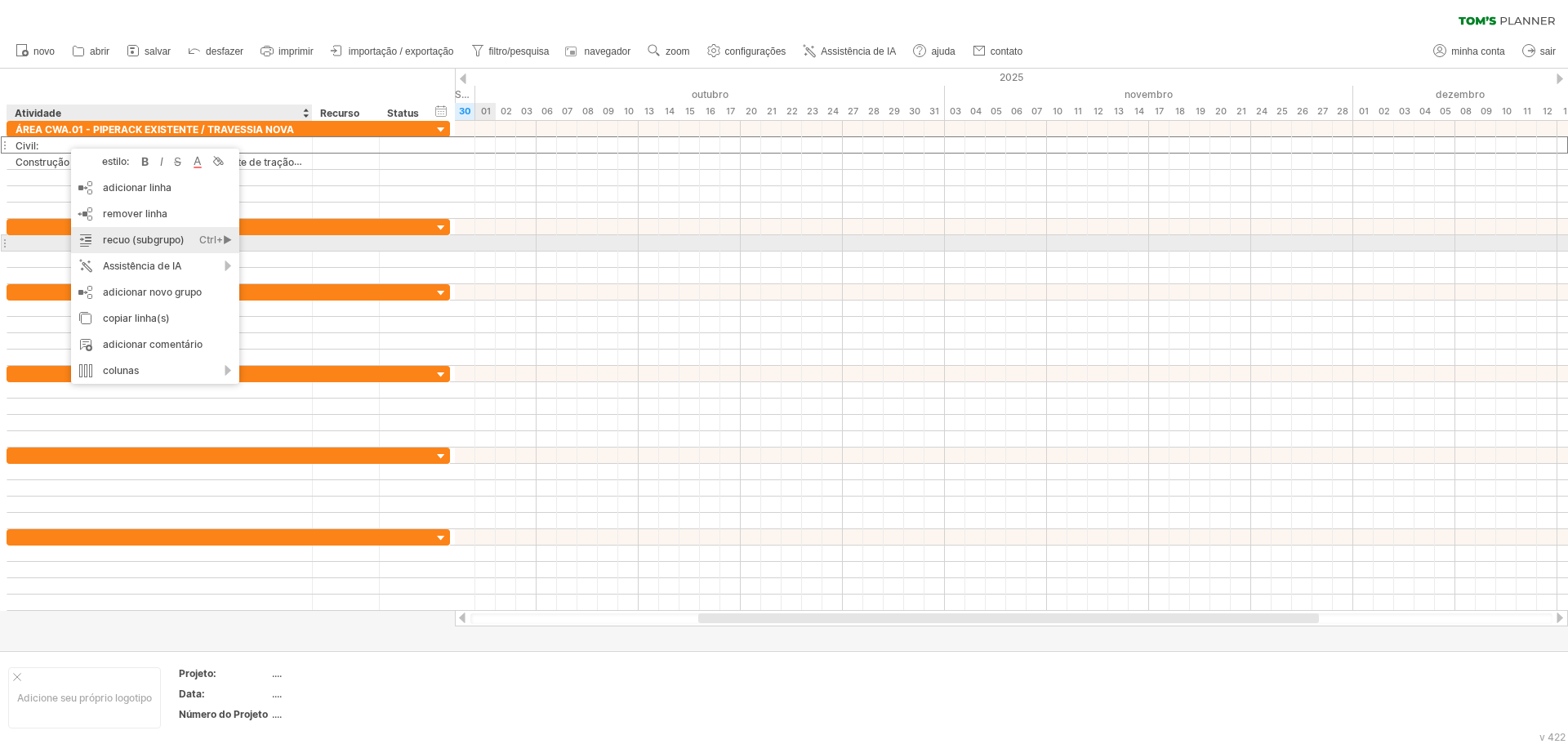
click at [142, 239] on font "recuo (subgrupo)" at bounding box center [143, 239] width 81 height 12
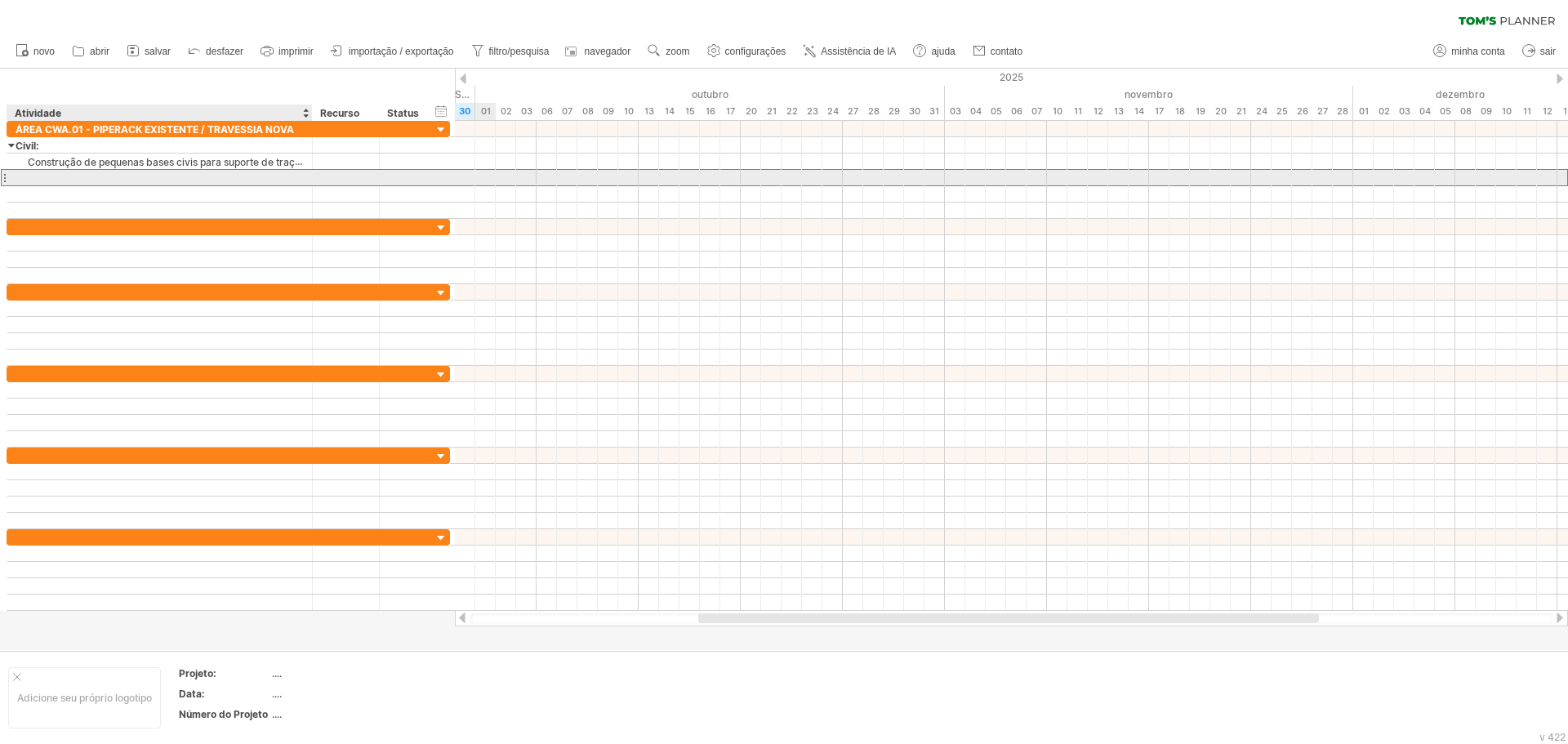
click at [108, 177] on div at bounding box center [160, 178] width 288 height 15
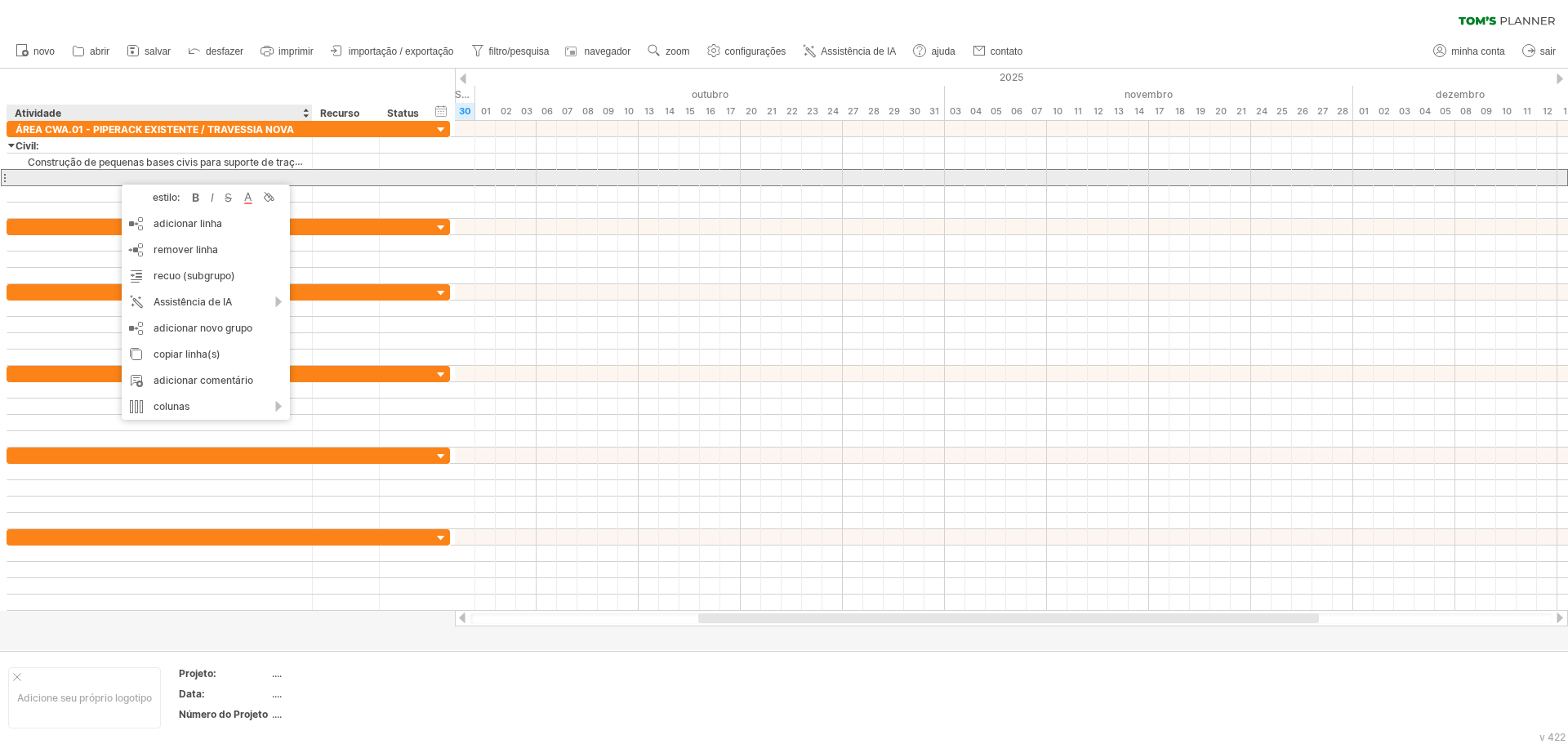
click at [93, 179] on div at bounding box center [160, 178] width 288 height 15
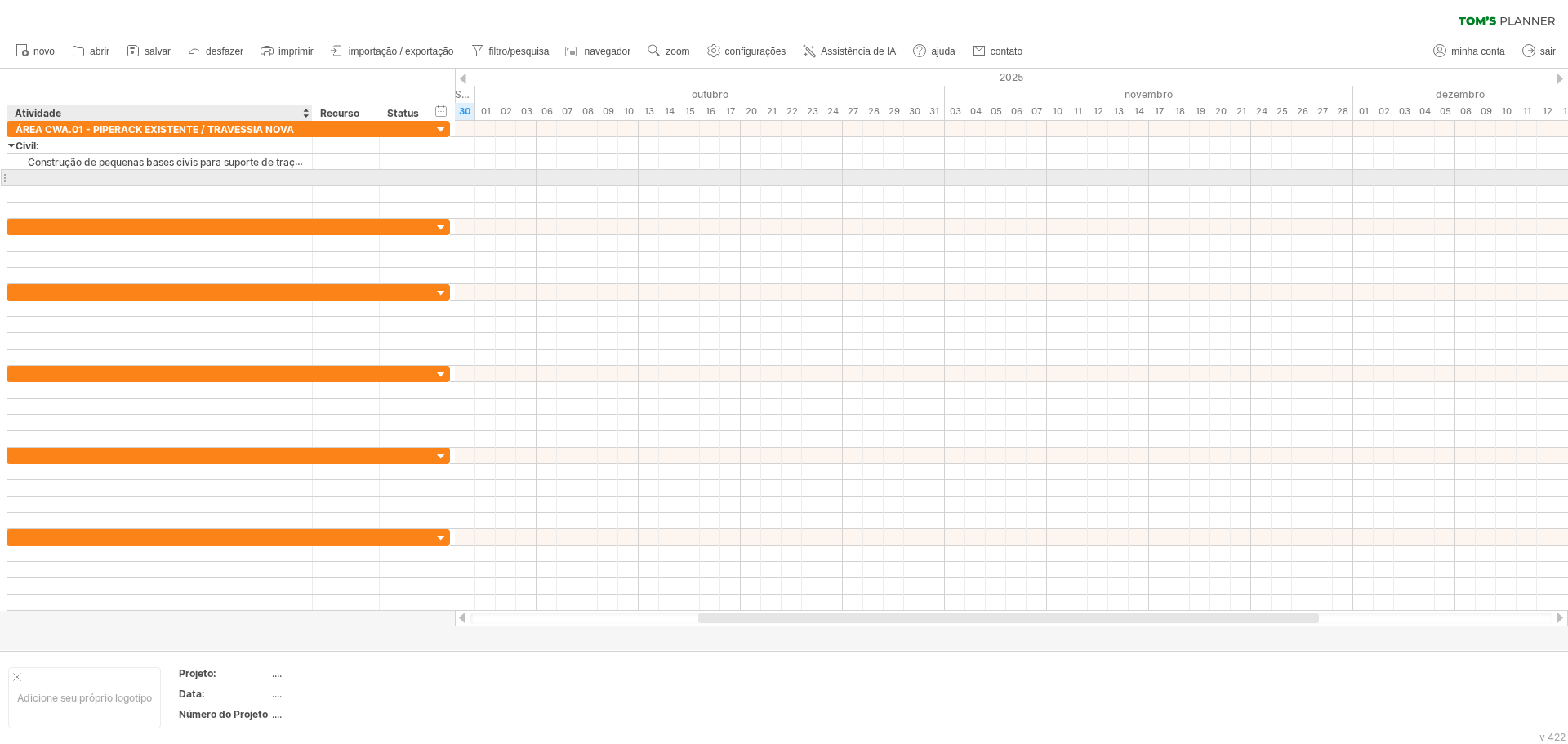
paste input "**********"
type input "**********"
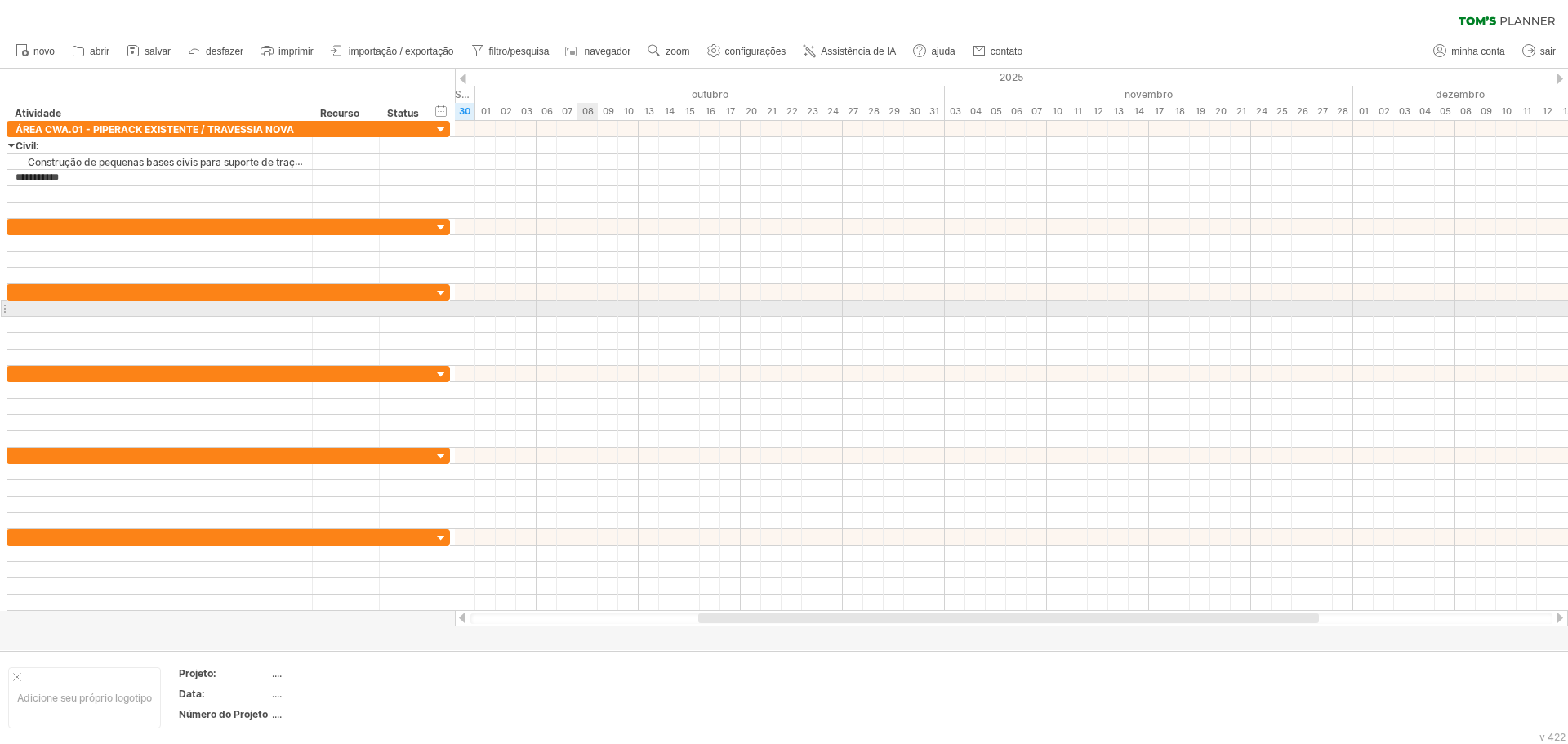
drag, startPoint x: 583, startPoint y: 308, endPoint x: 564, endPoint y: 295, distance: 23.0
click at [583, 306] on div at bounding box center [1011, 308] width 1113 height 16
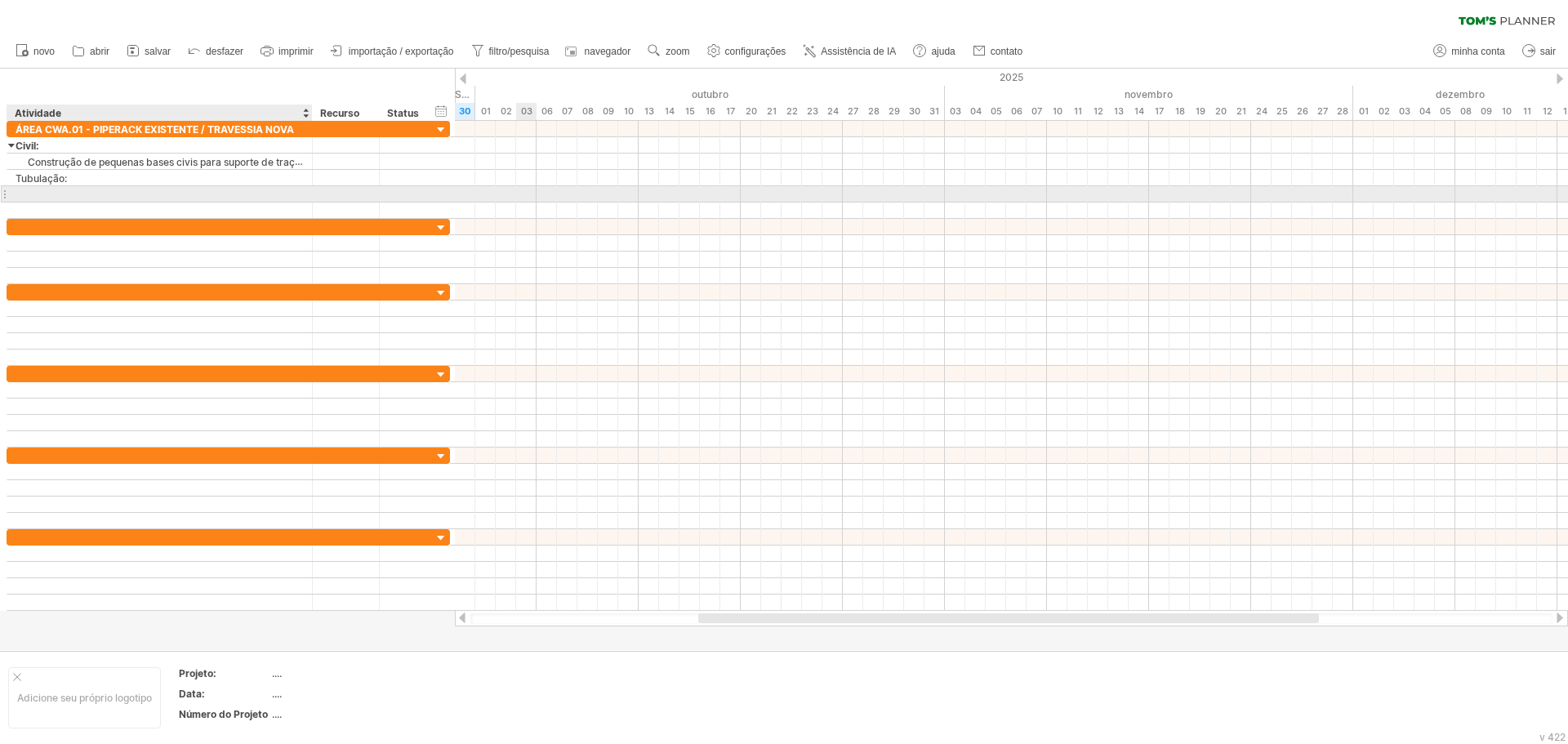
click at [68, 196] on div at bounding box center [160, 194] width 288 height 15
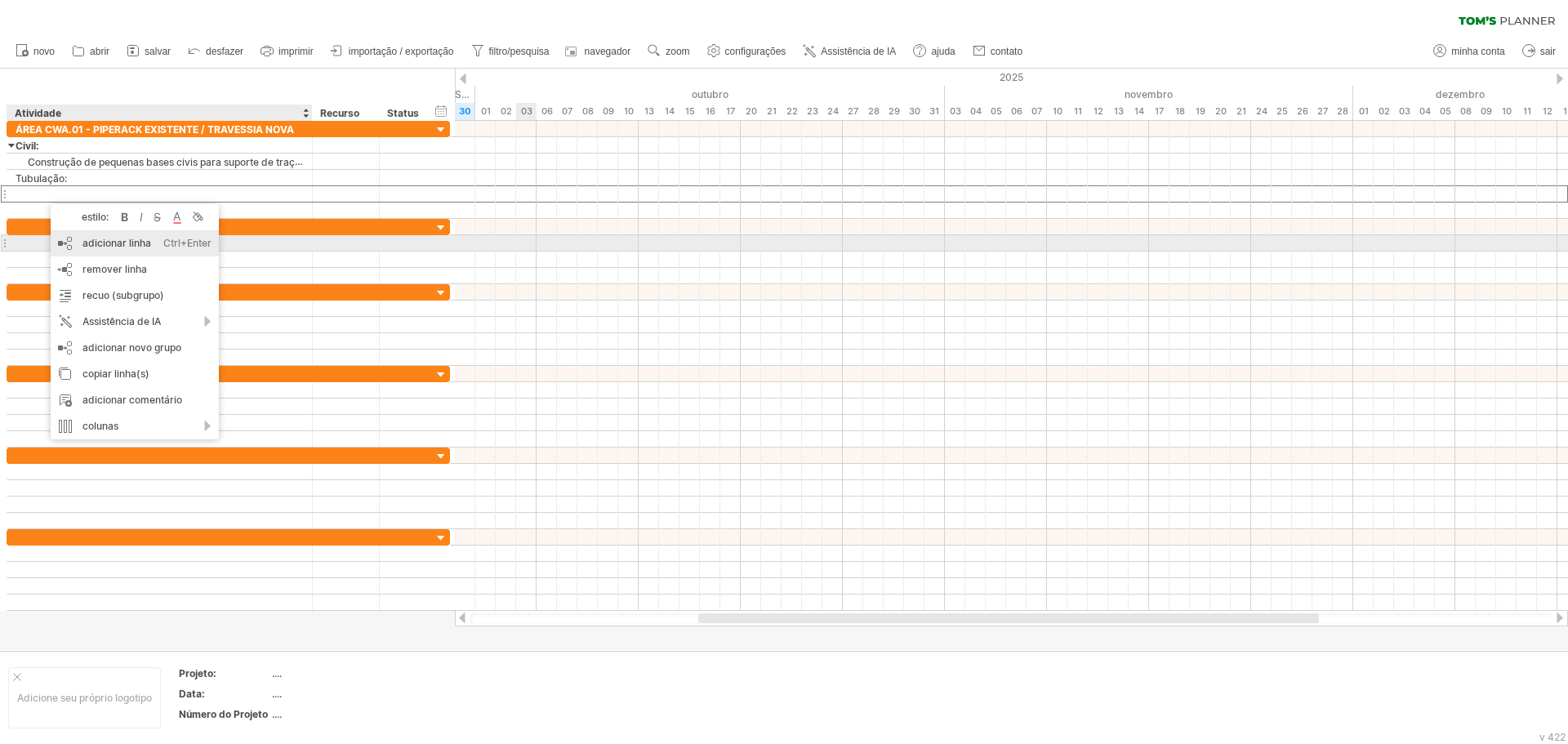
click at [123, 245] on font "adicionar linha" at bounding box center [117, 243] width 69 height 12
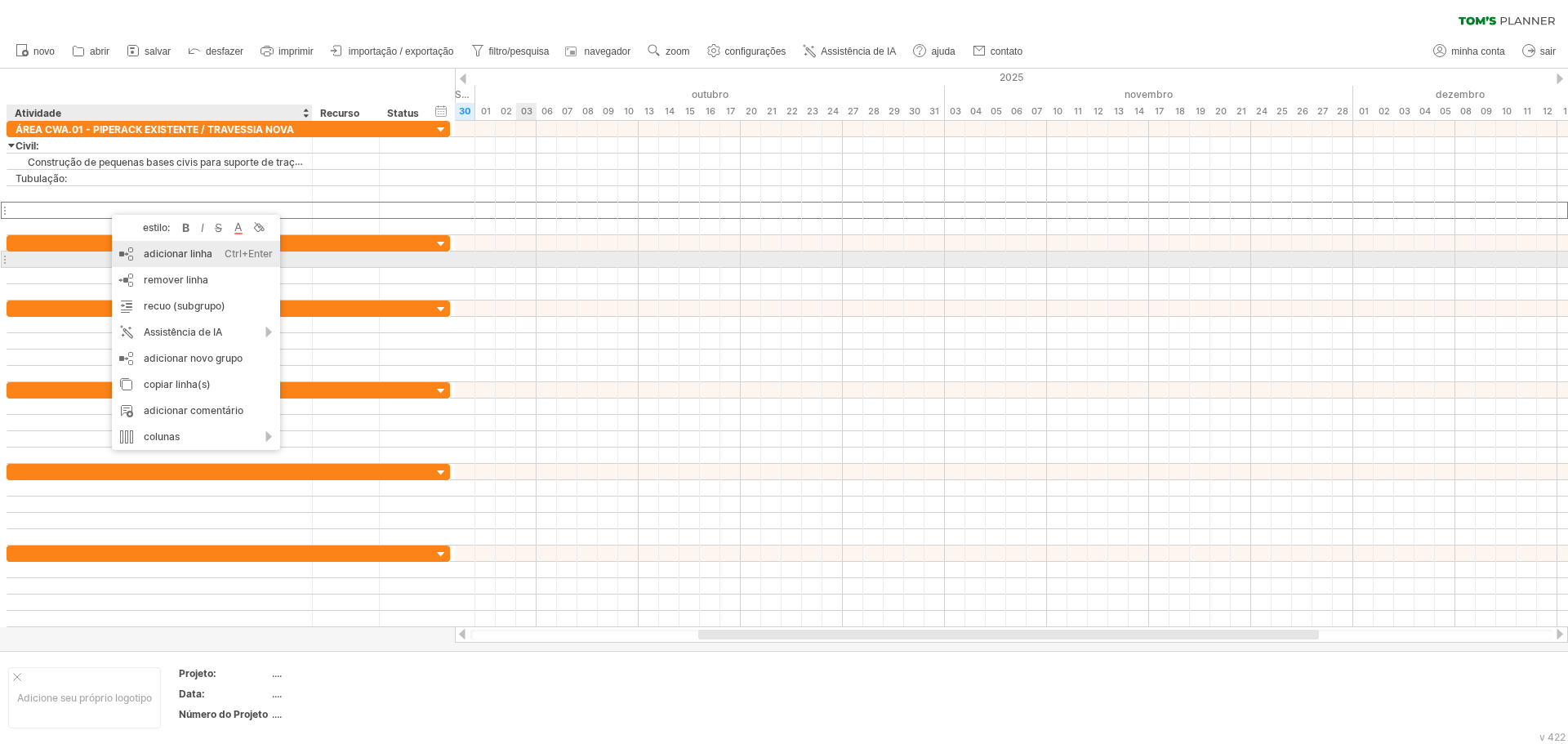
click at [172, 251] on font "adicionar linha" at bounding box center [178, 253] width 69 height 12
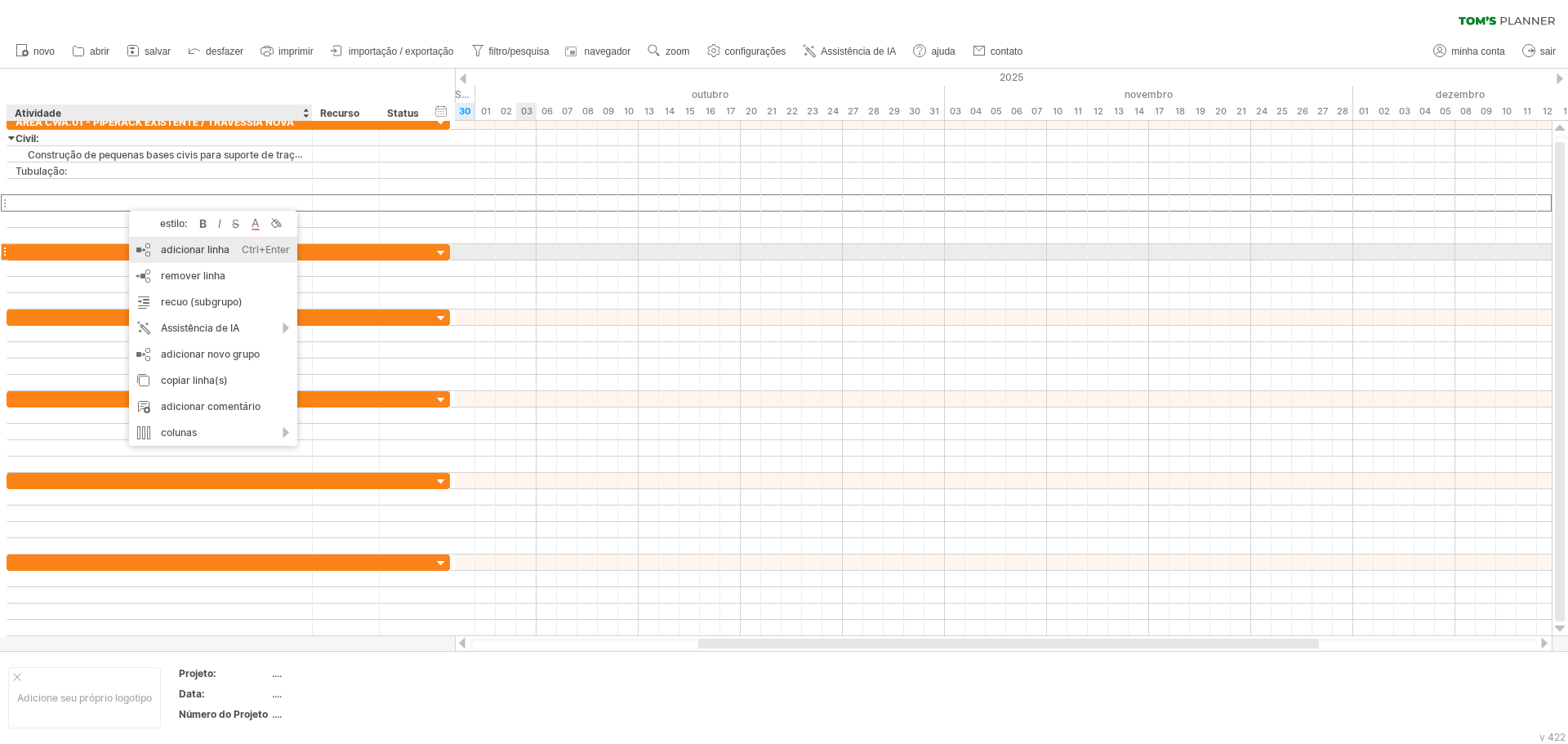
click at [179, 248] on font "adicionar linha" at bounding box center [196, 250] width 69 height 12
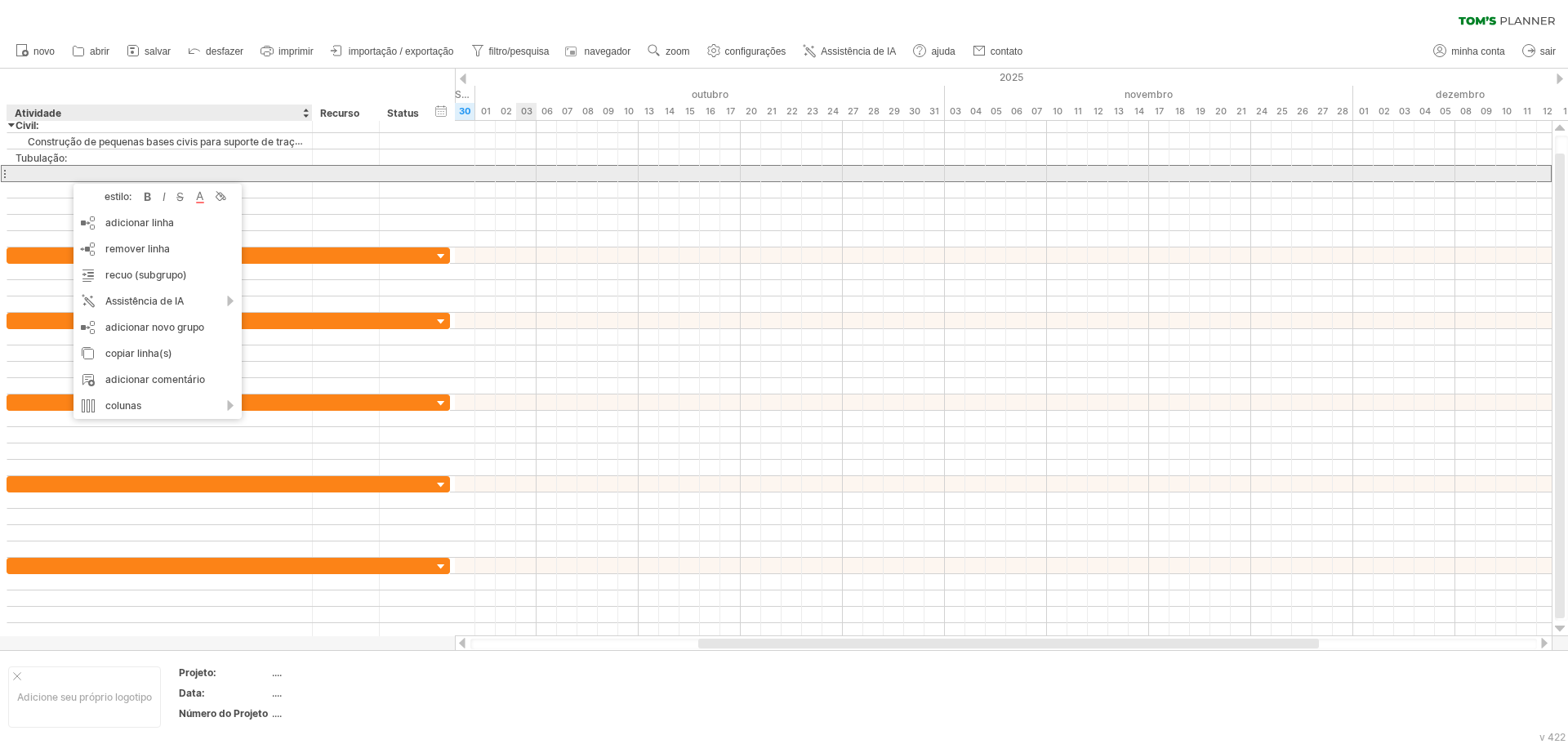
click at [56, 178] on div at bounding box center [160, 173] width 288 height 15
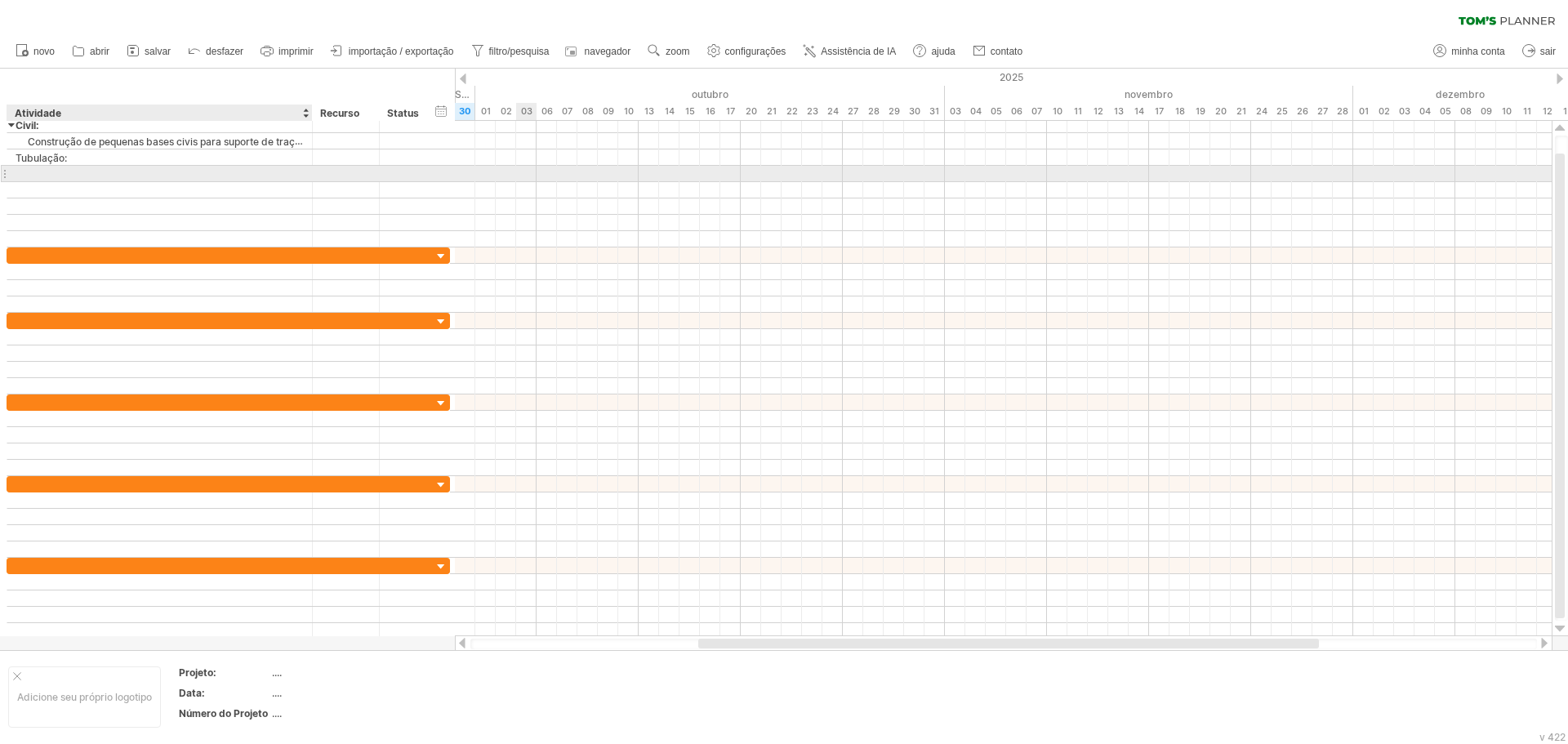
click at [56, 178] on input "text" at bounding box center [160, 173] width 288 height 15
paste input "**********"
type input "**********"
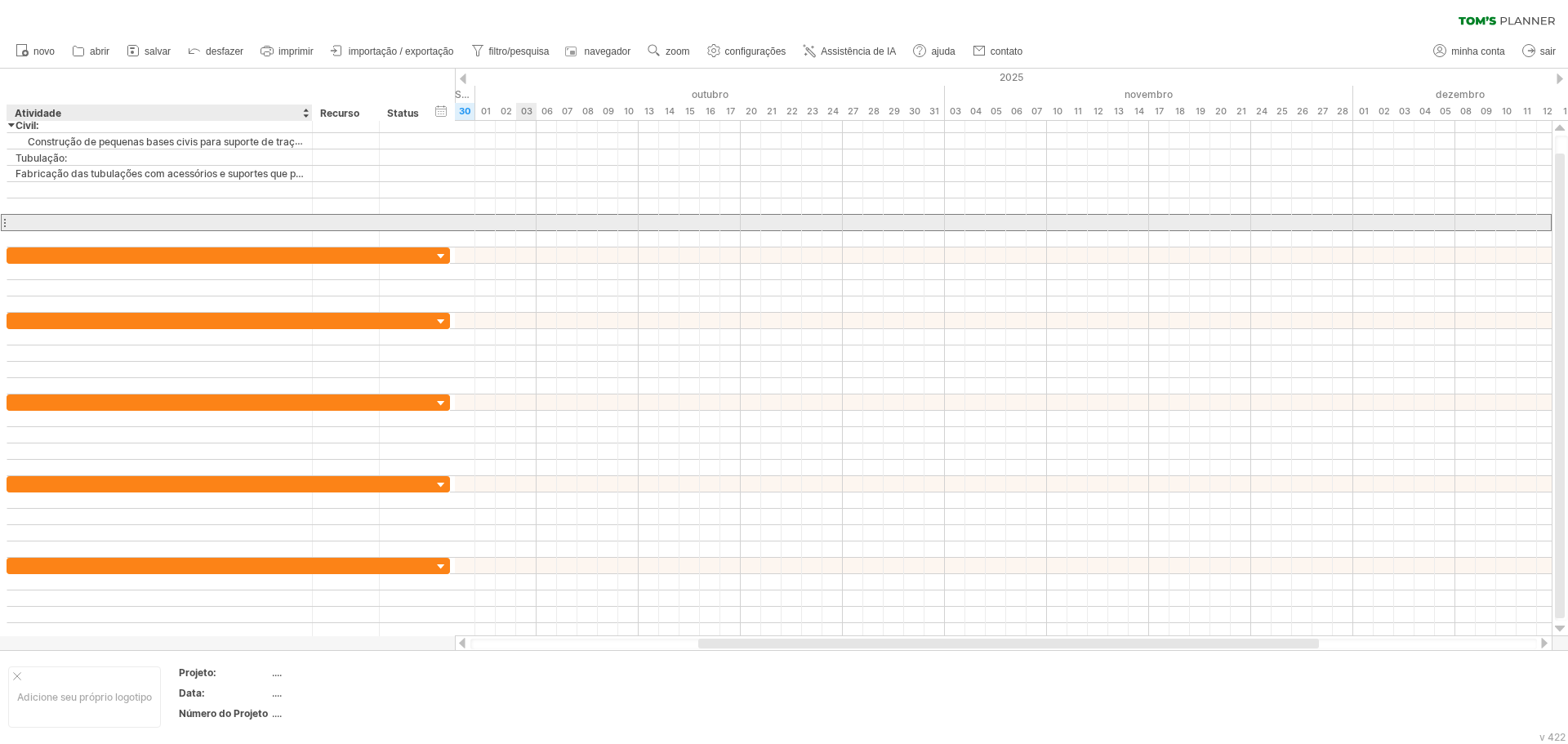
click at [143, 216] on div at bounding box center [160, 222] width 288 height 15
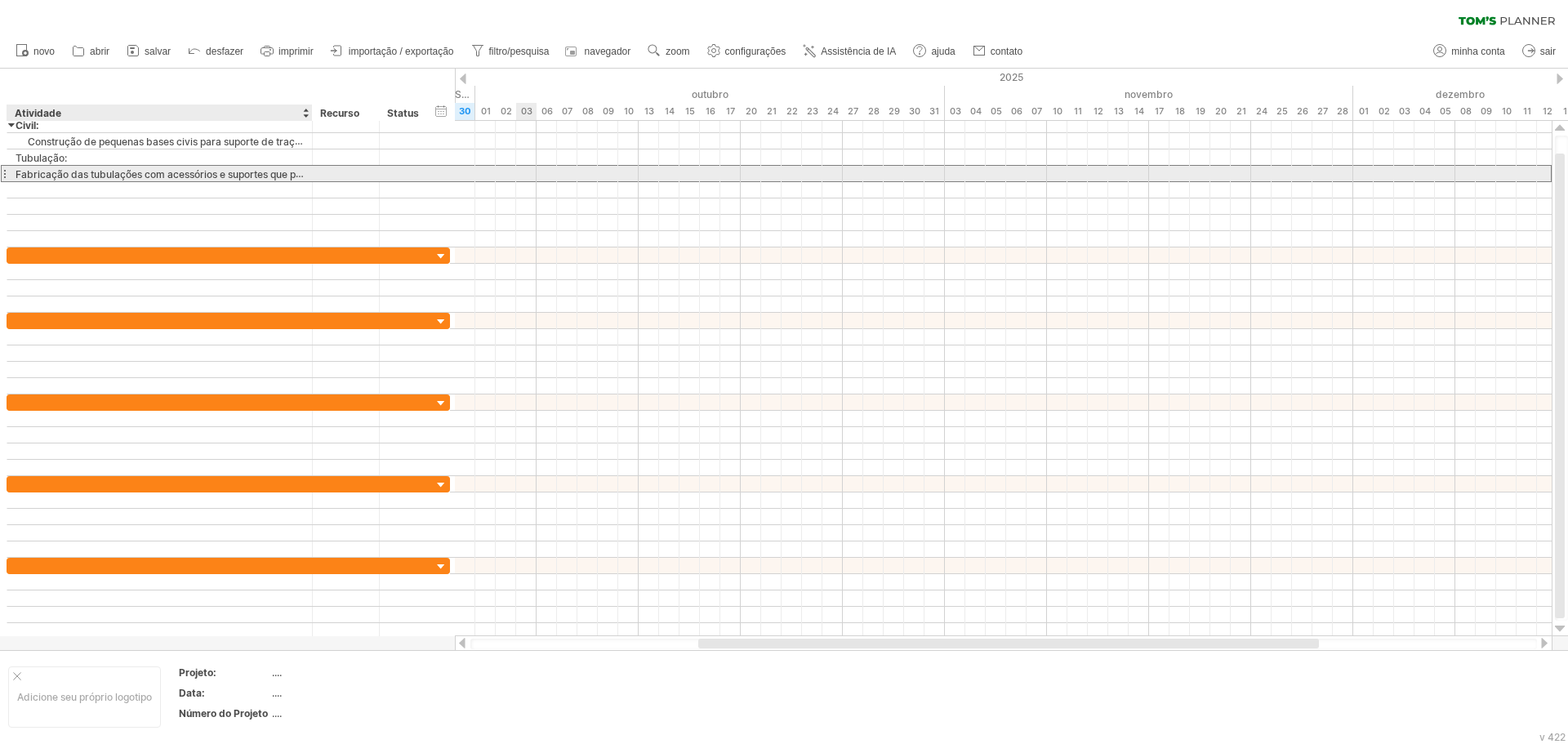
click at [67, 174] on font "Fabricação das tubulações com acessórios e suportes que passarão pelo pipe-rack…" at bounding box center [232, 173] width 435 height 13
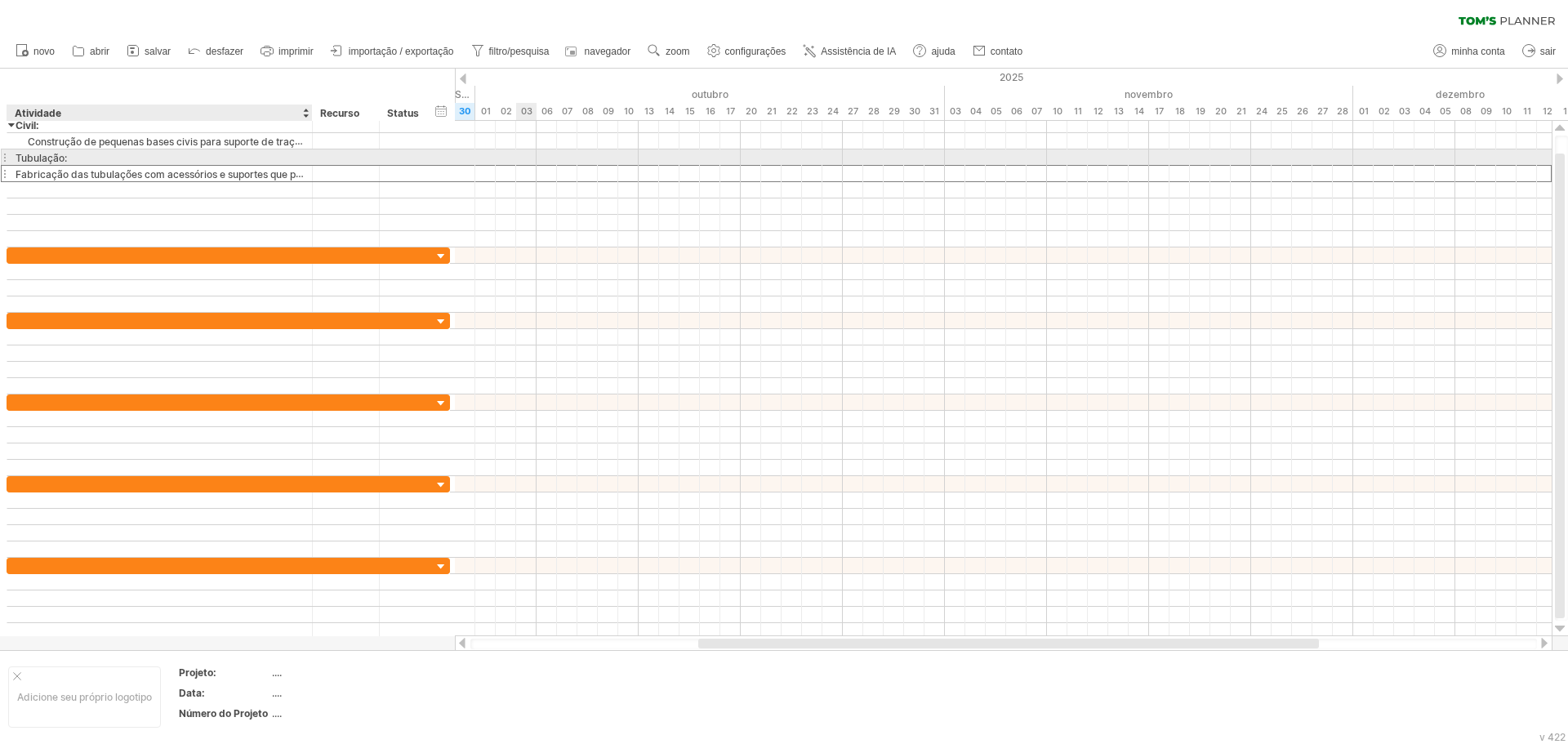
click at [45, 161] on font "Tubulação:" at bounding box center [41, 158] width 51 height 12
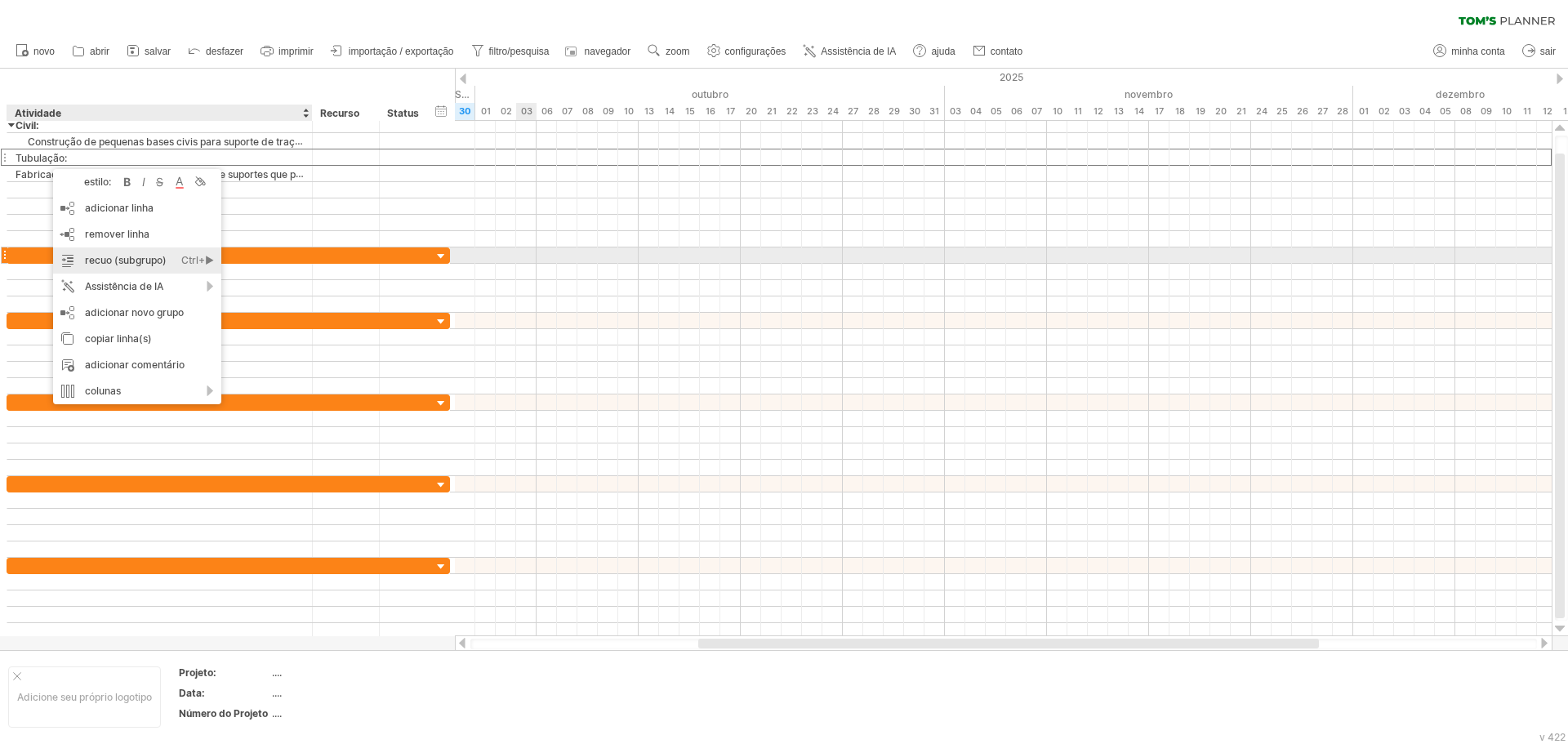
click at [142, 260] on font "recuo (subgrupo)" at bounding box center [125, 260] width 81 height 12
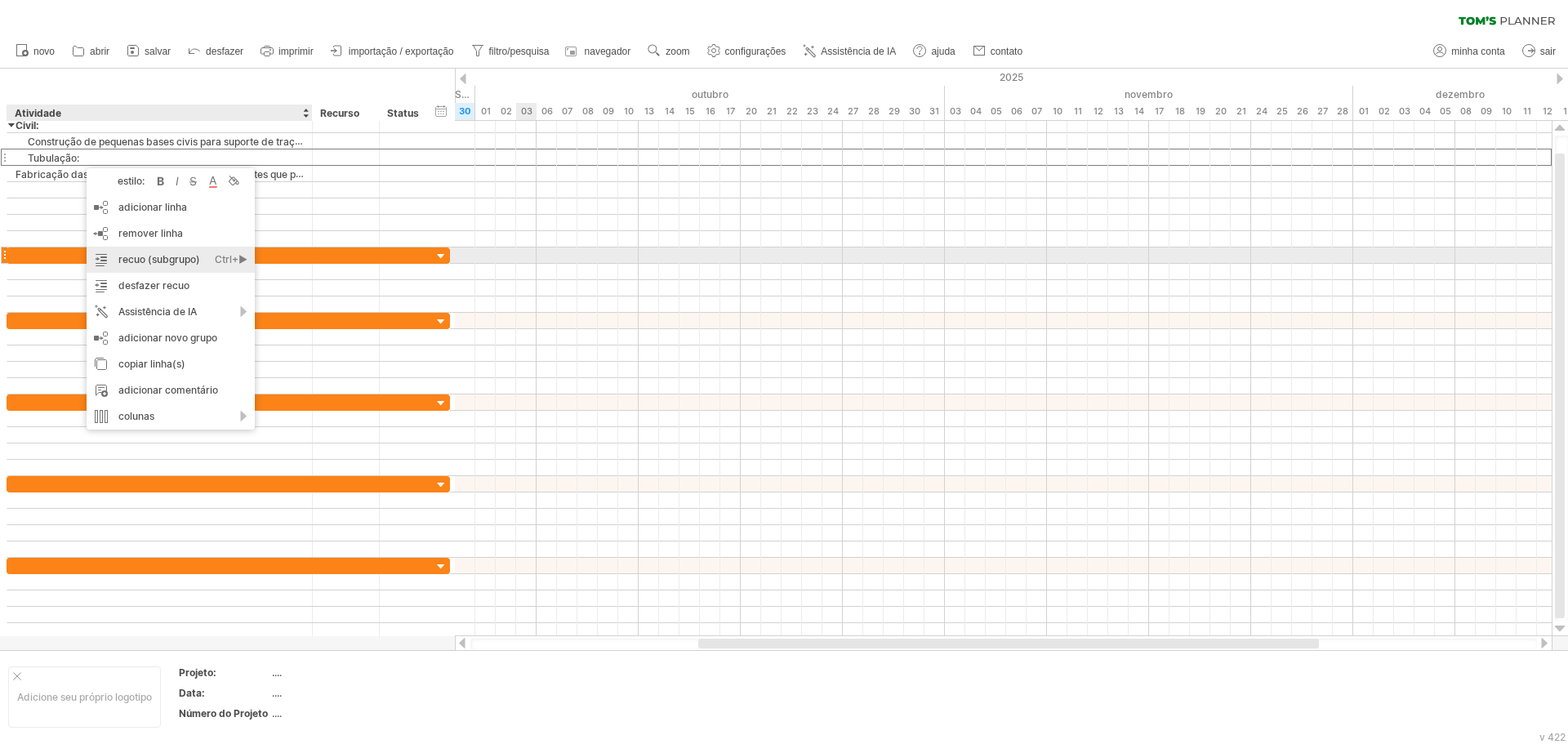
click at [155, 256] on font "recuo (subgrupo)" at bounding box center [159, 259] width 81 height 12
click at [169, 253] on font "recuo (subgrupo)" at bounding box center [172, 257] width 81 height 12
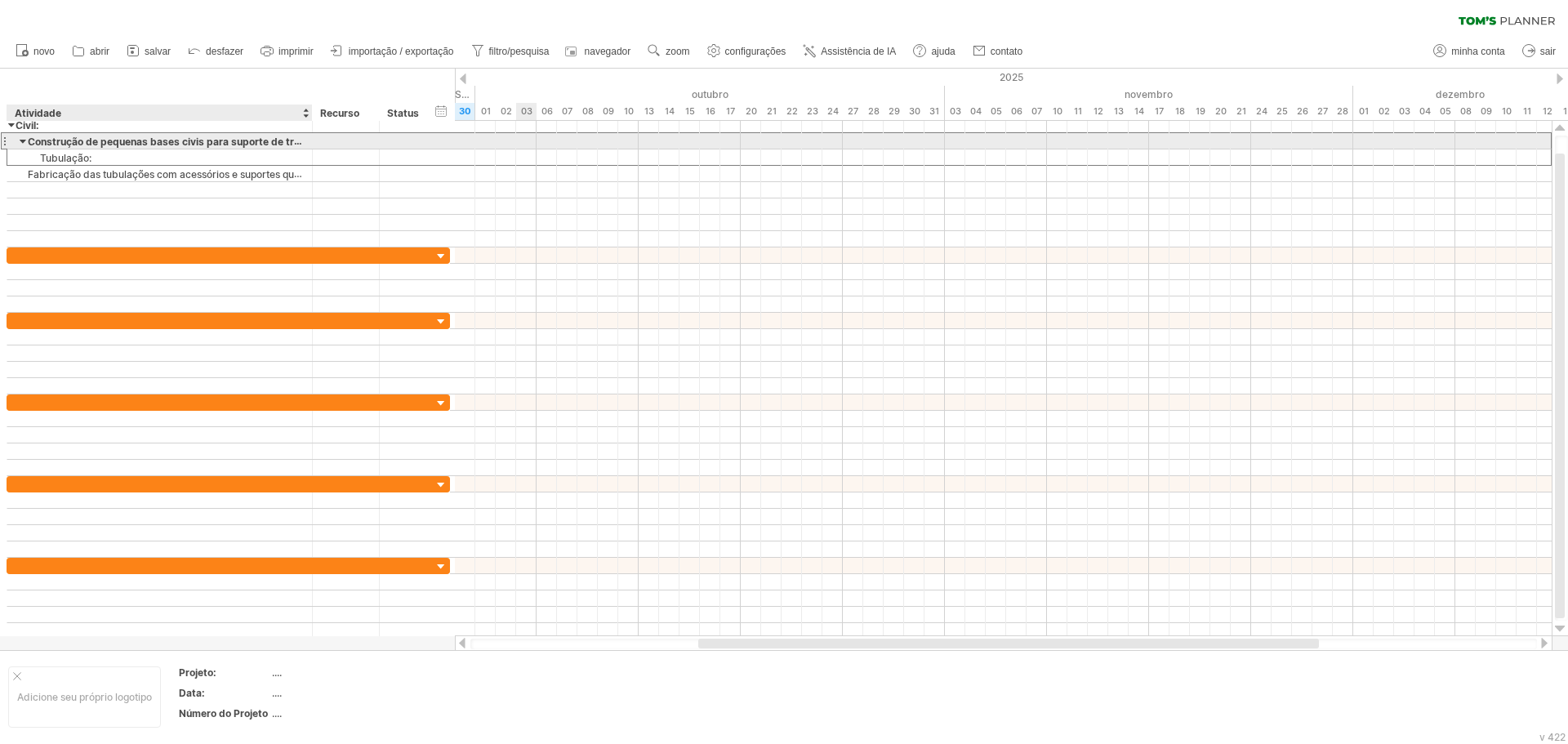
click at [25, 140] on div at bounding box center [23, 141] width 8 height 15
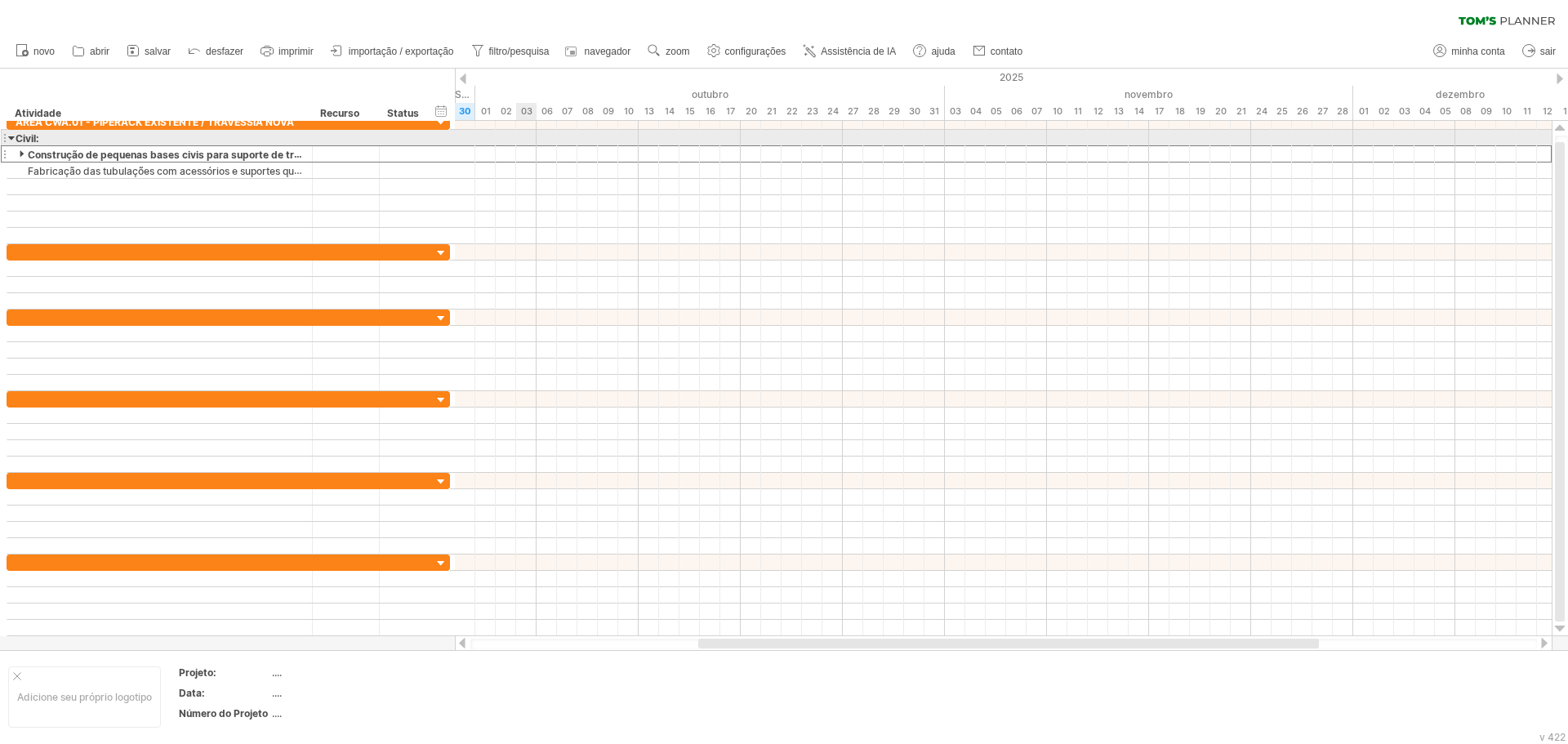
click at [9, 137] on div at bounding box center [12, 137] width 8 height 15
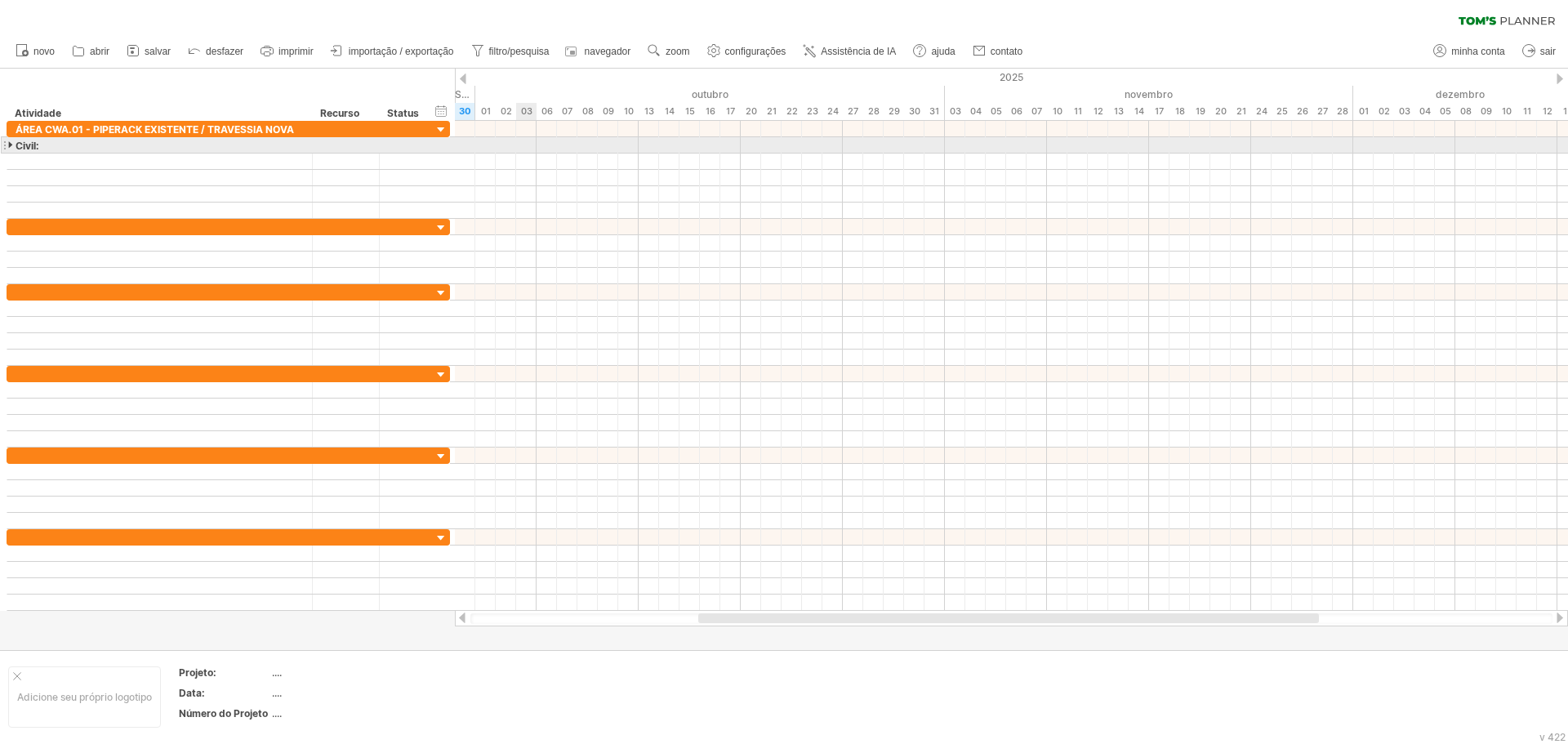
click at [9, 146] on div at bounding box center [12, 145] width 8 height 15
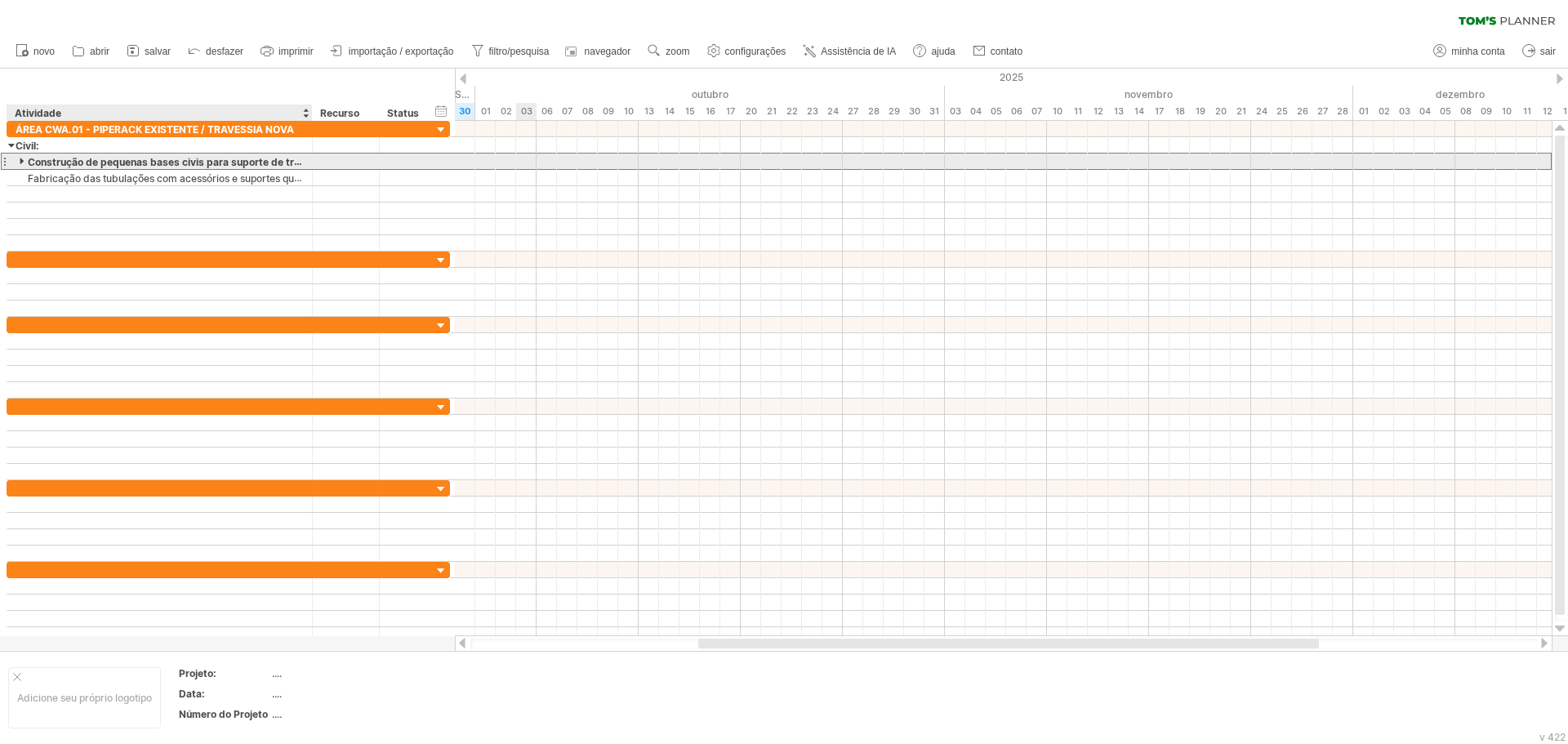
click at [19, 160] on div "Construção de pequenas bases civis para suporte de tração, elétrica e instrumen…" at bounding box center [160, 161] width 288 height 15
click at [21, 160] on input "**********" at bounding box center [160, 161] width 288 height 15
click at [24, 162] on input "**********" at bounding box center [160, 161] width 288 height 15
click at [21, 161] on input "**********" at bounding box center [160, 161] width 288 height 15
click at [21, 160] on input "**********" at bounding box center [160, 161] width 288 height 15
